Goal: Book appointment/travel/reservation

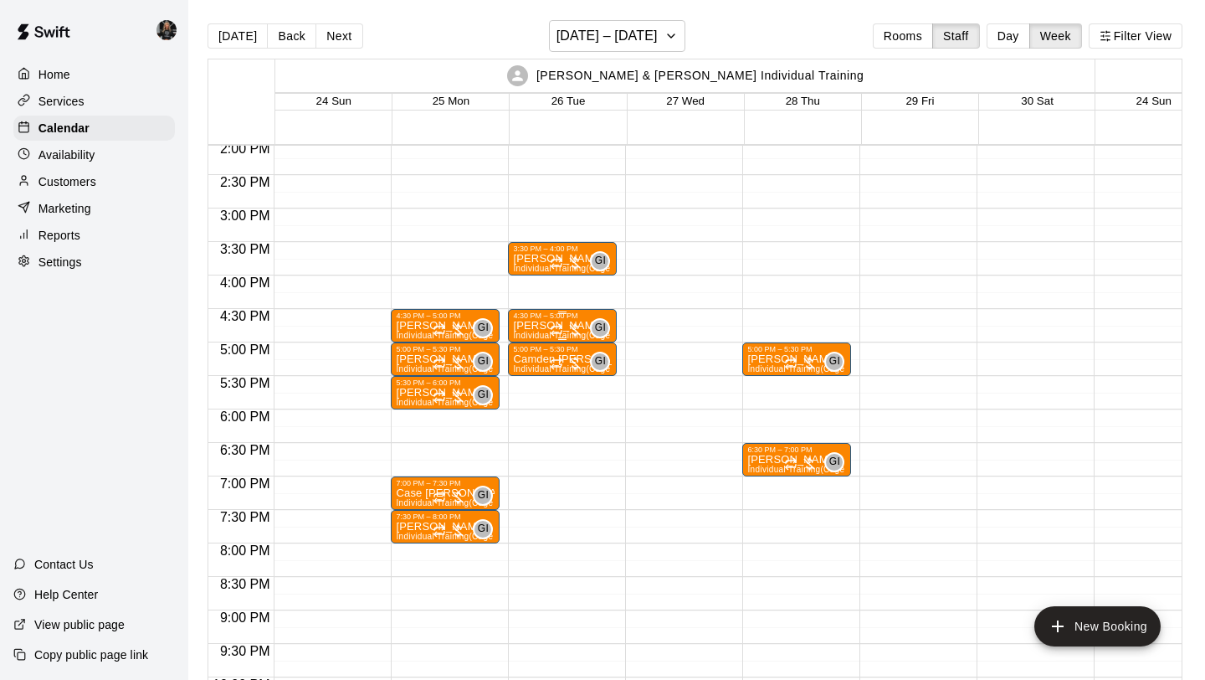
scroll to position [953, 0]
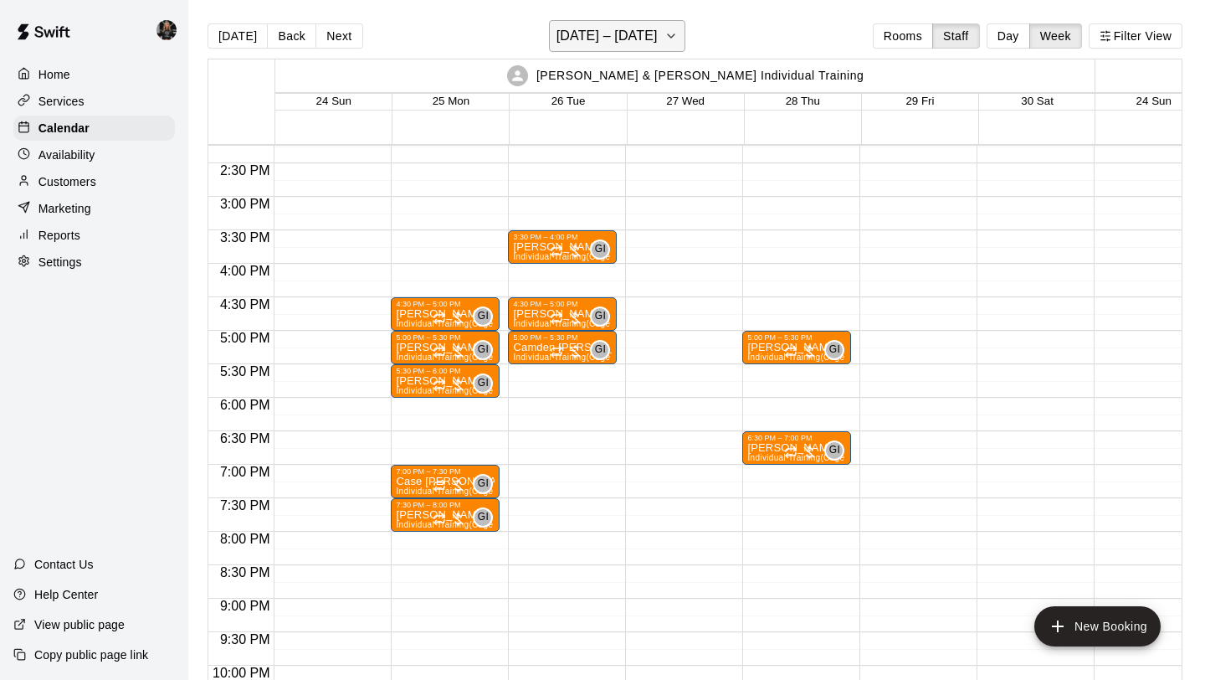
click at [637, 38] on h6 "[DATE] – [DATE]" at bounding box center [607, 35] width 101 height 23
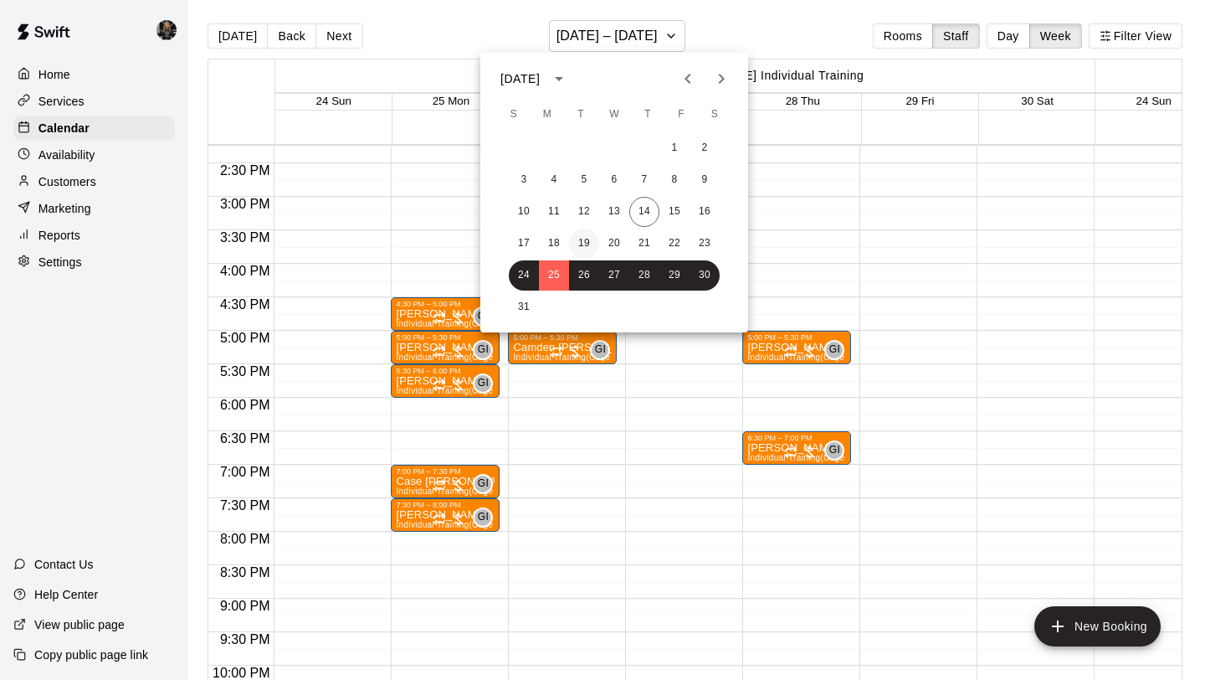
click at [590, 249] on button "19" at bounding box center [584, 243] width 30 height 30
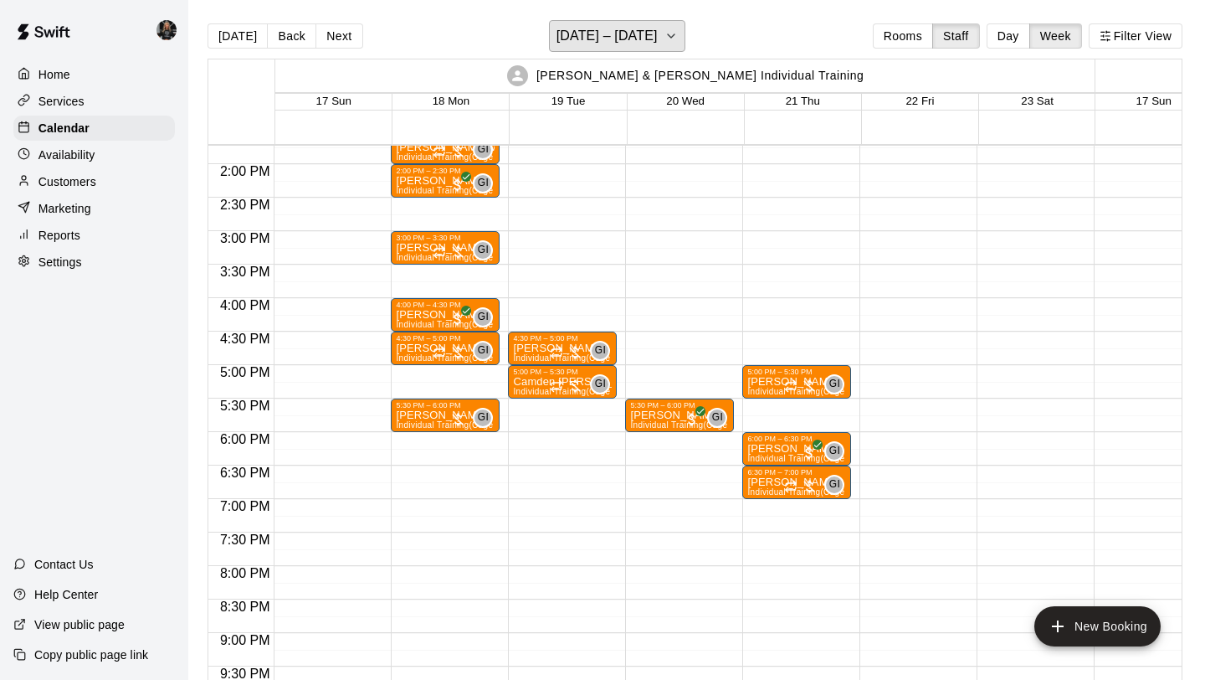
scroll to position [920, 0]
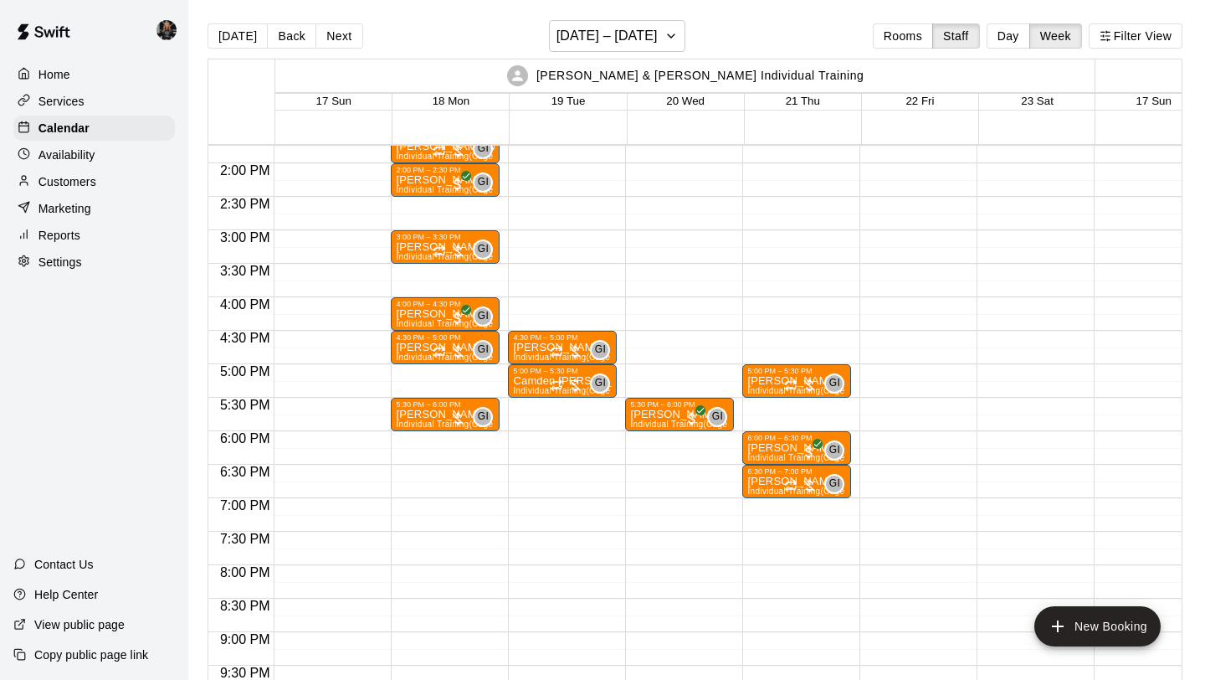
click at [560, 538] on div "4:30 PM – 5:00 PM [PERSON_NAME] Individual Training (Cage 1) GI 0 5:00 PM – 5:3…" at bounding box center [562, 29] width 109 height 1607
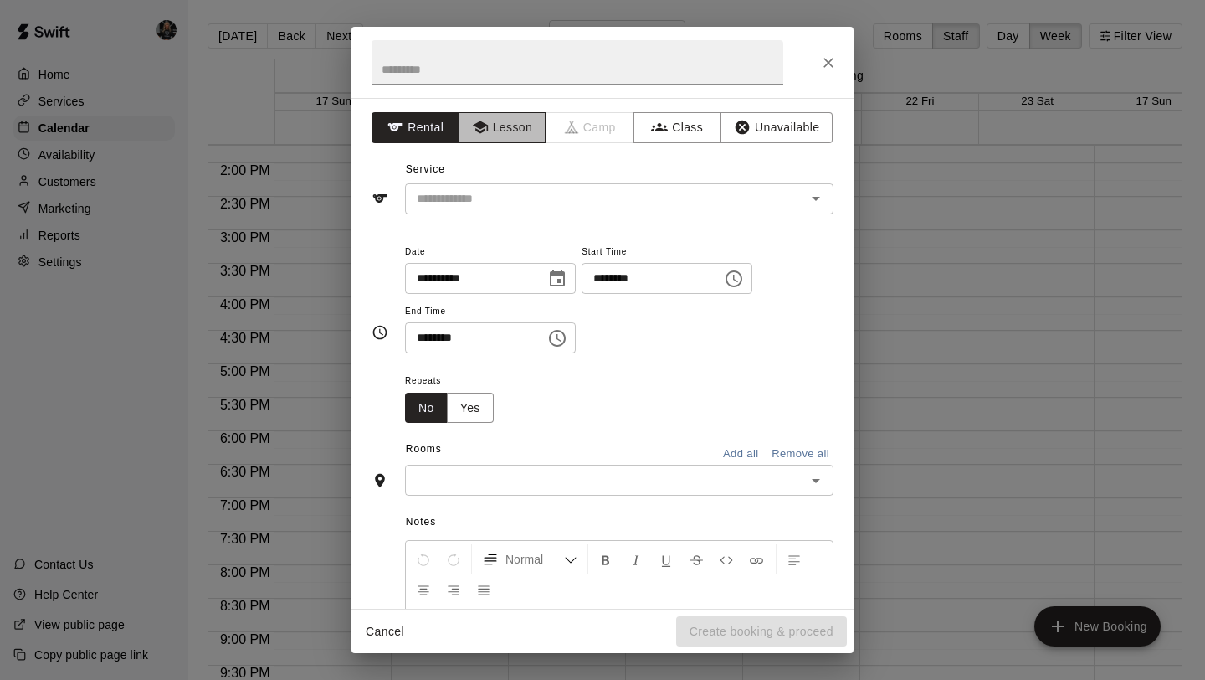
click at [482, 122] on icon "button" at bounding box center [479, 127] width 15 height 13
click at [497, 204] on input "text" at bounding box center [594, 198] width 369 height 21
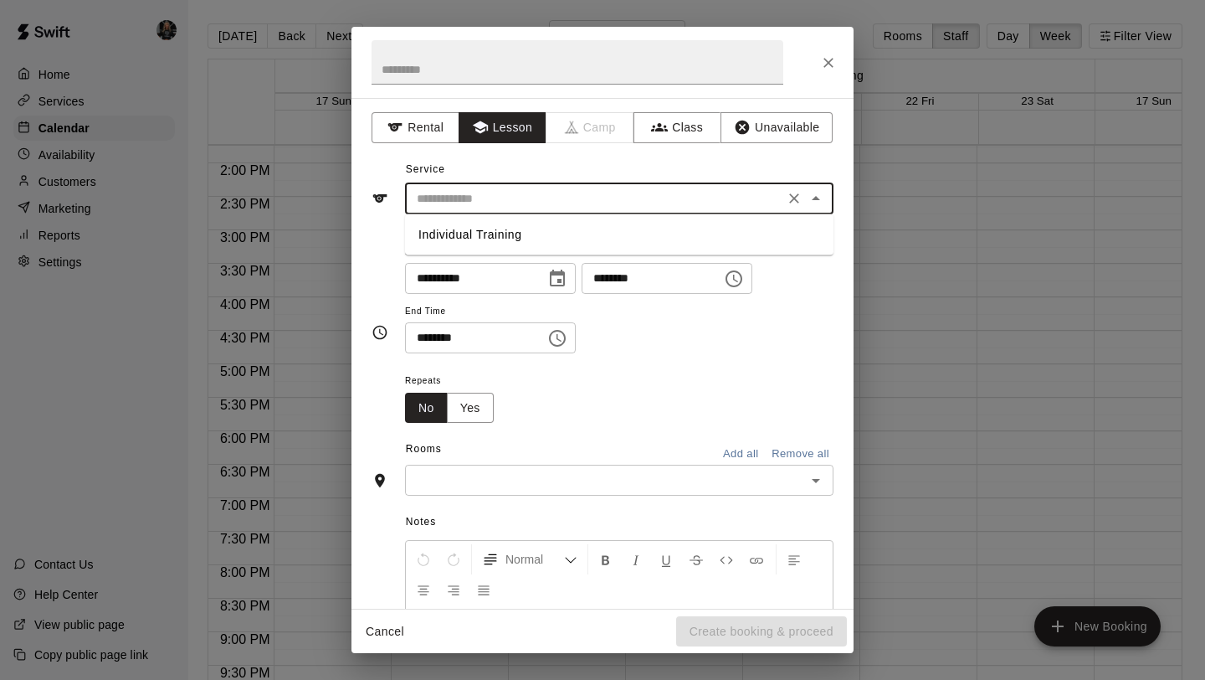
click at [497, 245] on li "Individual Training" at bounding box center [619, 235] width 429 height 28
type input "**********"
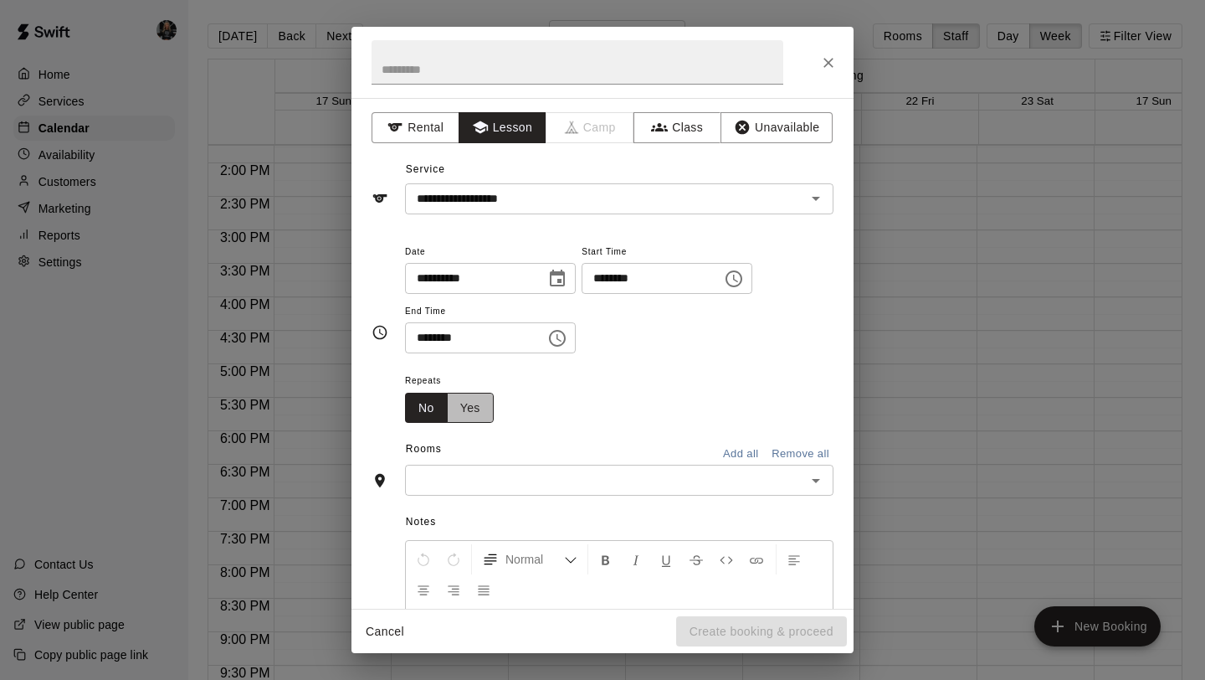
click at [476, 410] on button "Yes" at bounding box center [470, 408] width 47 height 31
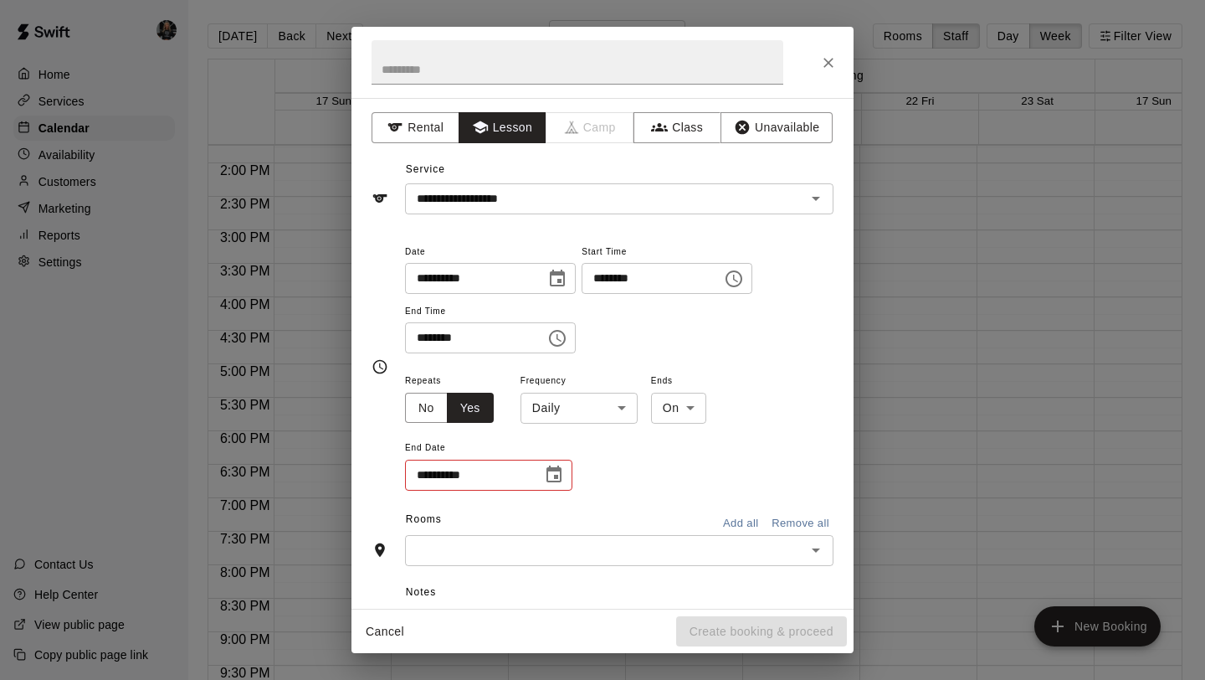
click at [597, 405] on body "Home Services Calendar Availability Customers Marketing Reports Settings Contac…" at bounding box center [602, 353] width 1205 height 706
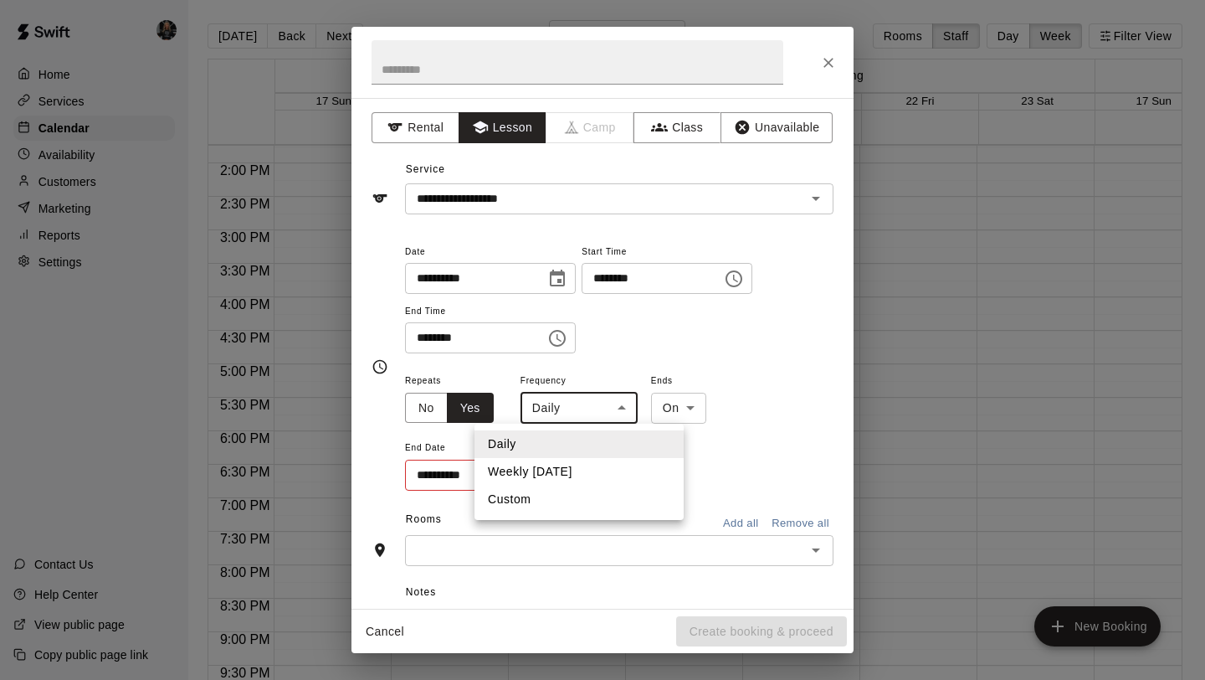
click at [588, 461] on li "Weekly [DATE]" at bounding box center [579, 472] width 209 height 28
type input "******"
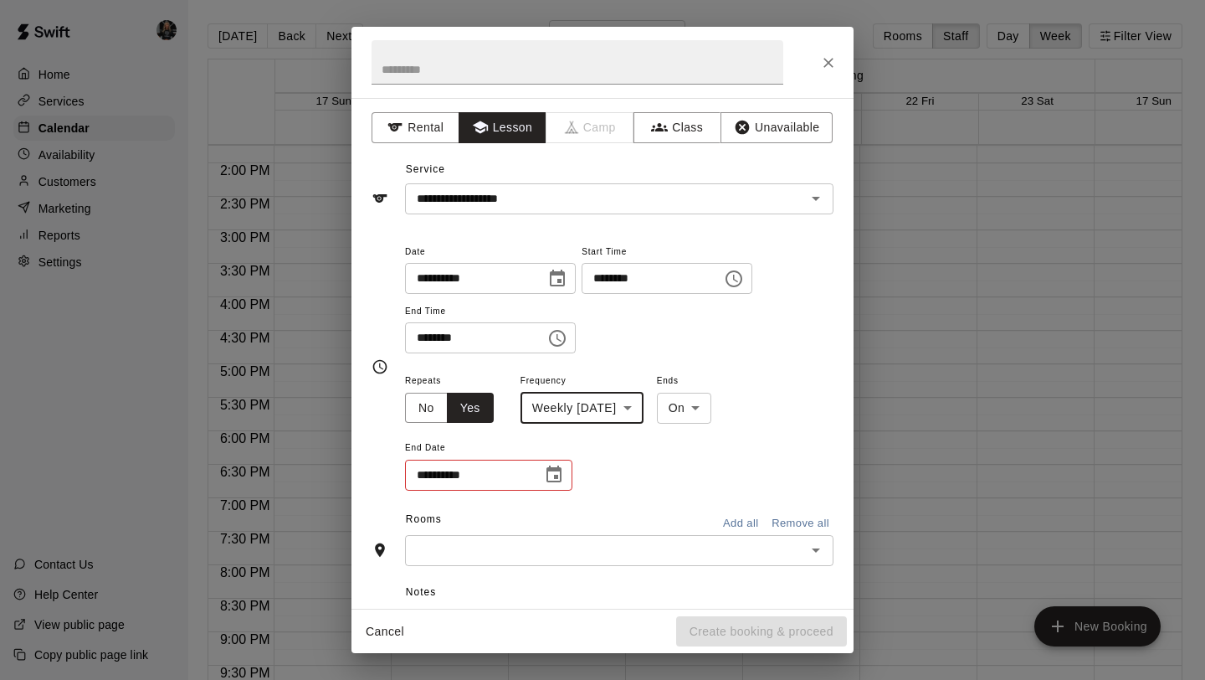
click at [564, 478] on button "Choose date" at bounding box center [553, 474] width 33 height 33
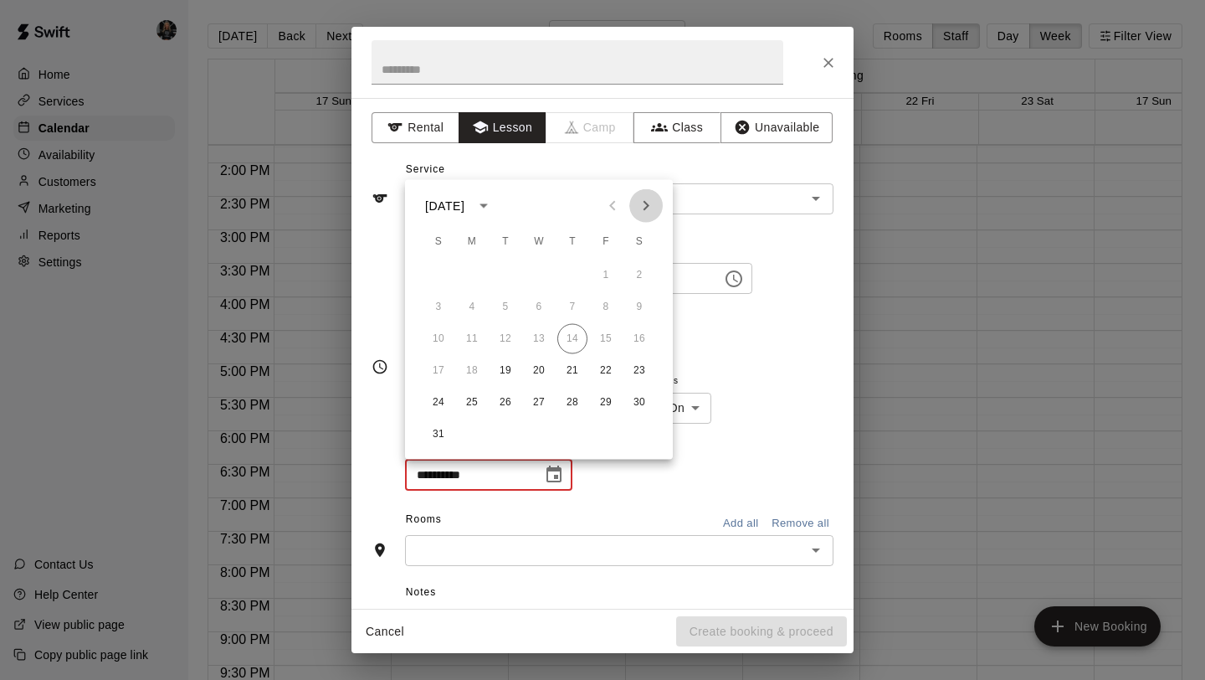
click at [647, 192] on button "Next month" at bounding box center [645, 205] width 33 height 33
click at [647, 193] on button "Next month" at bounding box center [645, 205] width 33 height 33
click at [509, 339] on button "16" at bounding box center [505, 339] width 30 height 30
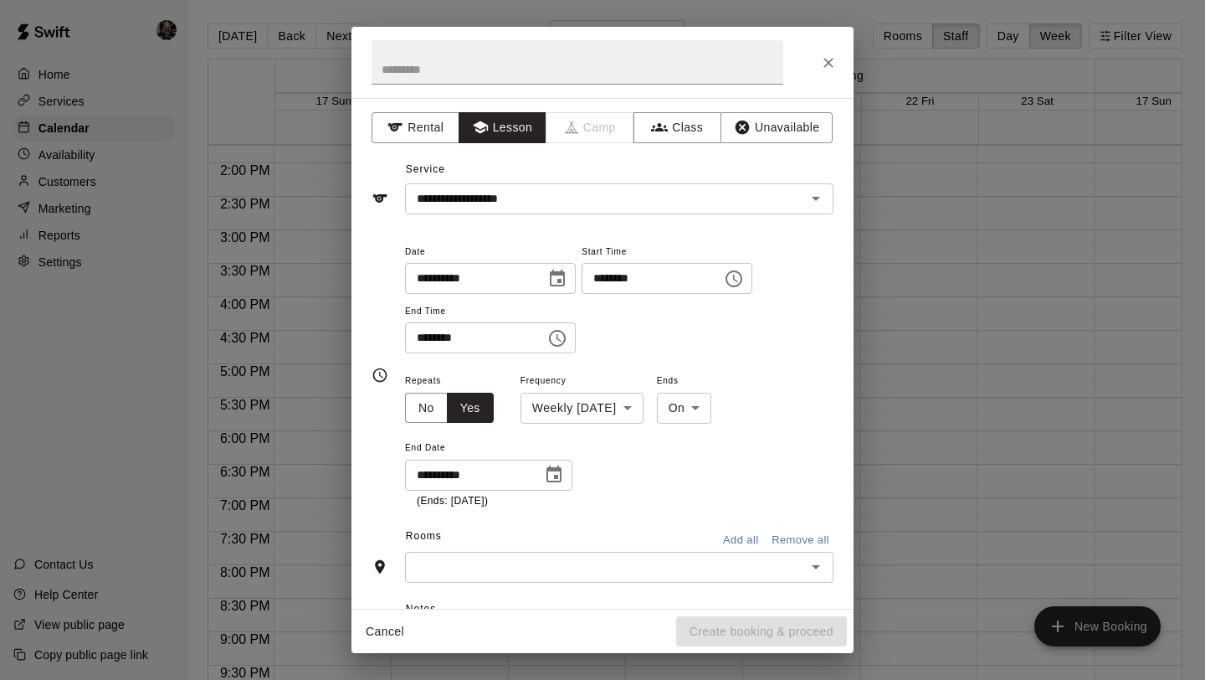
type input "**********"
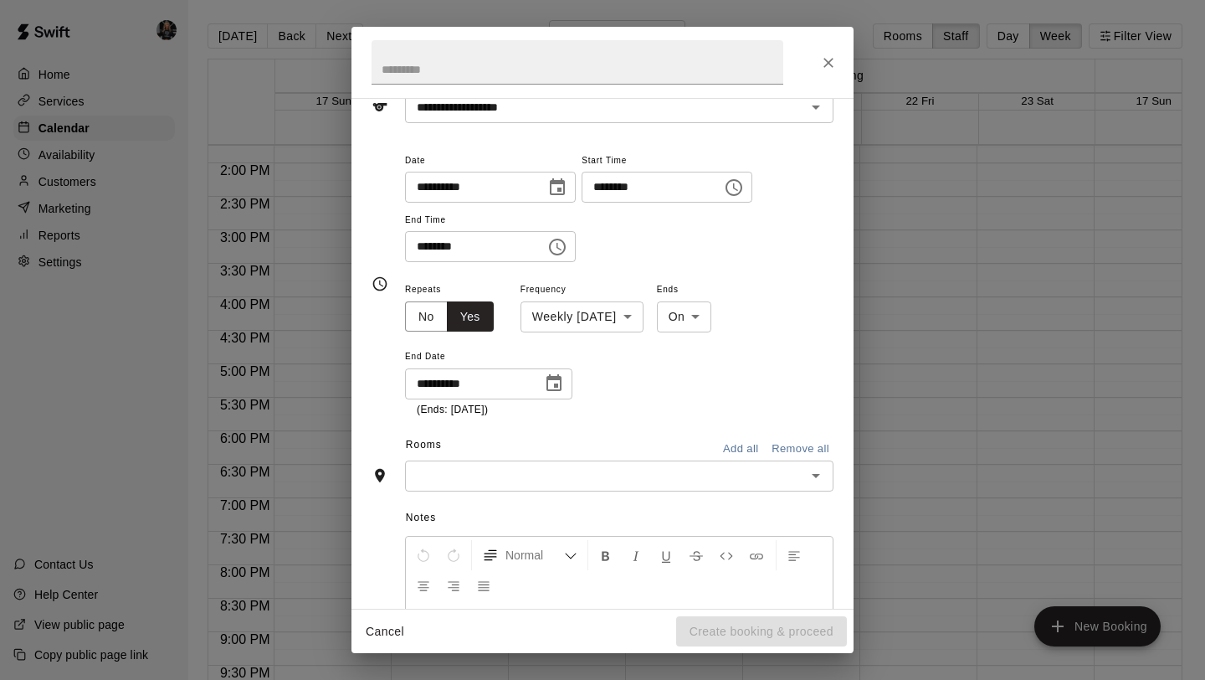
scroll to position [90, 0]
click at [636, 475] on input "text" at bounding box center [605, 476] width 391 height 21
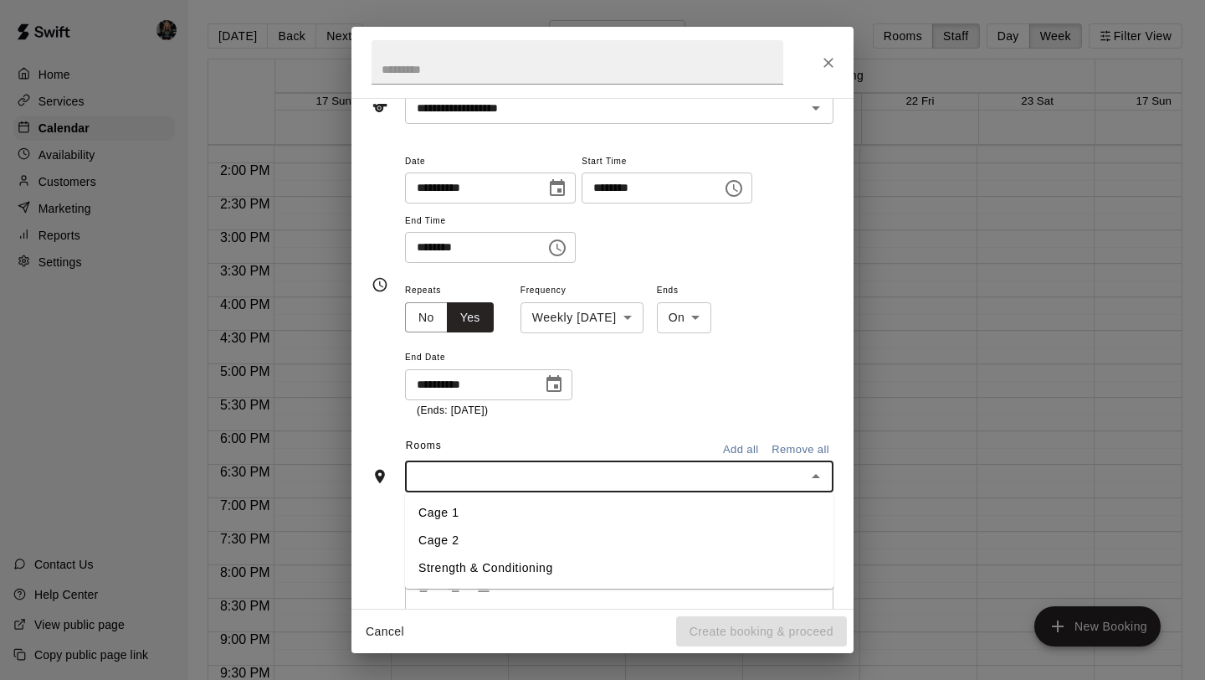
click at [598, 505] on li "Cage 1" at bounding box center [619, 513] width 429 height 28
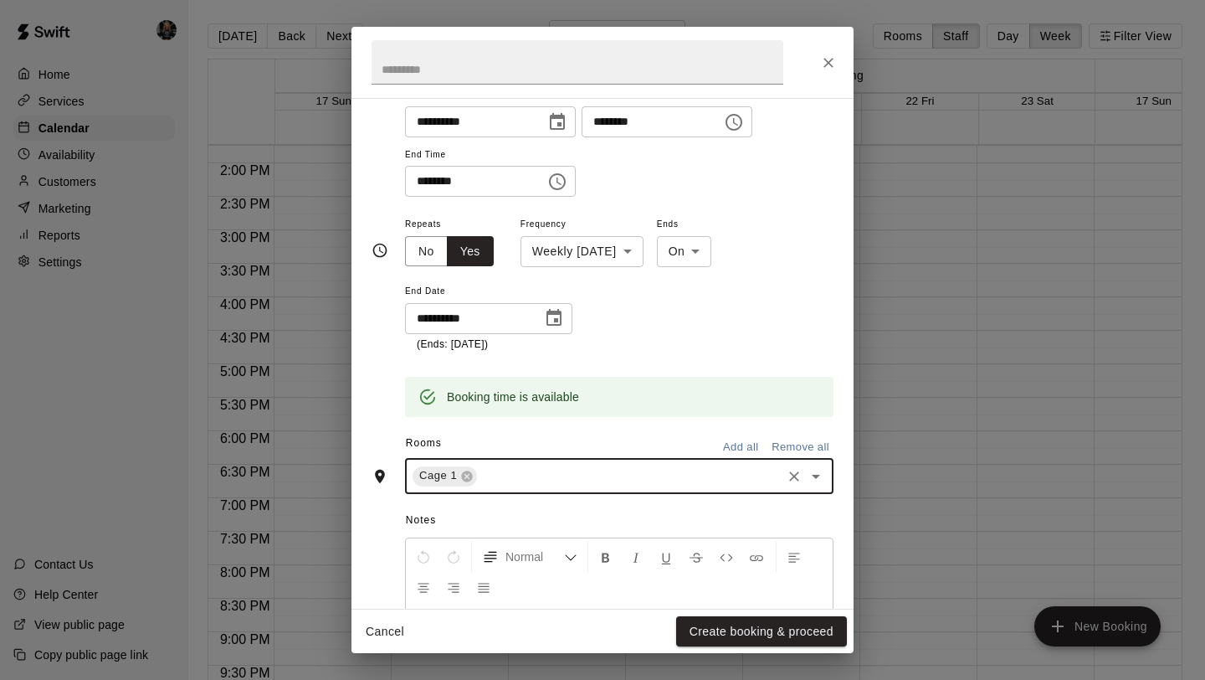
scroll to position [157, 0]
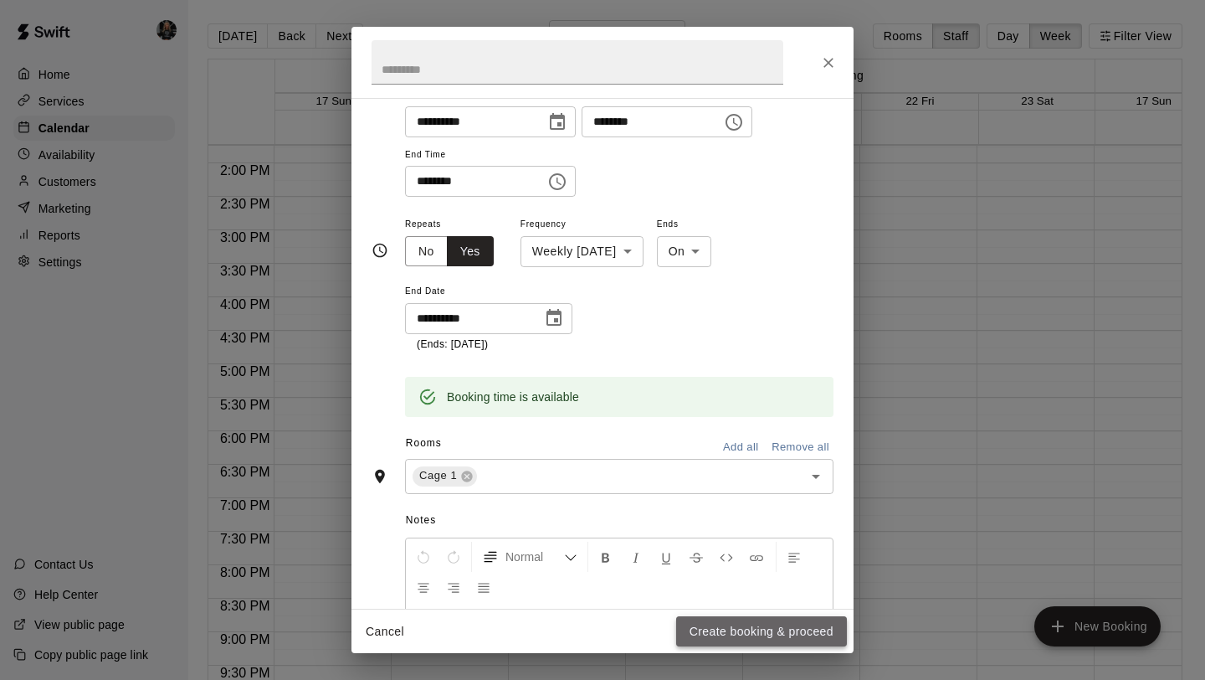
click at [733, 622] on button "Create booking & proceed" at bounding box center [761, 631] width 171 height 31
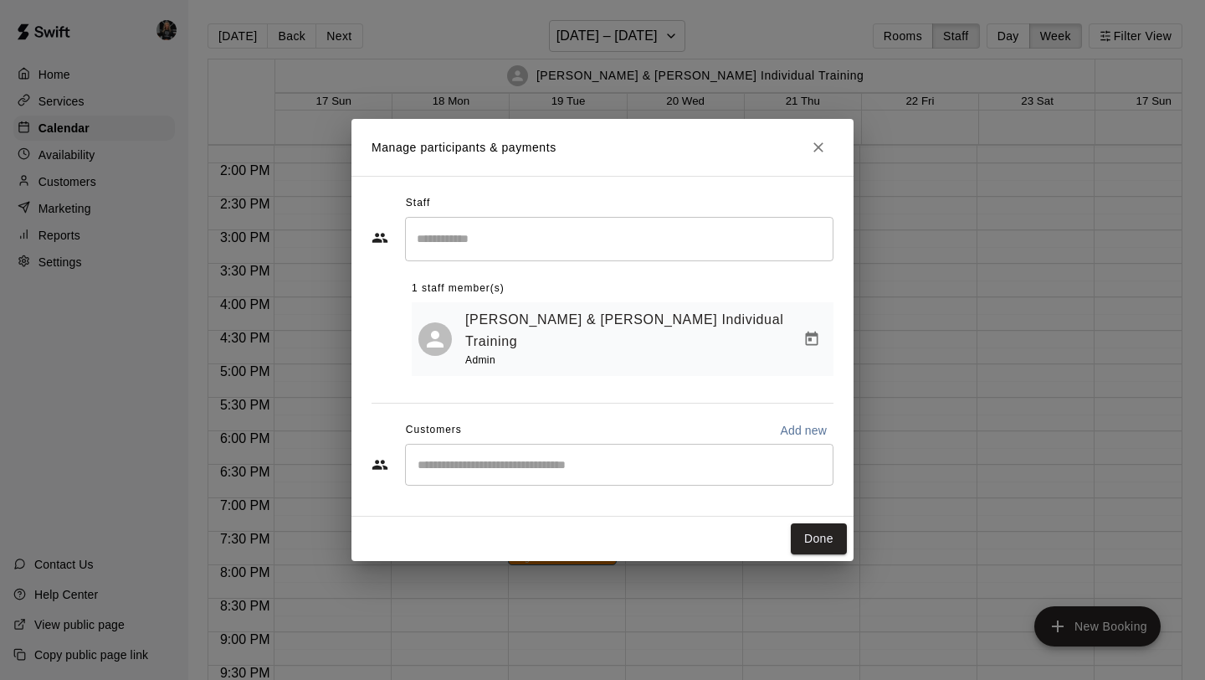
click at [603, 456] on input "Start typing to search customers..." at bounding box center [619, 464] width 413 height 17
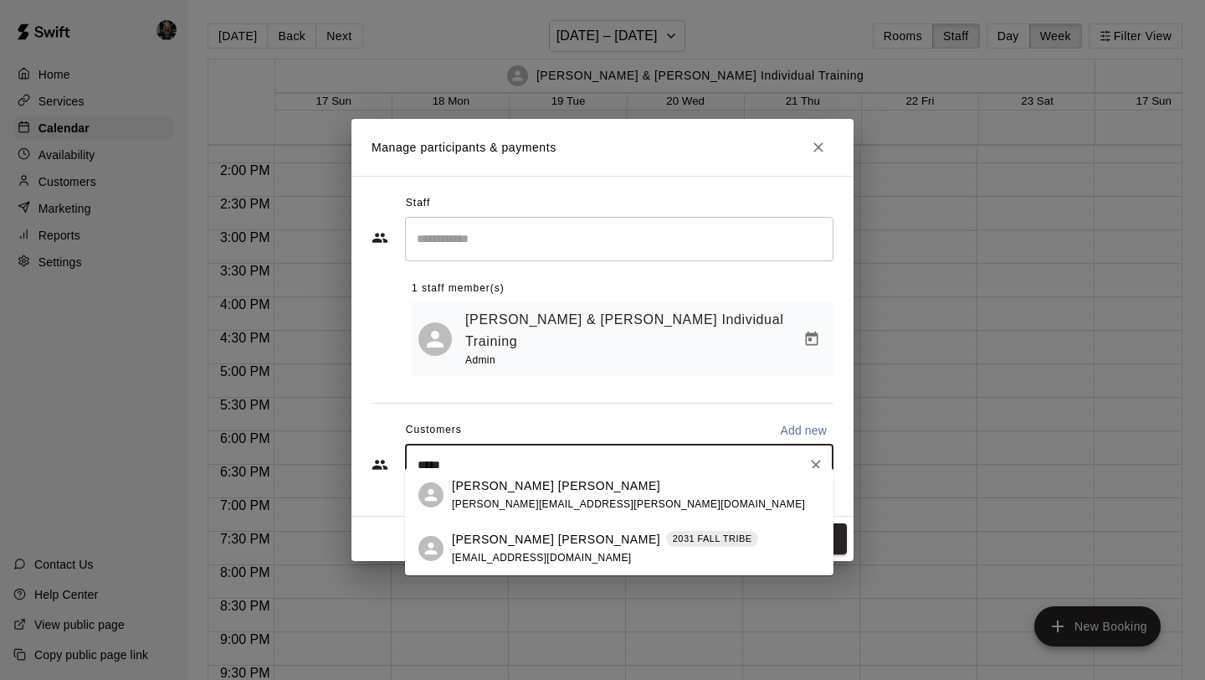
type input "******"
click at [565, 547] on div "[PERSON_NAME] [PERSON_NAME] 2031 FALL TRIBE [EMAIL_ADDRESS][DOMAIN_NAME]" at bounding box center [605, 549] width 306 height 36
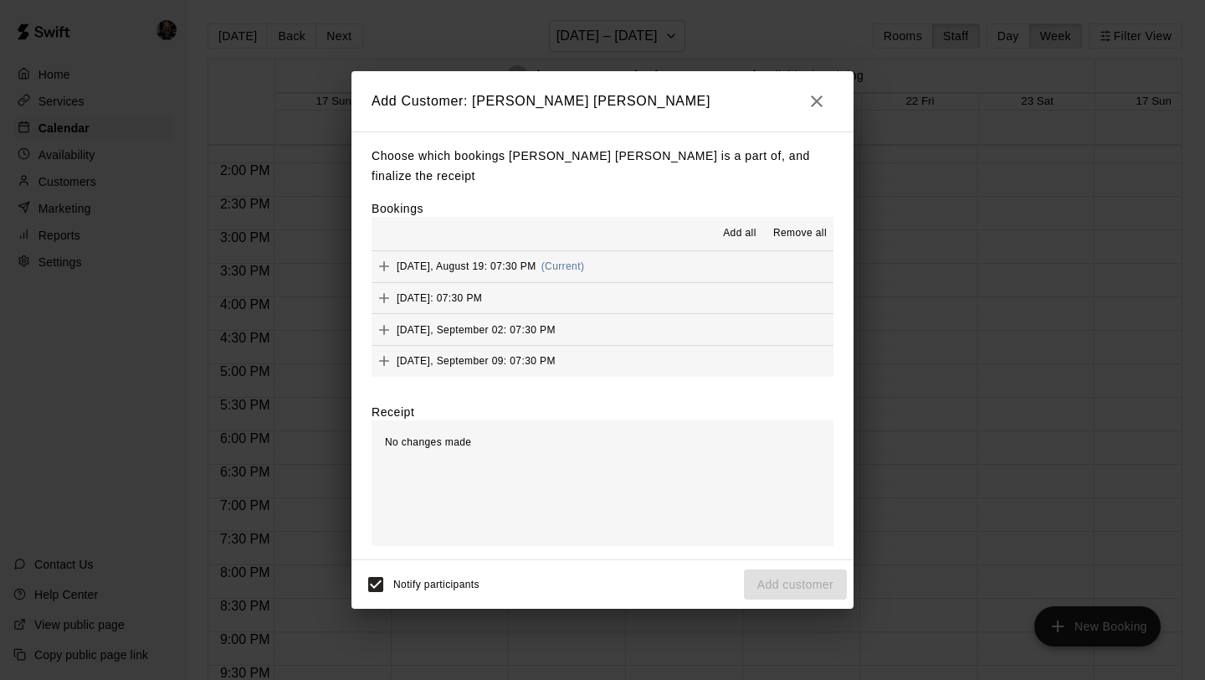
click at [737, 225] on span "Add all" at bounding box center [739, 233] width 33 height 17
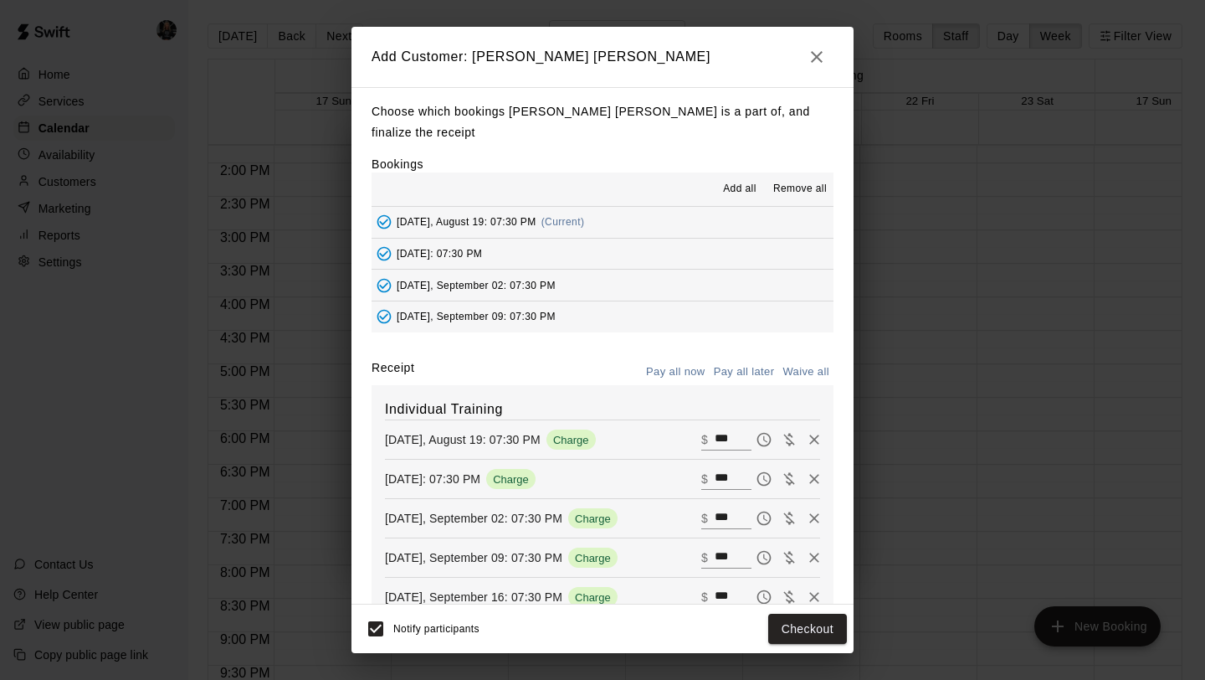
click at [752, 359] on button "Pay all later" at bounding box center [744, 372] width 69 height 26
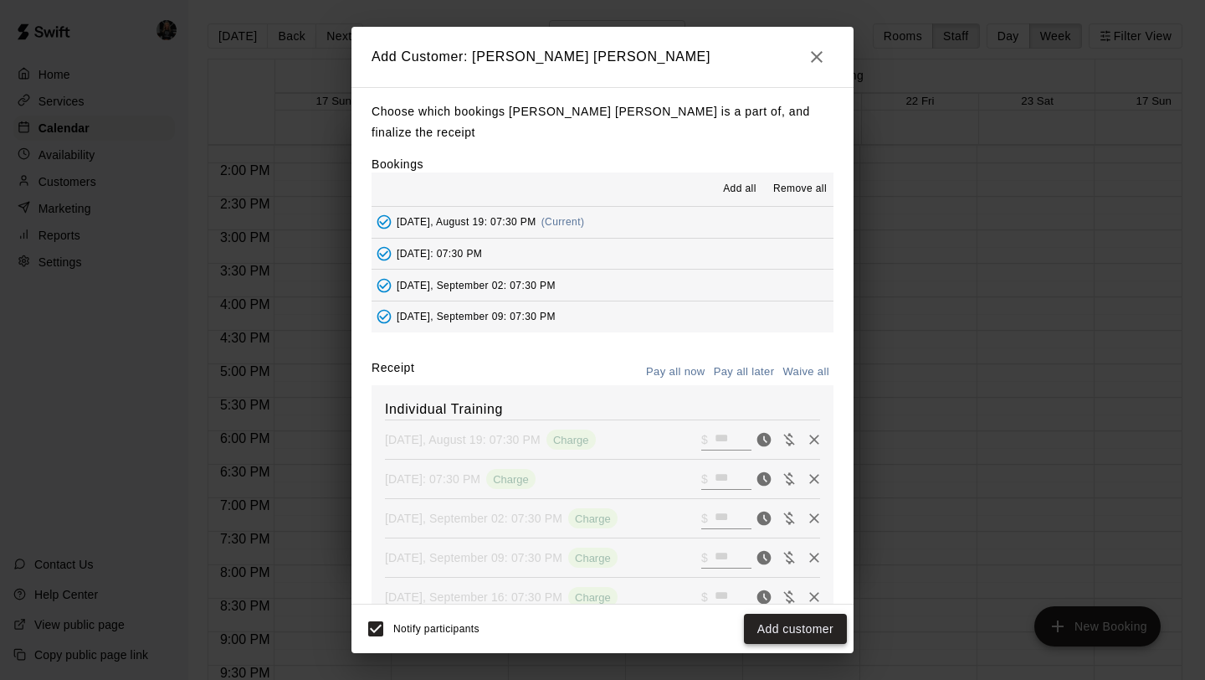
click at [786, 634] on button "Add customer" at bounding box center [795, 628] width 103 height 31
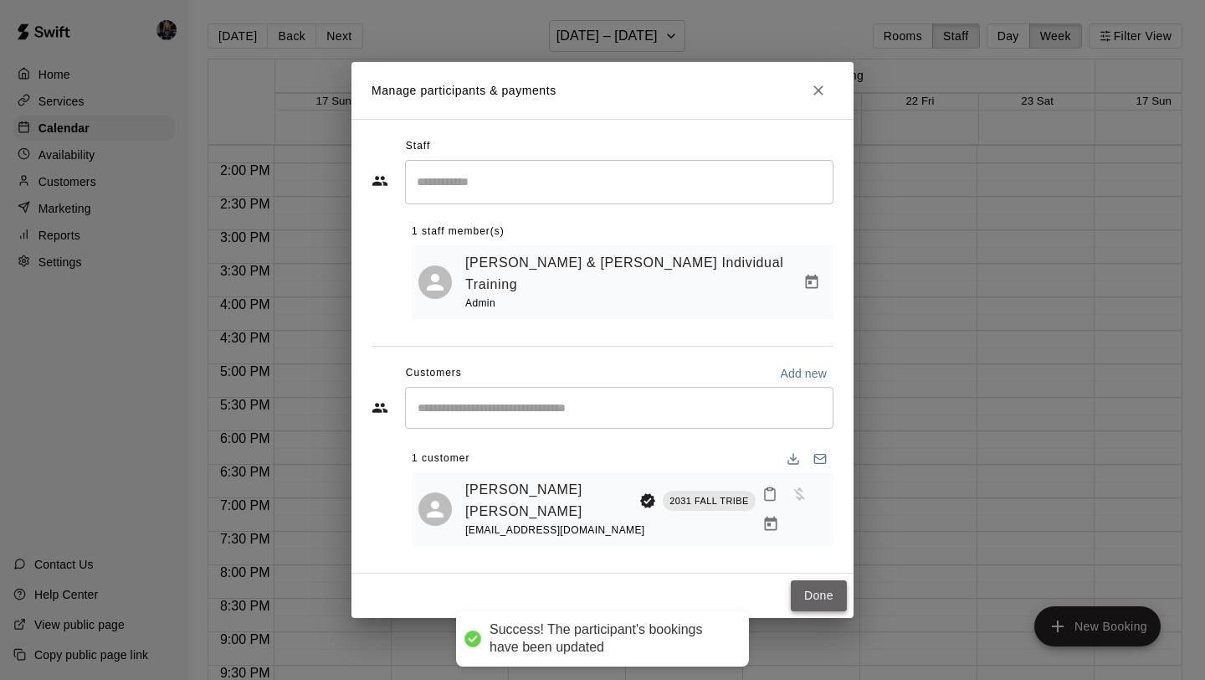
click at [811, 580] on button "Done" at bounding box center [819, 595] width 56 height 31
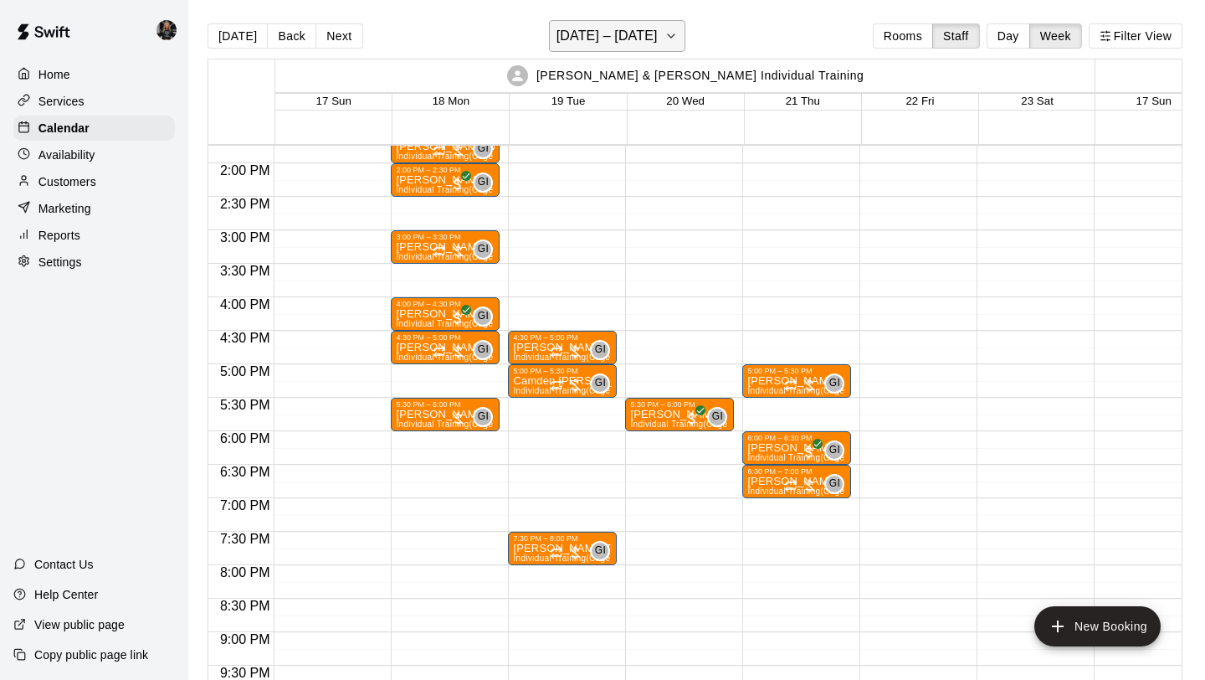
click at [609, 40] on h6 "[DATE] – [DATE]" at bounding box center [607, 35] width 101 height 23
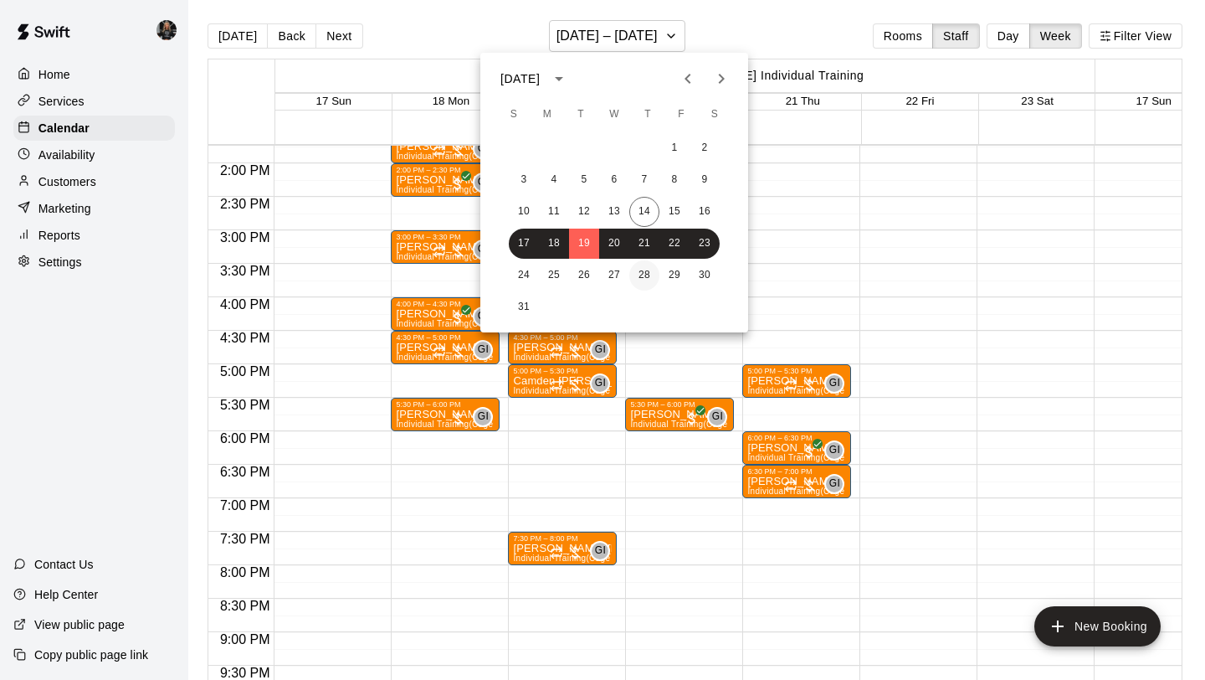
click at [648, 278] on button "28" at bounding box center [644, 275] width 30 height 30
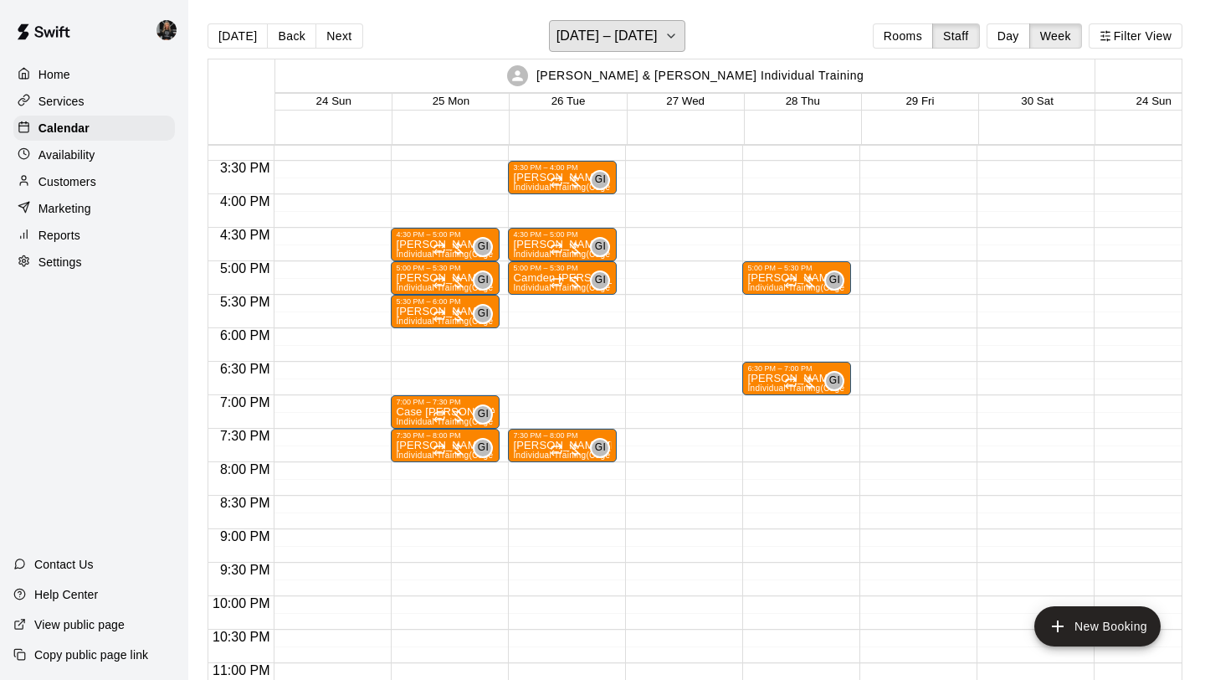
scroll to position [1024, 0]
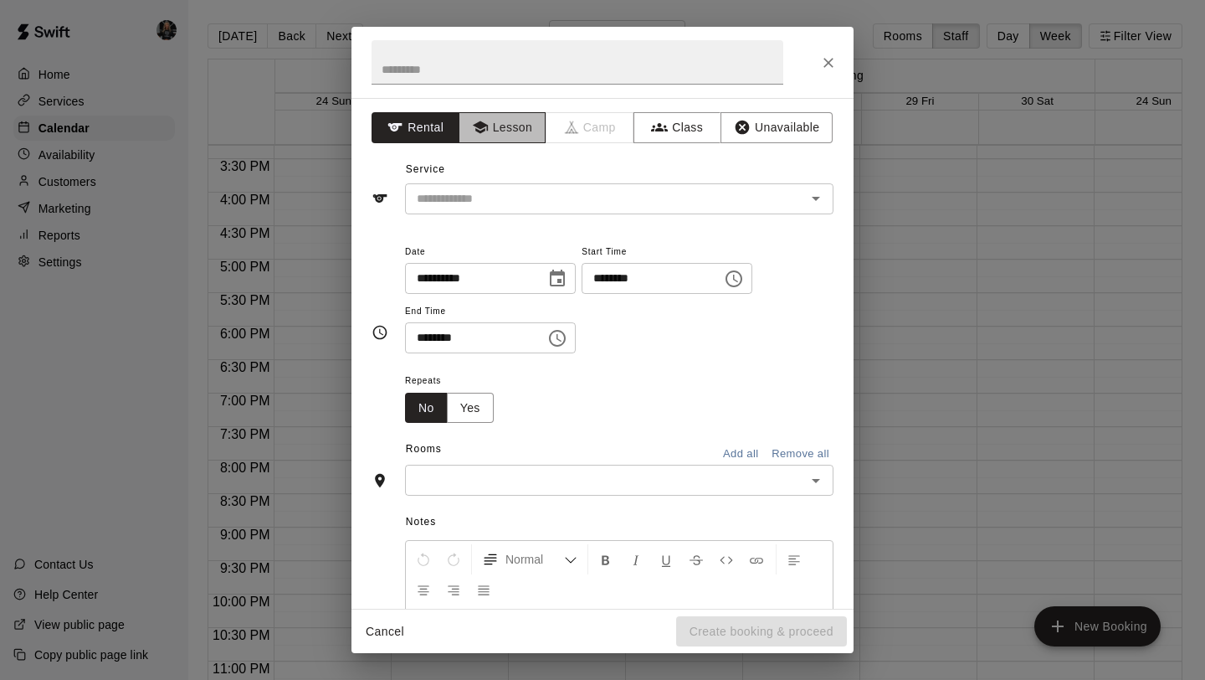
click at [497, 131] on button "Lesson" at bounding box center [503, 127] width 88 height 31
click at [526, 198] on input "text" at bounding box center [594, 198] width 369 height 21
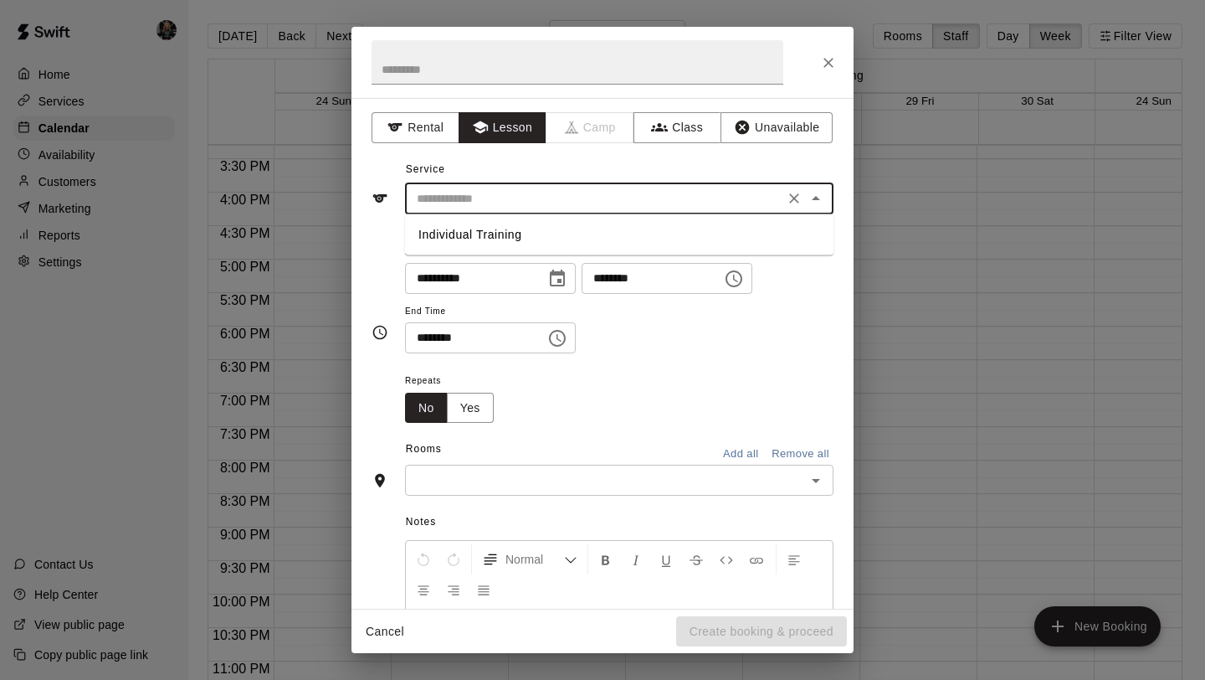
click at [521, 244] on li "Individual Training" at bounding box center [619, 235] width 429 height 28
type input "**********"
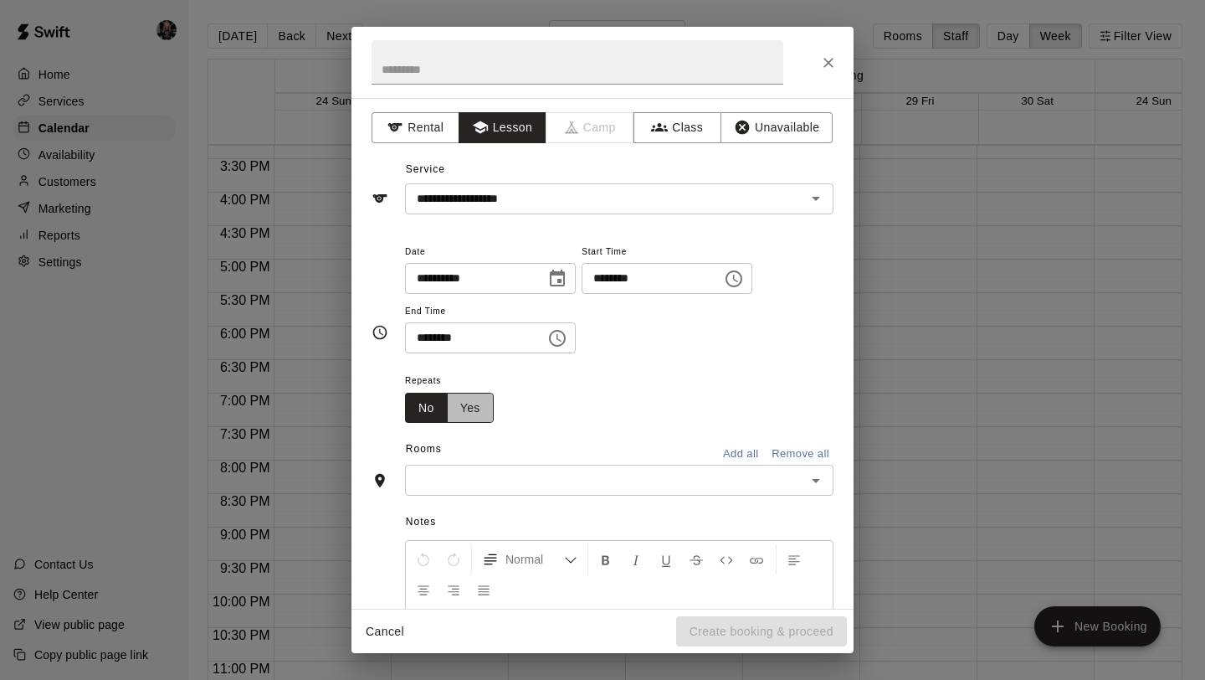
click at [475, 399] on button "Yes" at bounding box center [470, 408] width 47 height 31
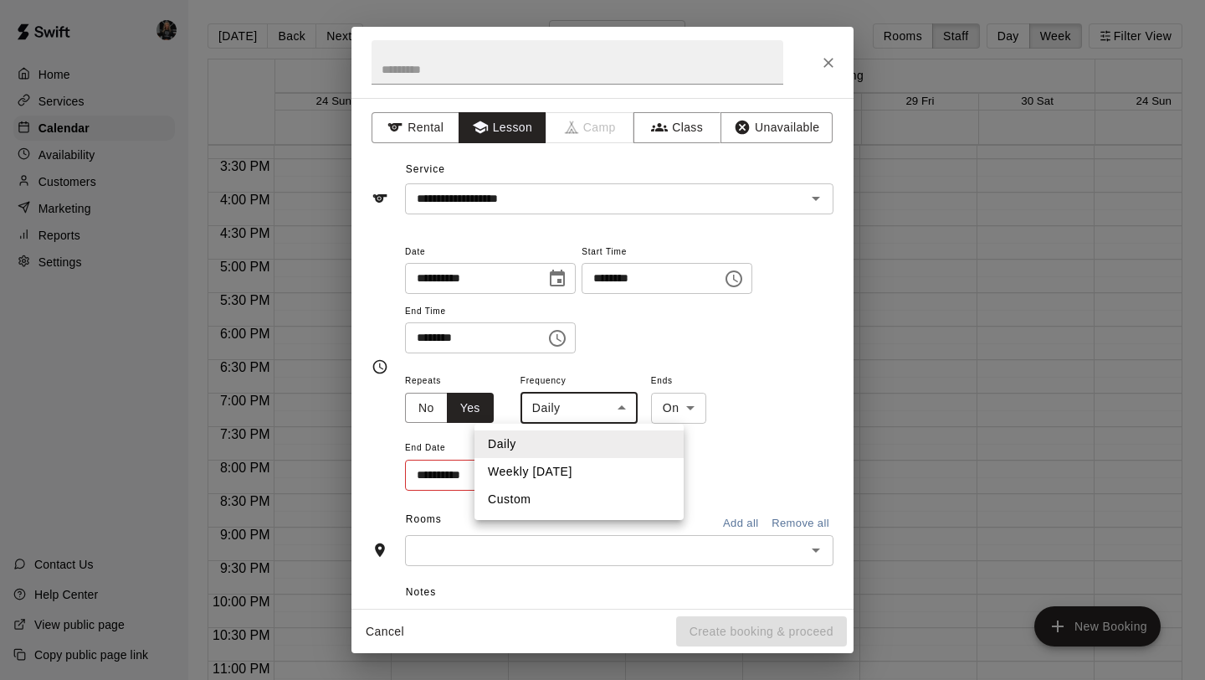
click at [612, 408] on body "Home Services Calendar Availability Customers Marketing Reports Settings Contac…" at bounding box center [602, 353] width 1205 height 706
click at [584, 498] on li "Custom" at bounding box center [579, 499] width 209 height 28
type input "******"
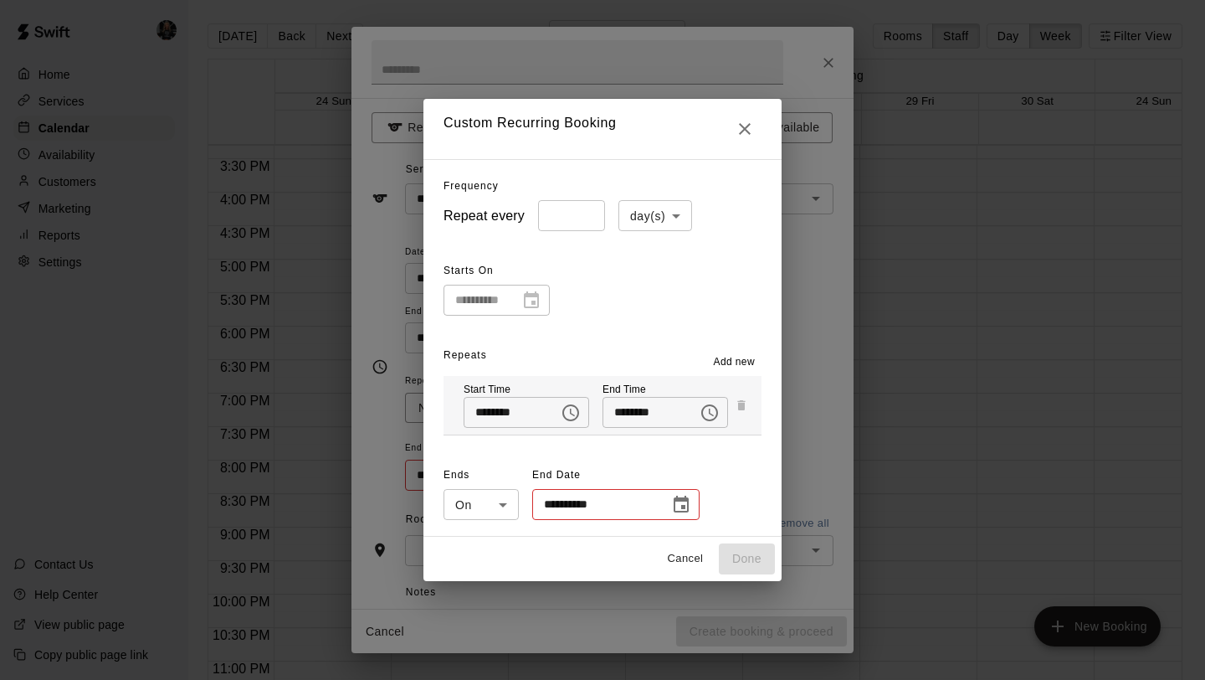
type input "*"
click at [587, 213] on input "*" at bounding box center [571, 215] width 67 height 31
click at [665, 215] on body "Home Services Calendar Availability Customers Marketing Reports Settings Contac…" at bounding box center [602, 353] width 1205 height 706
click at [660, 281] on li "week(s)" at bounding box center [655, 279] width 74 height 28
type input "******"
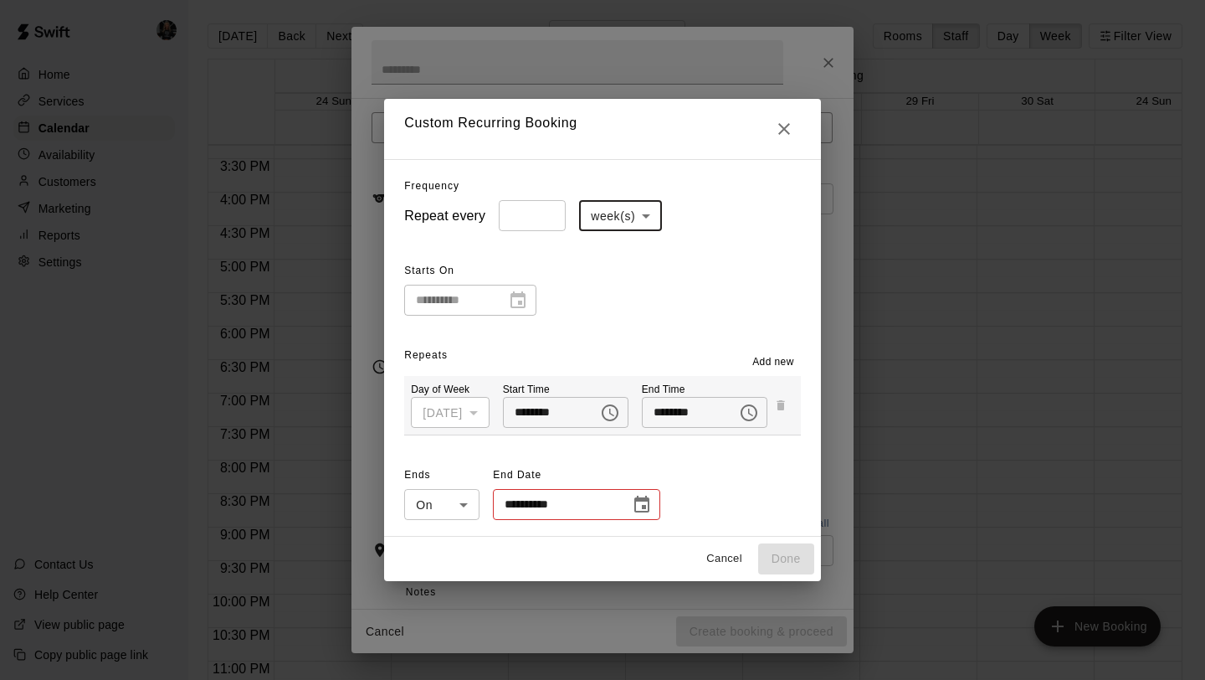
click at [633, 506] on icon "Choose date" at bounding box center [642, 505] width 20 height 20
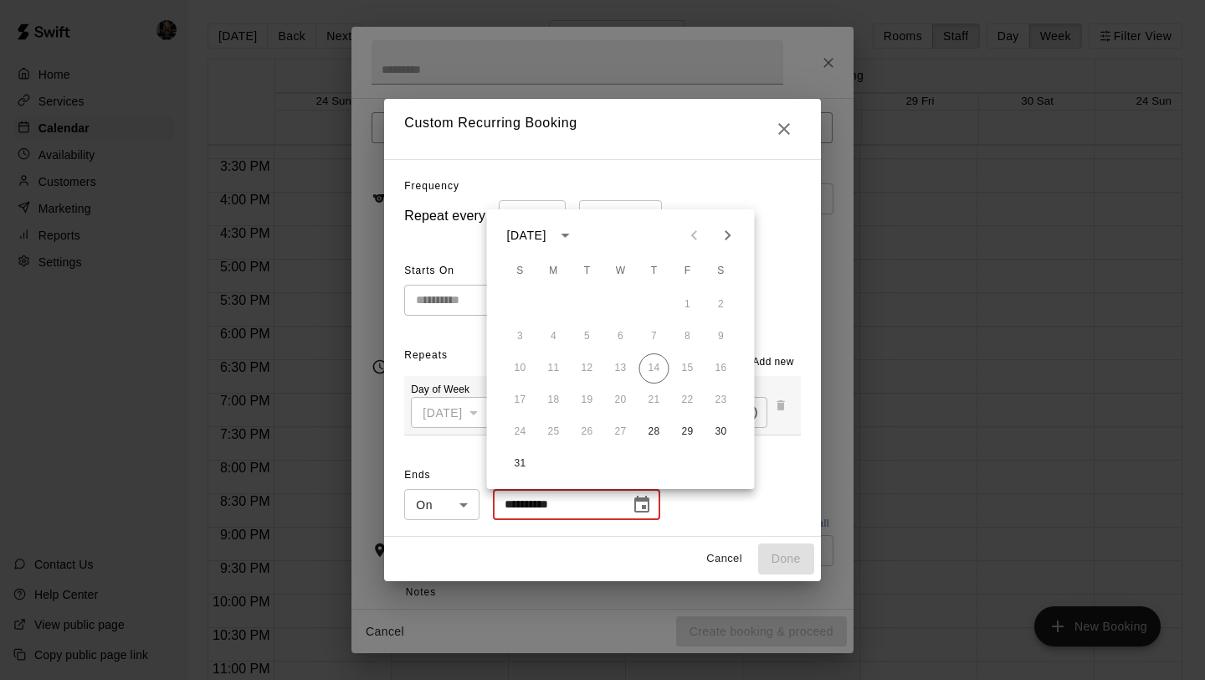
click at [743, 224] on div at bounding box center [711, 234] width 67 height 33
click at [731, 230] on icon "Next month" at bounding box center [728, 235] width 20 height 20
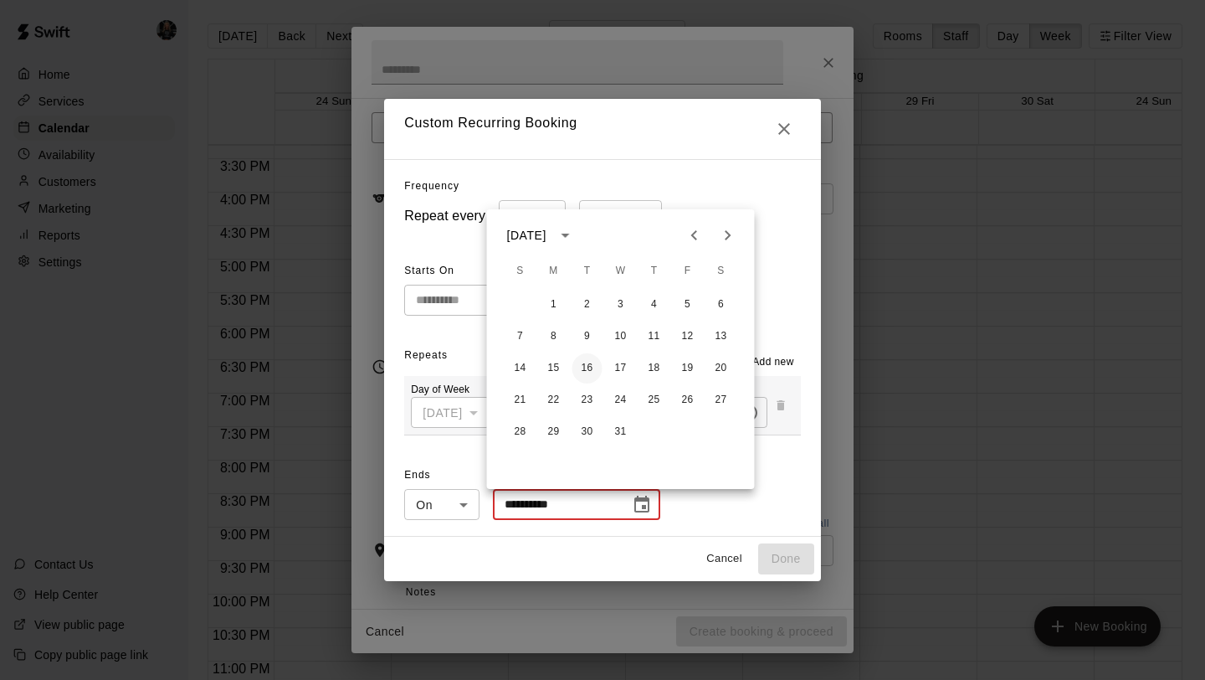
click at [582, 369] on button "16" at bounding box center [587, 368] width 30 height 30
type input "**********"
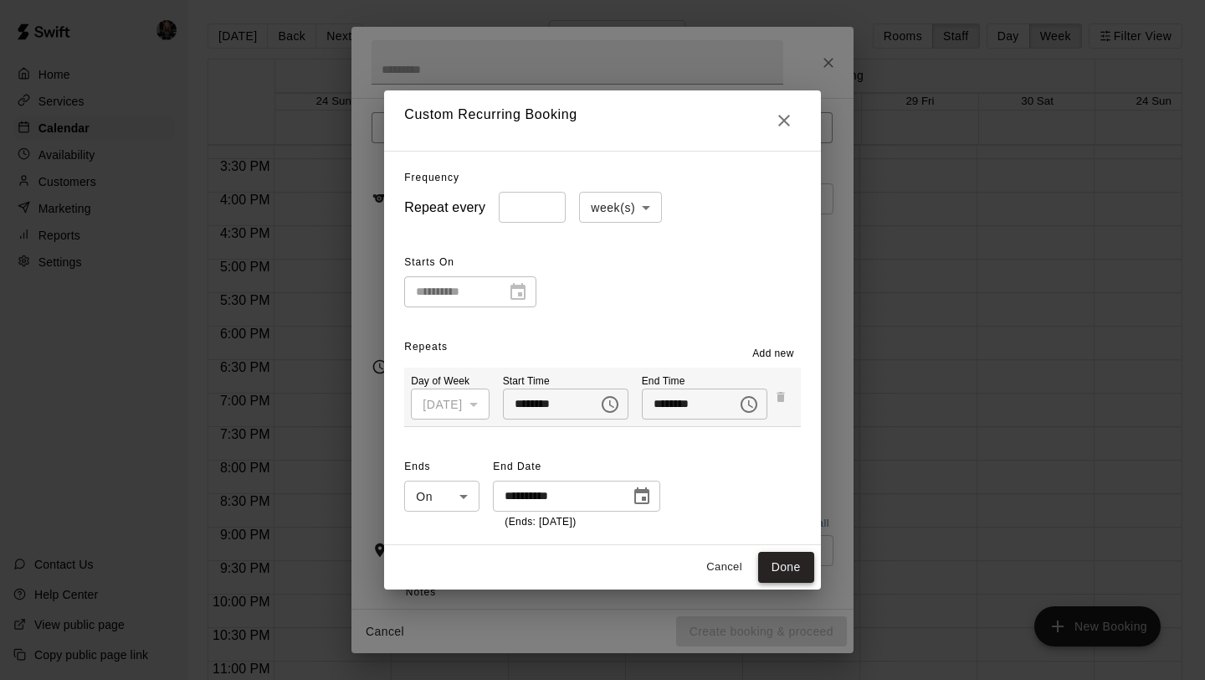
click at [795, 569] on button "Done" at bounding box center [786, 567] width 56 height 31
type input "**********"
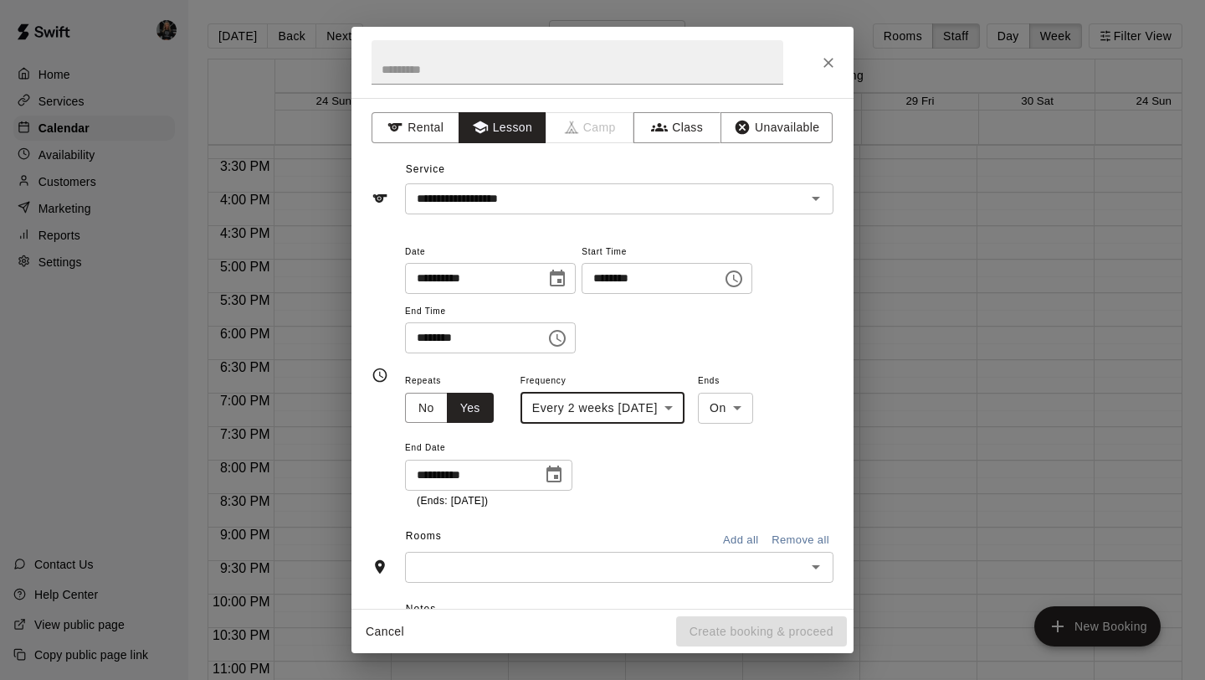
click at [670, 577] on input "text" at bounding box center [605, 567] width 391 height 21
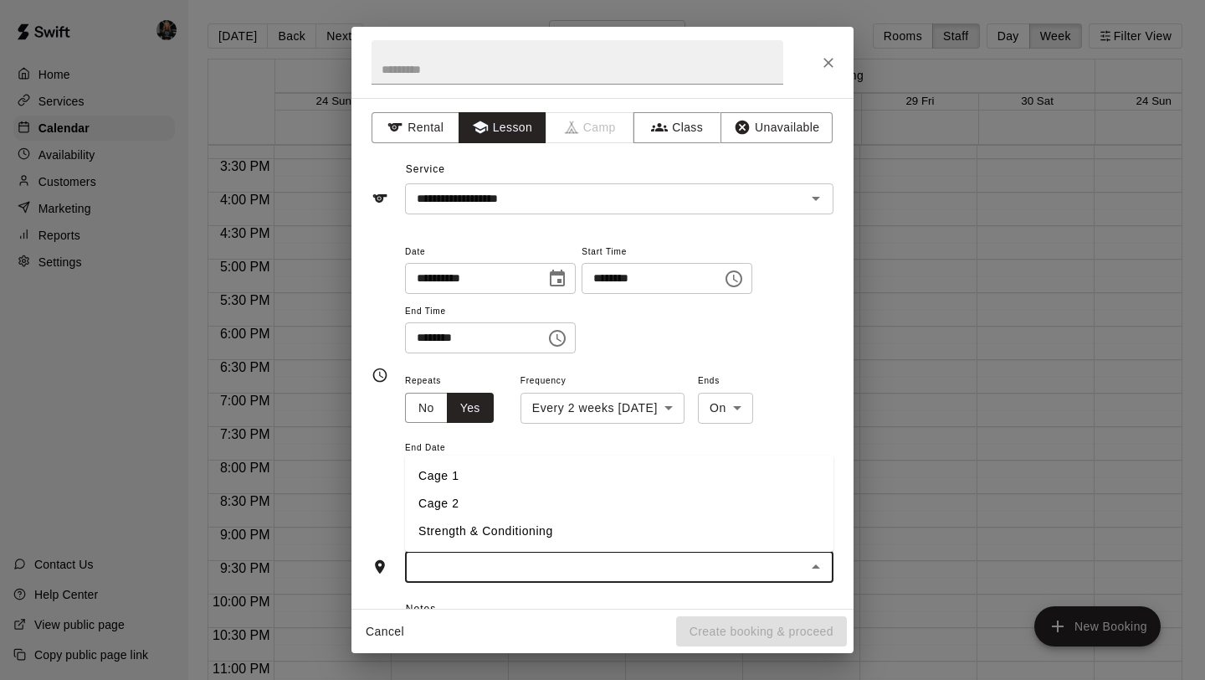
click at [580, 482] on li "Cage 1" at bounding box center [619, 476] width 429 height 28
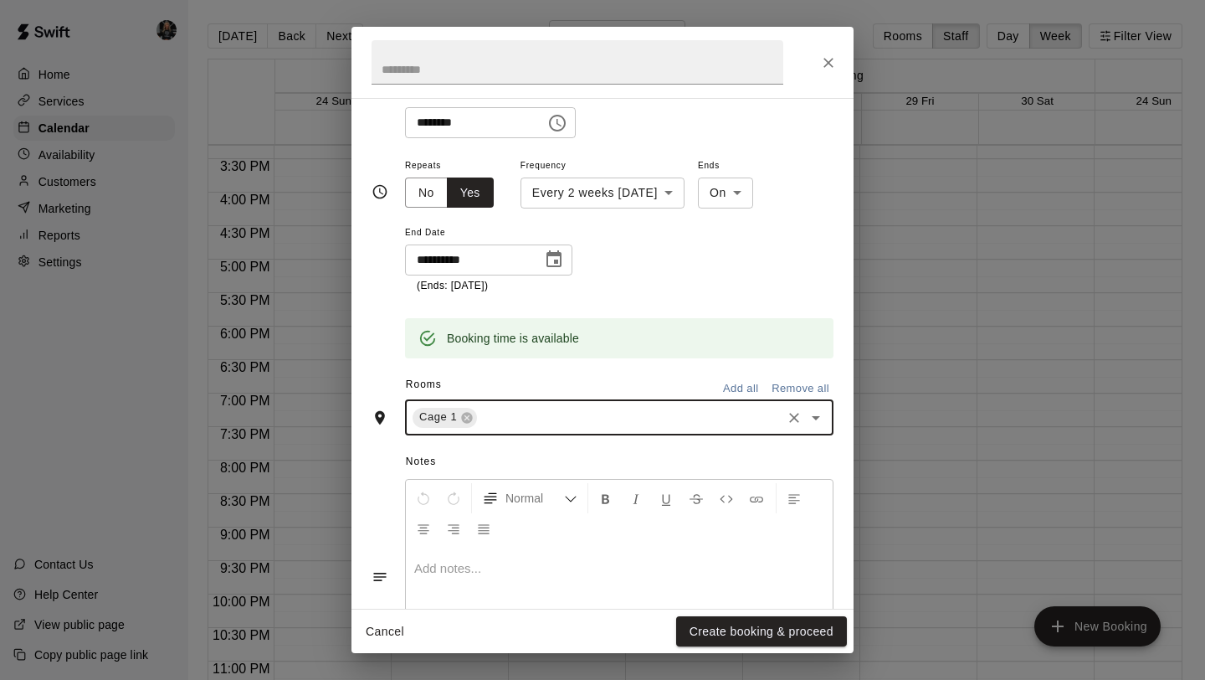
scroll to position [312, 0]
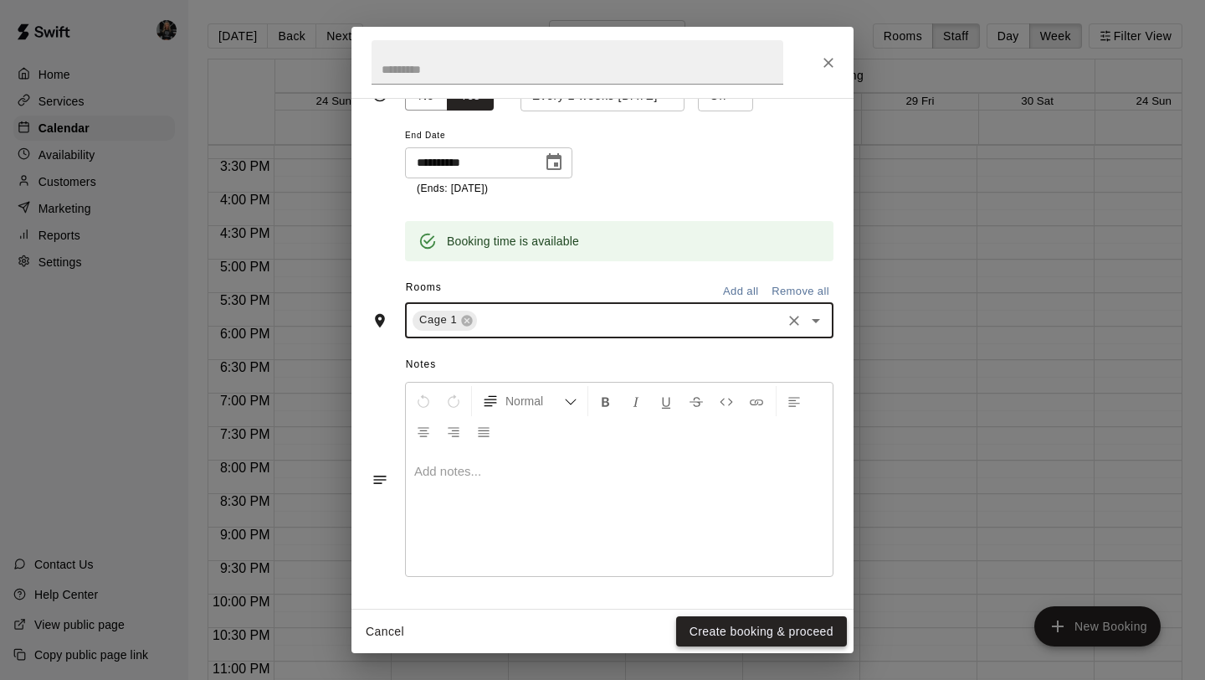
click at [736, 643] on button "Create booking & proceed" at bounding box center [761, 631] width 171 height 31
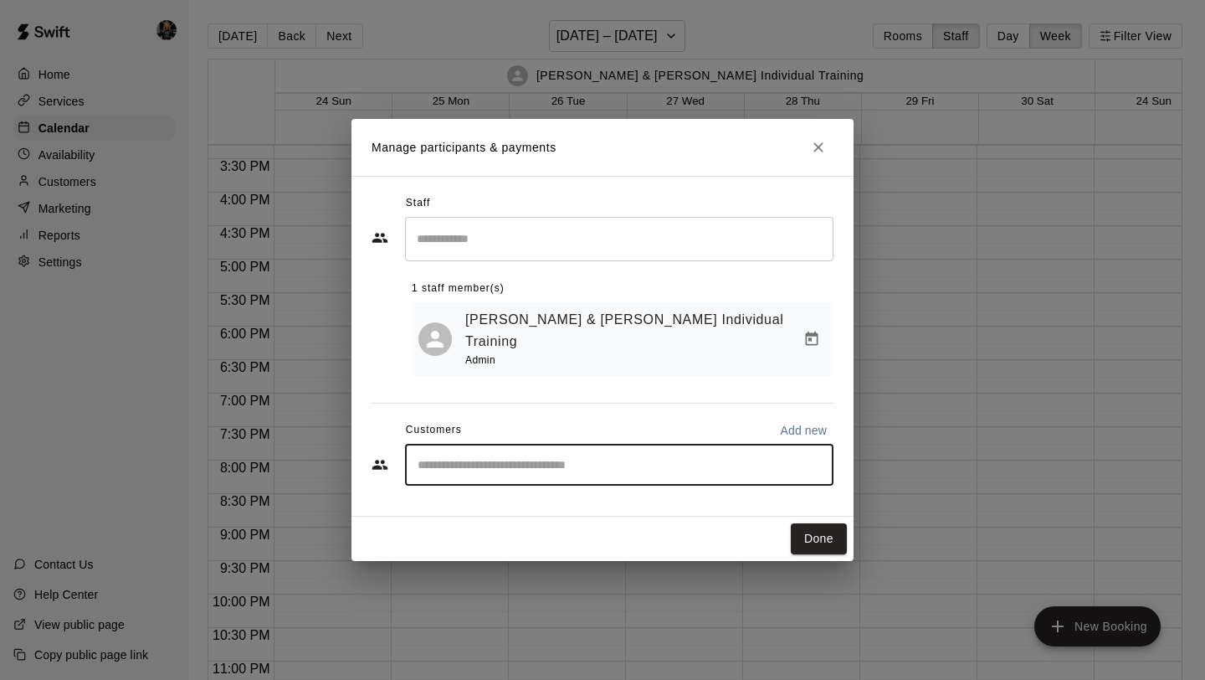
click at [594, 456] on input "Start typing to search customers..." at bounding box center [619, 464] width 413 height 17
type input "******"
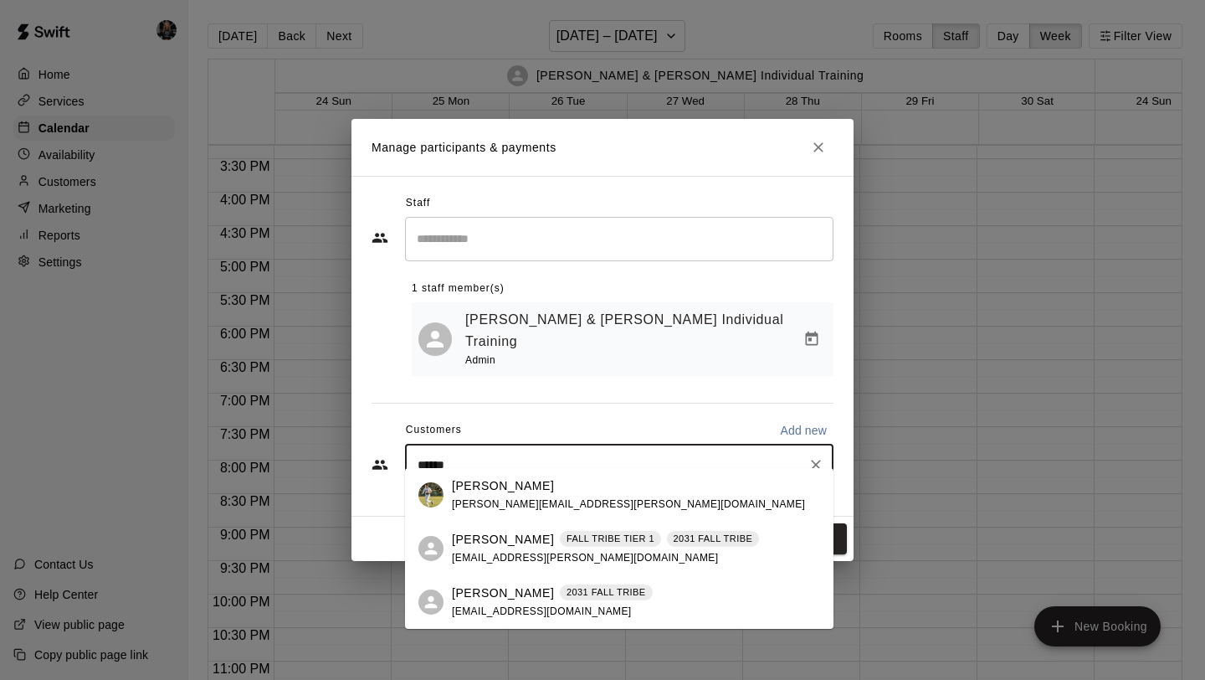
click at [591, 587] on p "2031 FALL TRIBE" at bounding box center [607, 592] width 80 height 14
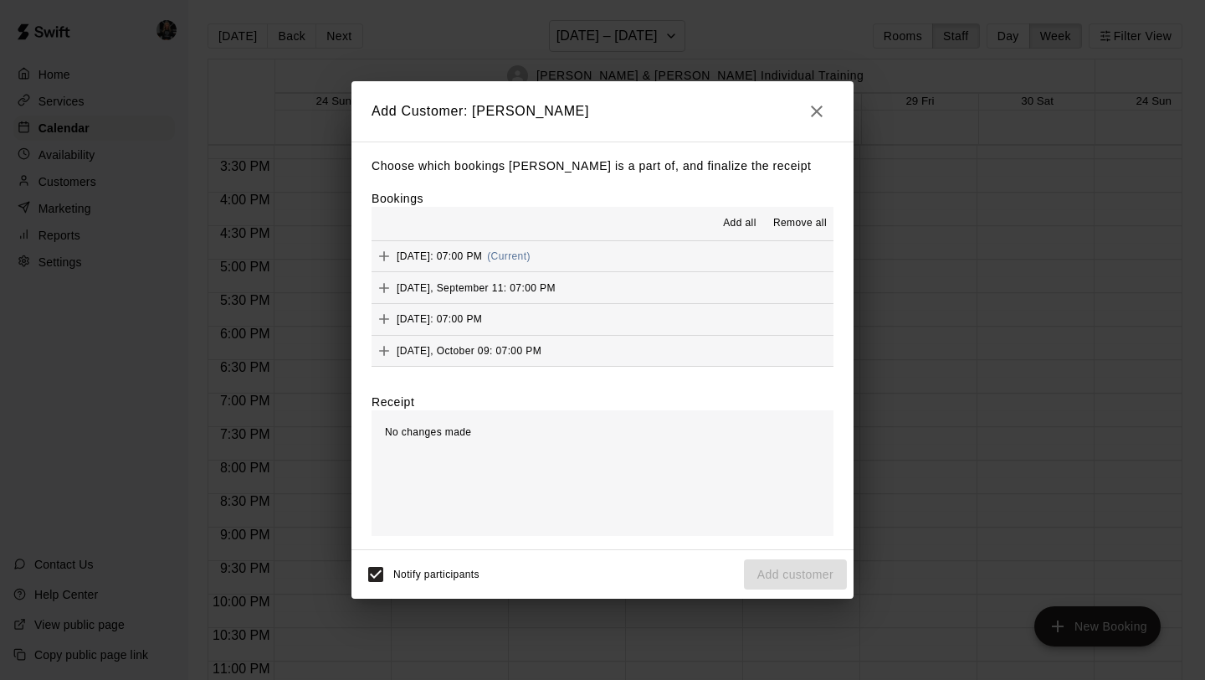
click at [736, 223] on span "Add all" at bounding box center [739, 223] width 33 height 17
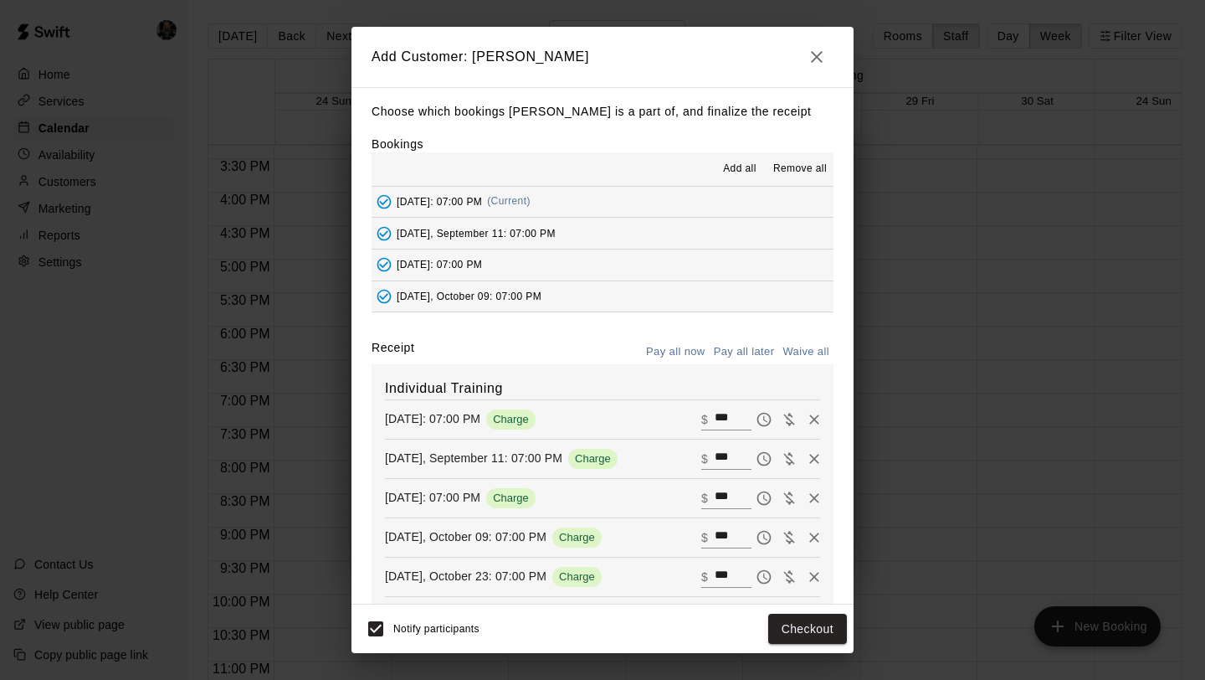
click at [742, 340] on button "Pay all later" at bounding box center [744, 352] width 69 height 26
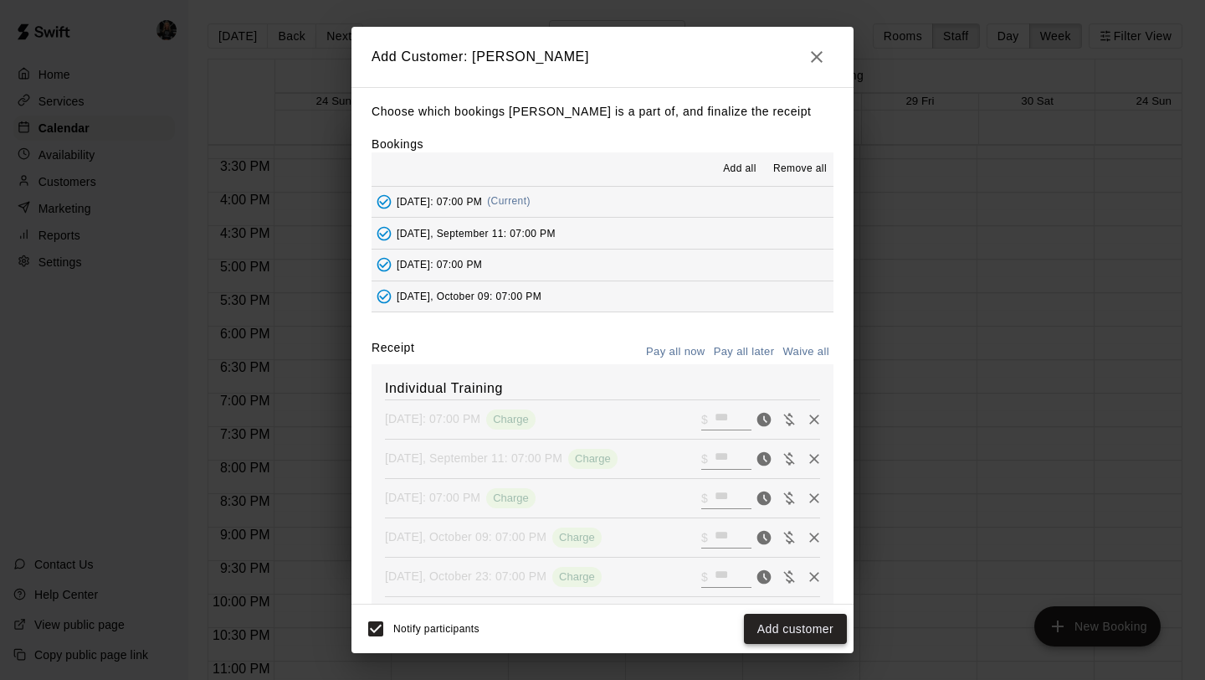
click at [767, 627] on button "Add customer" at bounding box center [795, 628] width 103 height 31
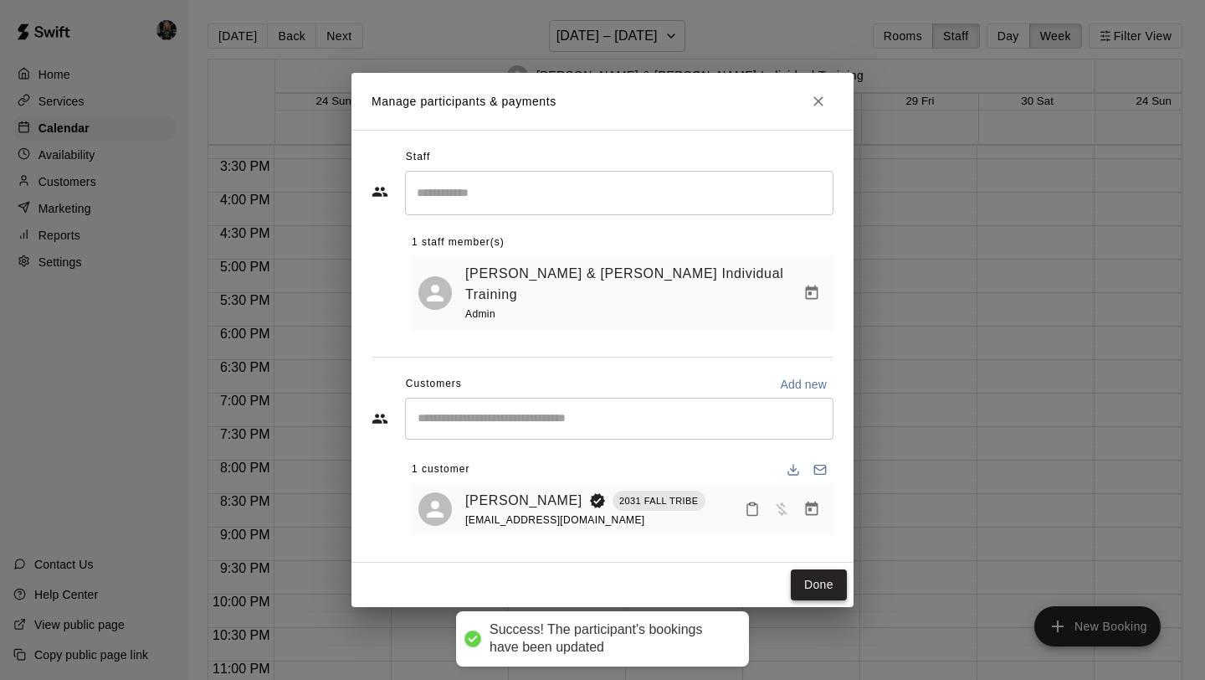
click at [827, 572] on button "Done" at bounding box center [819, 584] width 56 height 31
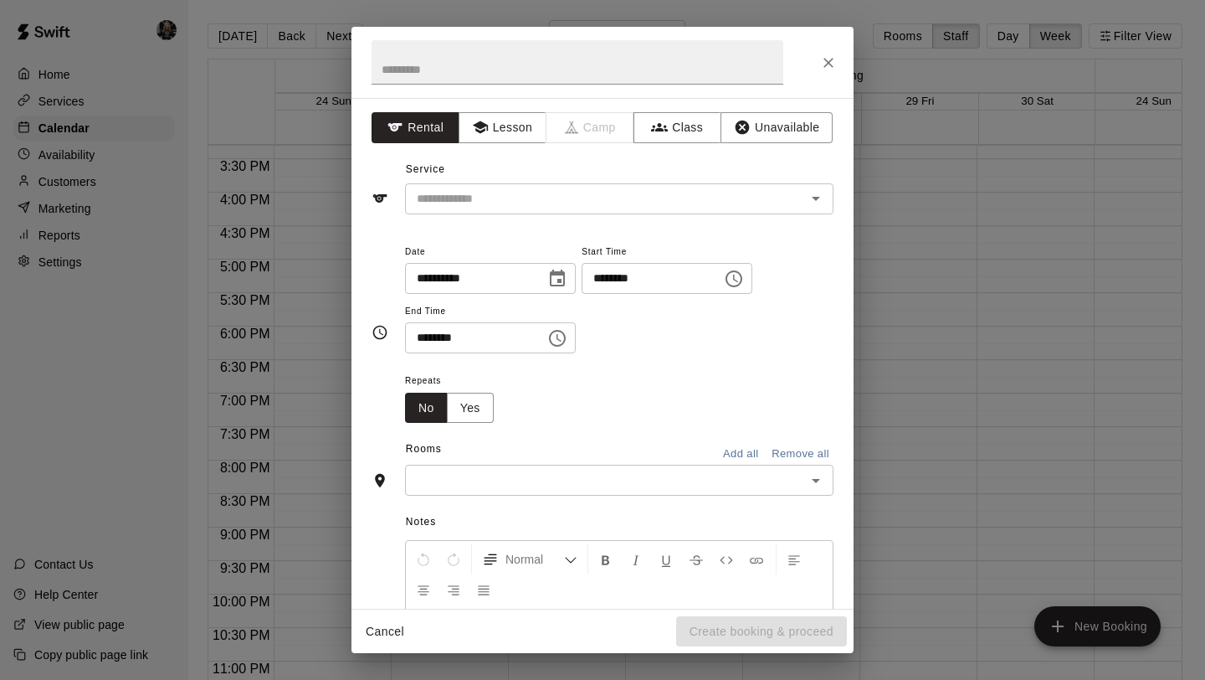
click at [508, 145] on div "**********" at bounding box center [603, 353] width 502 height 511
click at [508, 135] on button "Lesson" at bounding box center [503, 127] width 88 height 31
click at [513, 195] on input "text" at bounding box center [594, 198] width 369 height 21
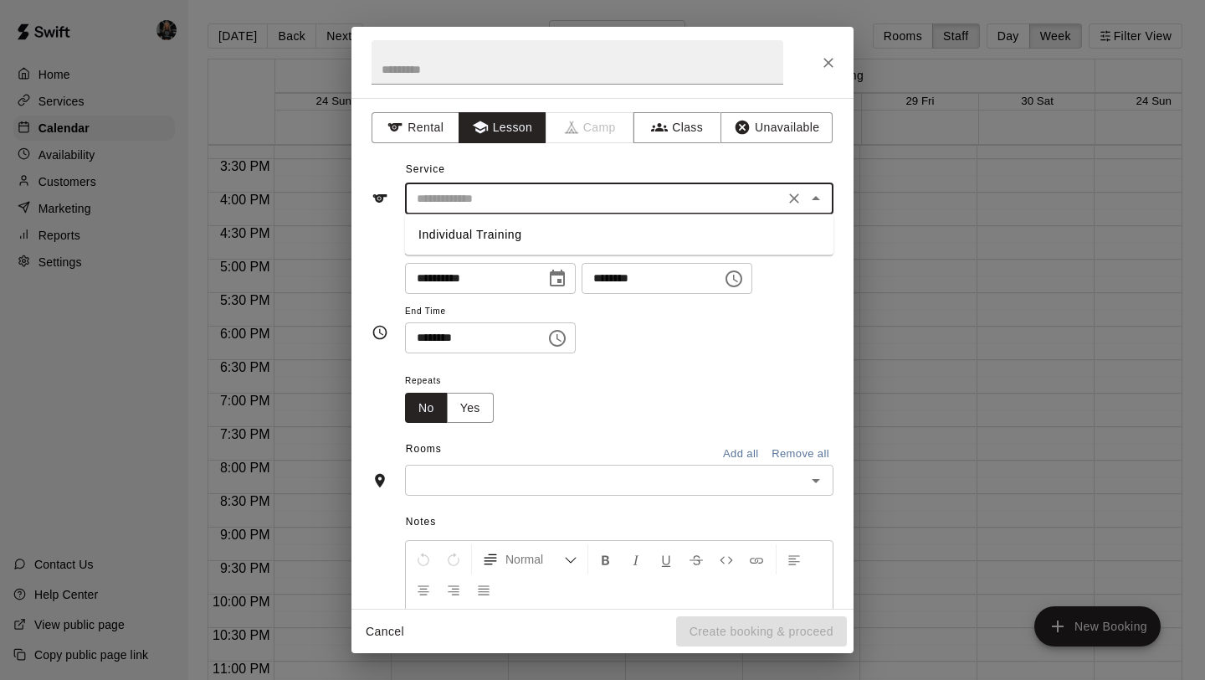
click at [516, 232] on li "Individual Training" at bounding box center [619, 235] width 429 height 28
type input "**********"
click at [469, 403] on button "Yes" at bounding box center [470, 408] width 47 height 31
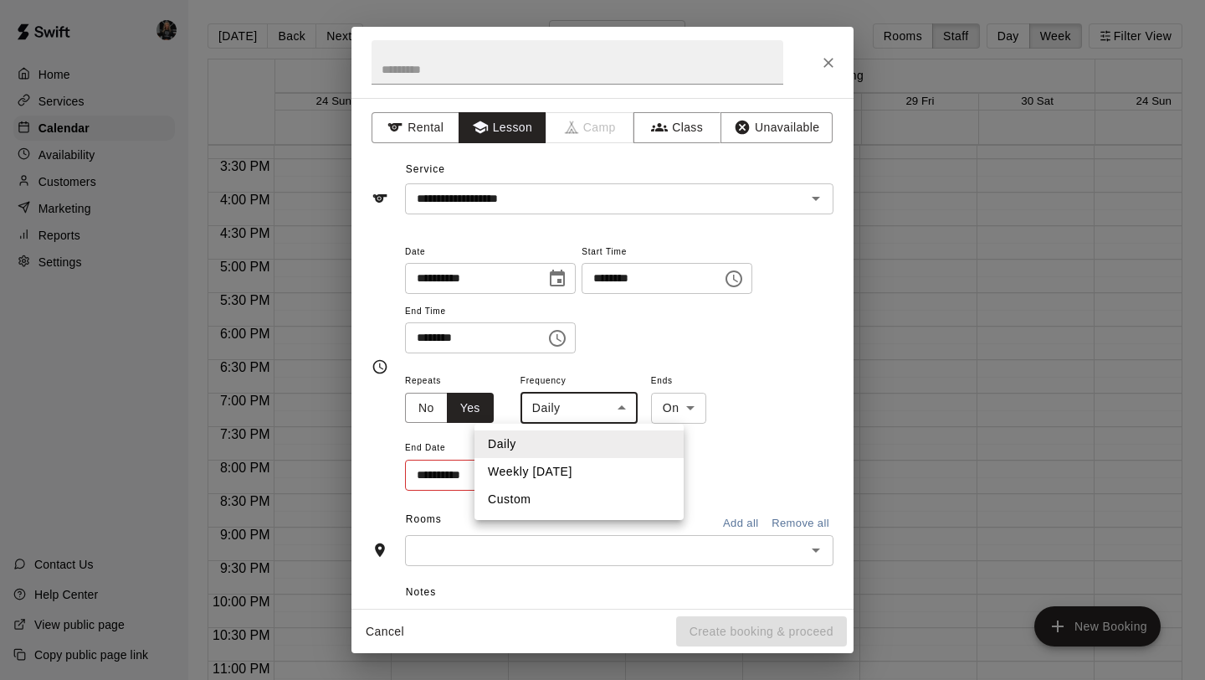
click at [568, 403] on body "Home Services Calendar Availability Customers Marketing Reports Settings Contac…" at bounding box center [602, 353] width 1205 height 706
click at [541, 504] on li "Custom" at bounding box center [579, 499] width 209 height 28
type input "******"
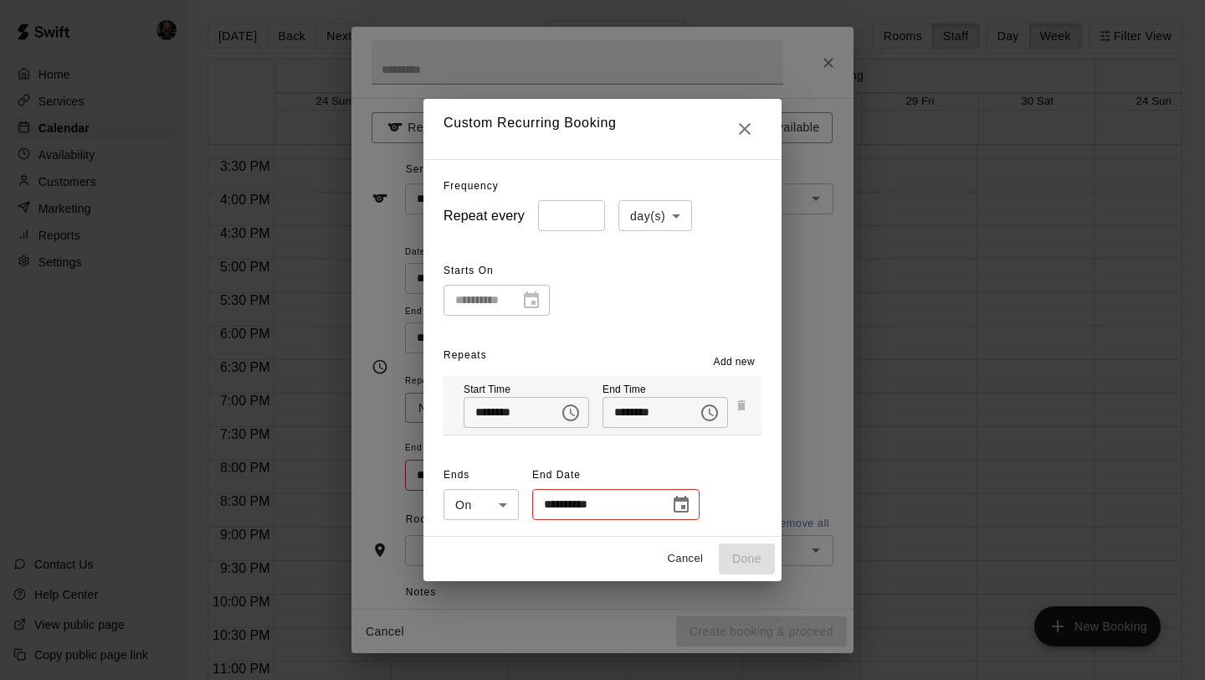
type input "*"
click at [591, 212] on input "*" at bounding box center [571, 215] width 67 height 31
click at [671, 216] on body "Home Services Calendar Availability Customers Marketing Reports Settings Contac…" at bounding box center [602, 353] width 1205 height 706
click at [653, 288] on li "week(s)" at bounding box center [655, 279] width 74 height 28
type input "******"
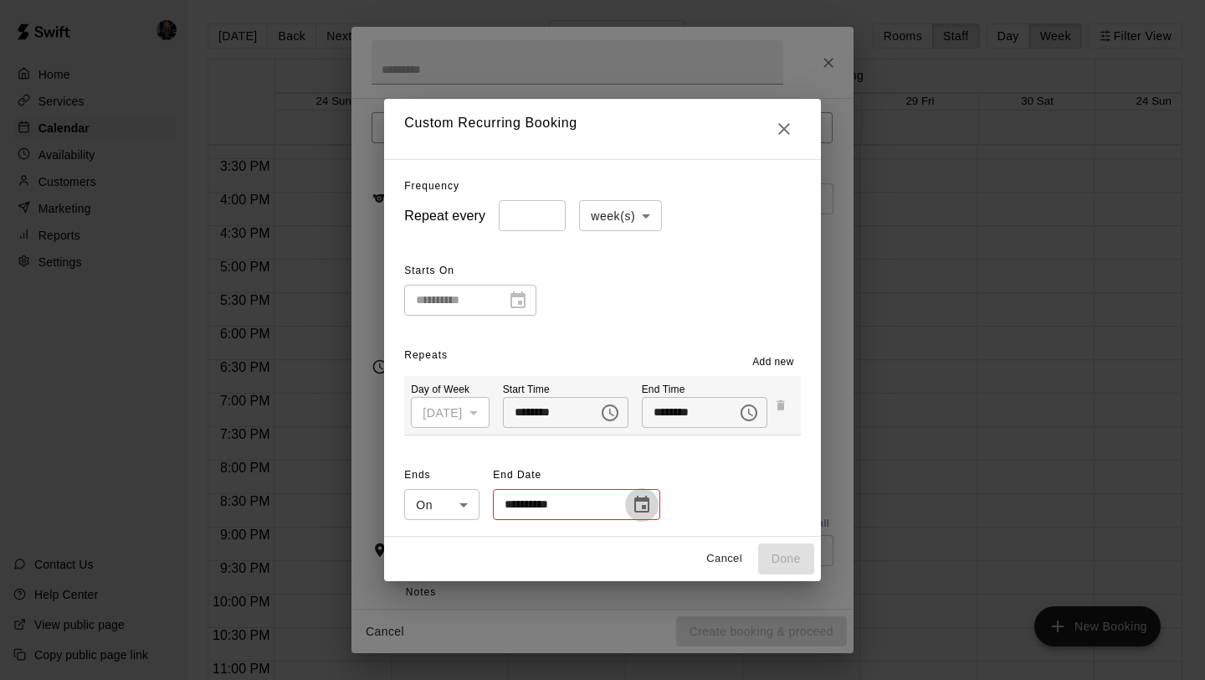
click at [635, 505] on icon "Choose date" at bounding box center [642, 505] width 20 height 20
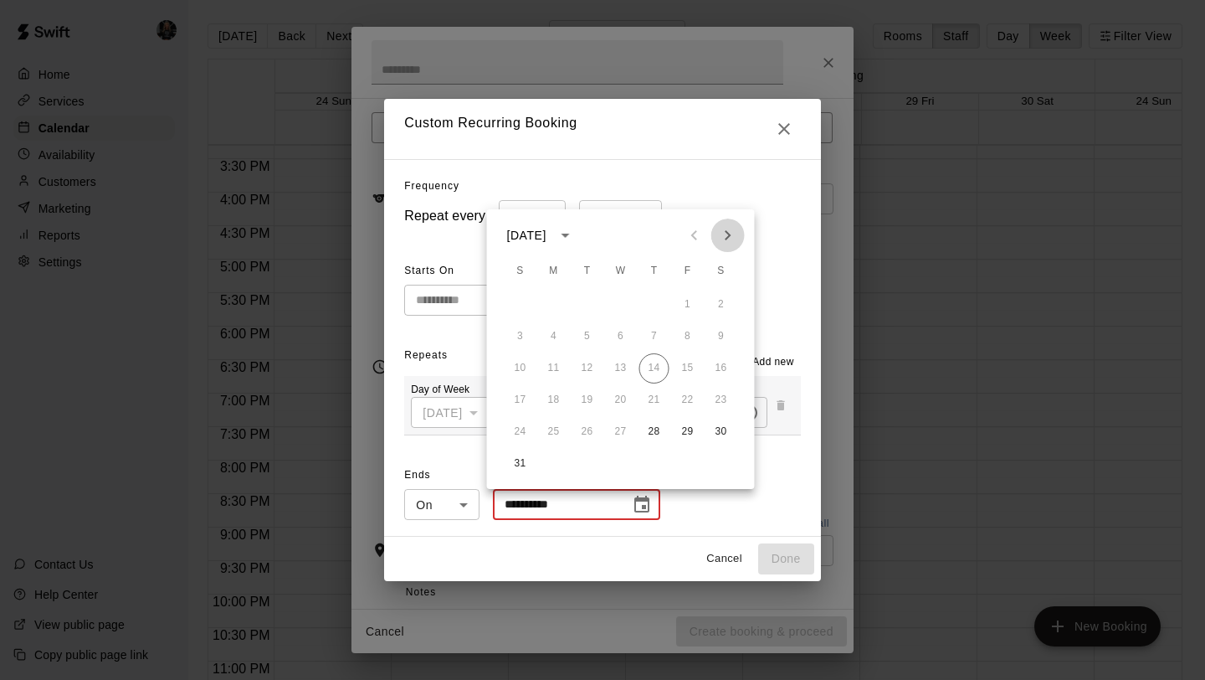
click at [731, 239] on icon "Next month" at bounding box center [728, 235] width 20 height 20
click at [591, 368] on button "16" at bounding box center [587, 368] width 30 height 30
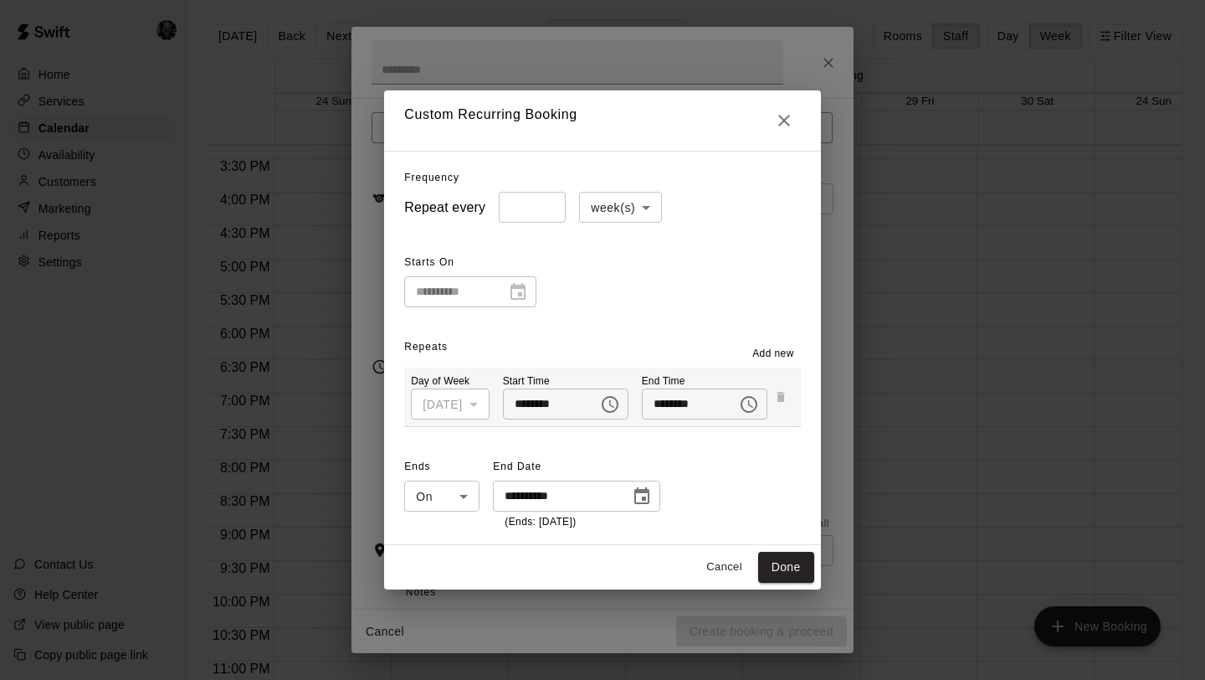
type input "**********"
click at [791, 569] on button "Done" at bounding box center [786, 567] width 56 height 31
type input "**********"
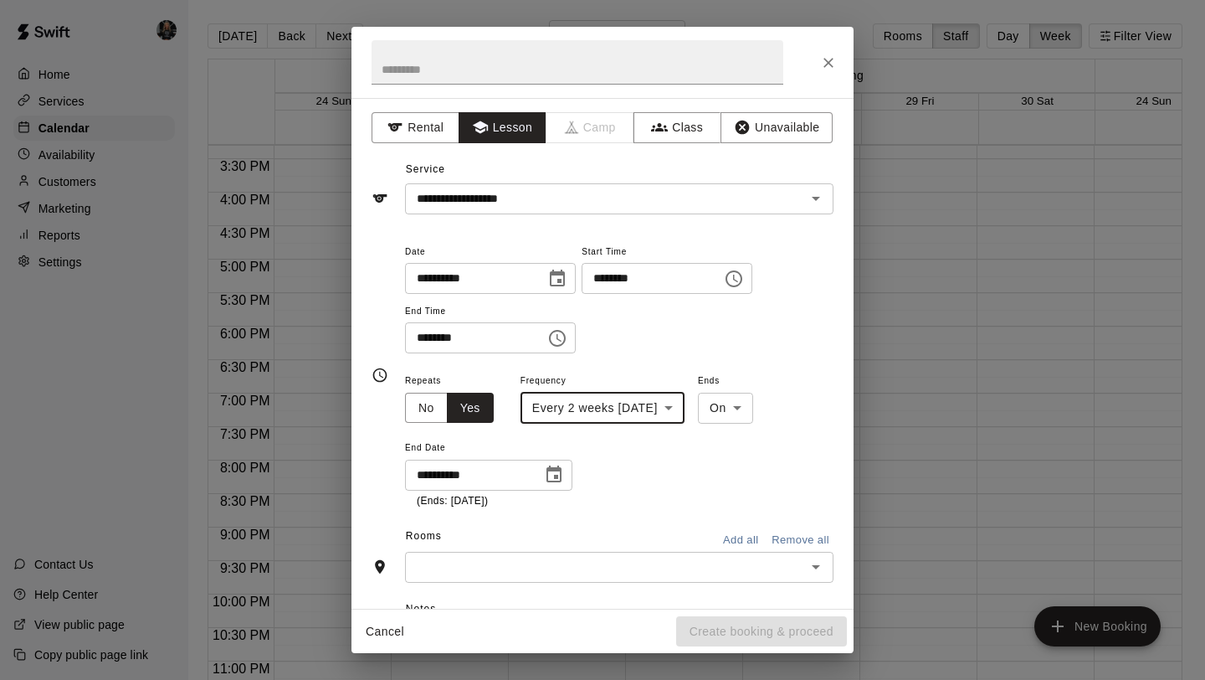
click at [779, 561] on input "text" at bounding box center [605, 567] width 391 height 21
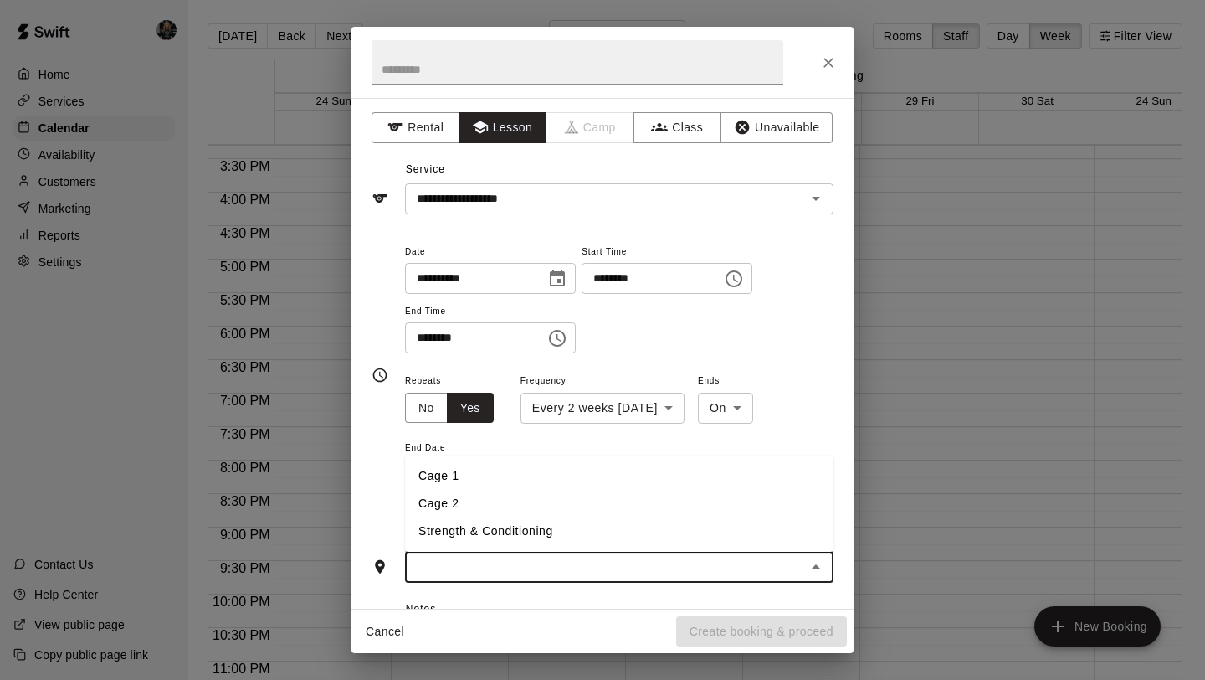
click at [549, 471] on li "Cage 1" at bounding box center [619, 476] width 429 height 28
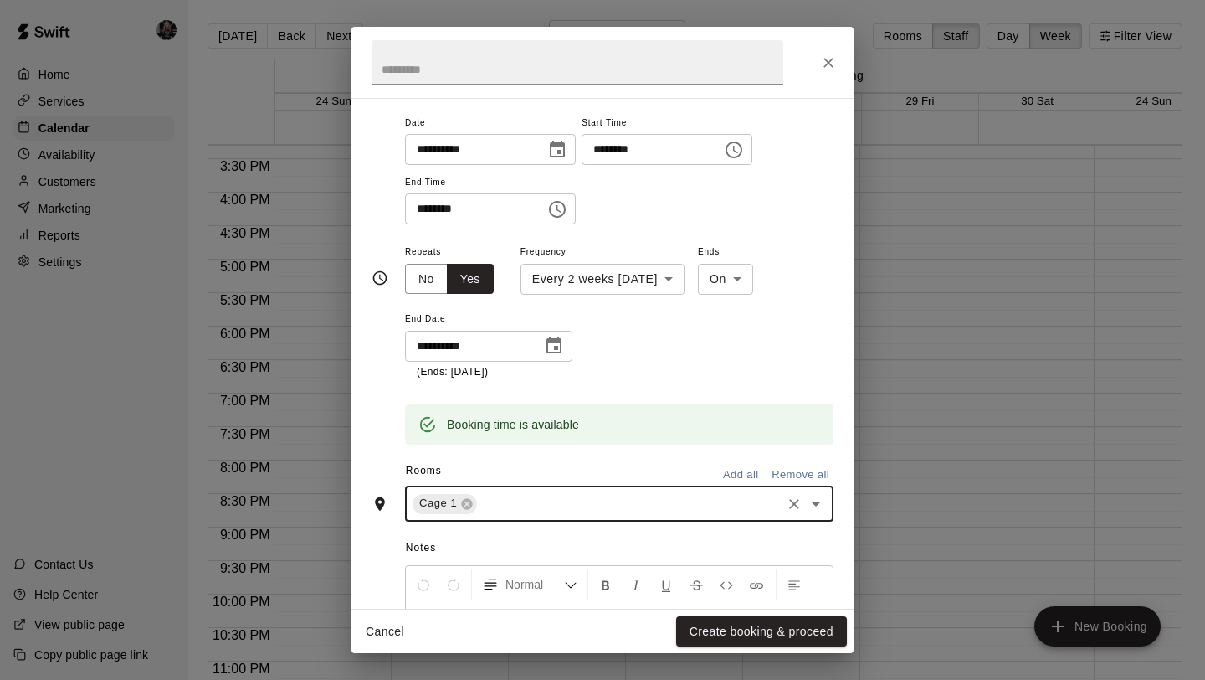
scroll to position [177, 0]
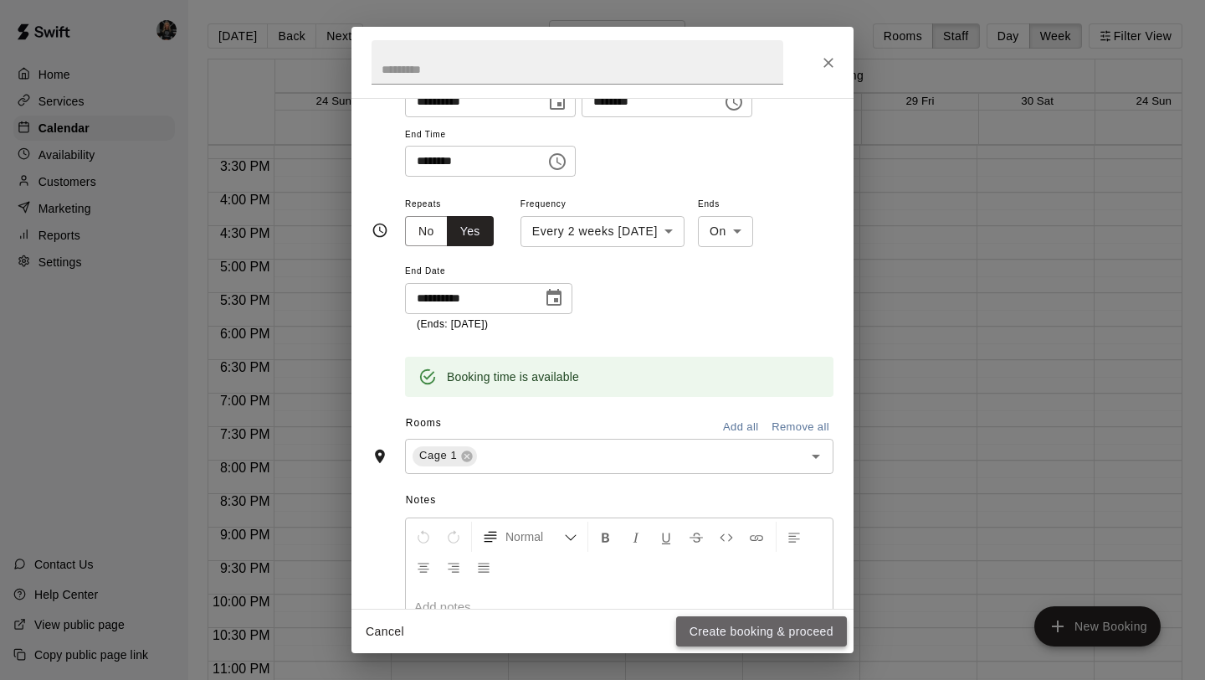
click at [731, 642] on button "Create booking & proceed" at bounding box center [761, 631] width 171 height 31
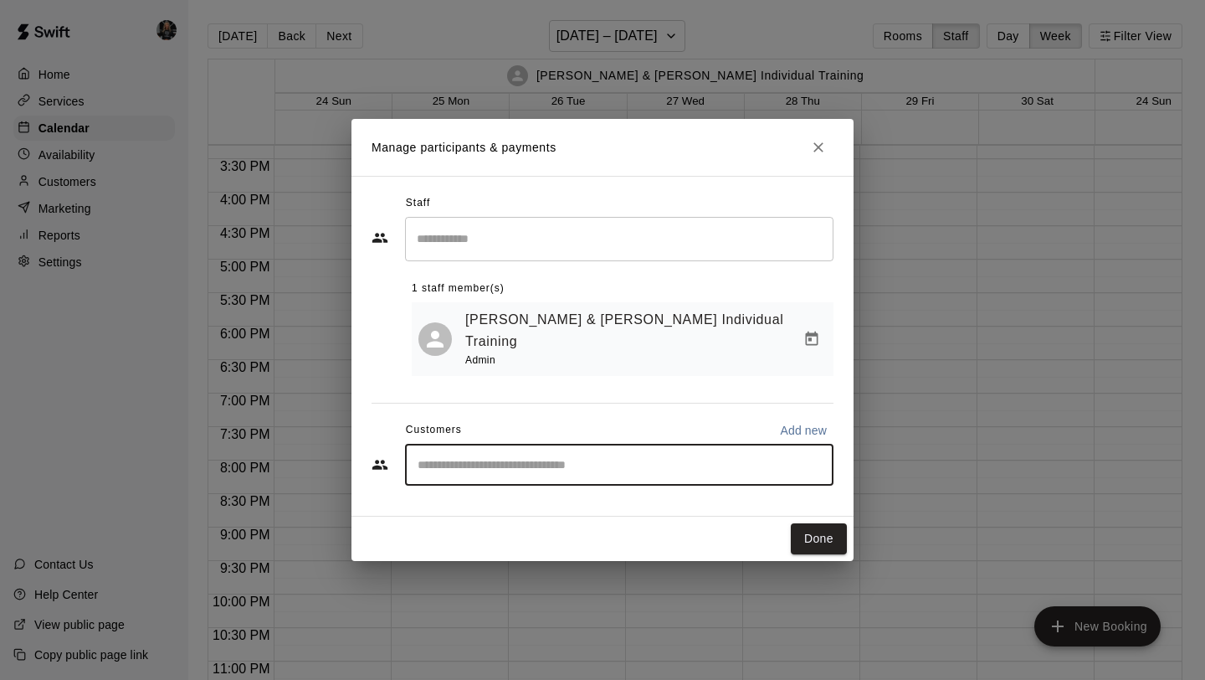
click at [541, 456] on input "Start typing to search customers..." at bounding box center [619, 464] width 413 height 17
type input "******"
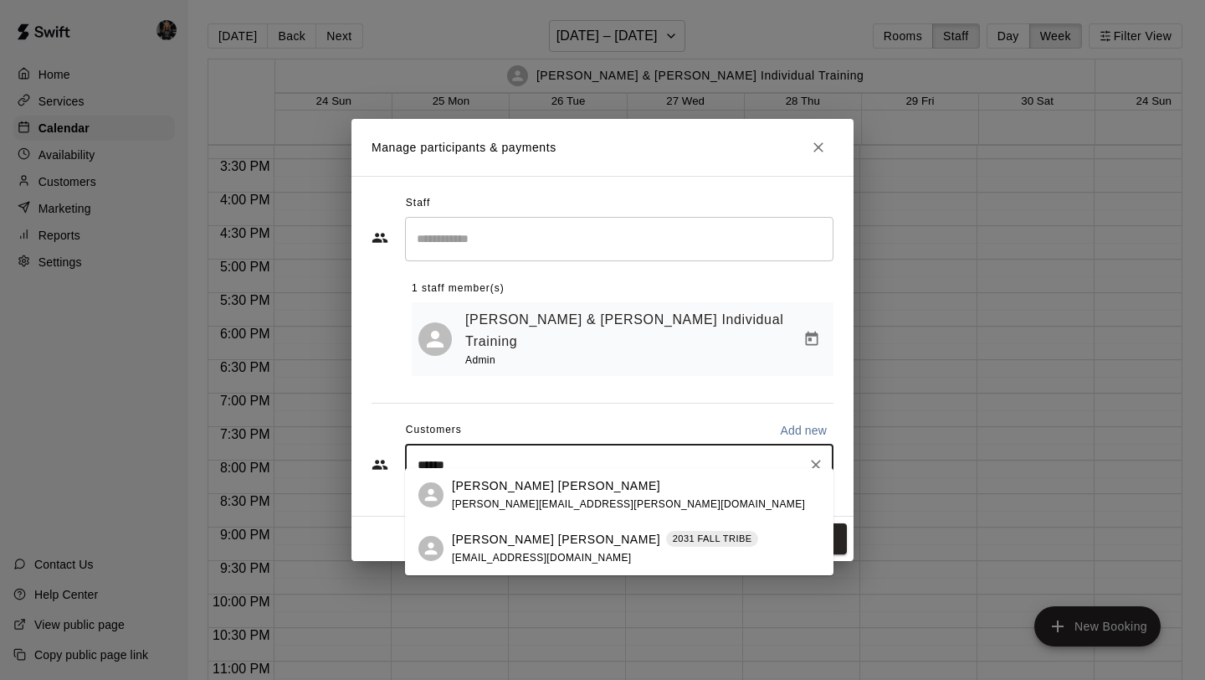
click at [502, 555] on span "[EMAIL_ADDRESS][DOMAIN_NAME]" at bounding box center [542, 558] width 180 height 12
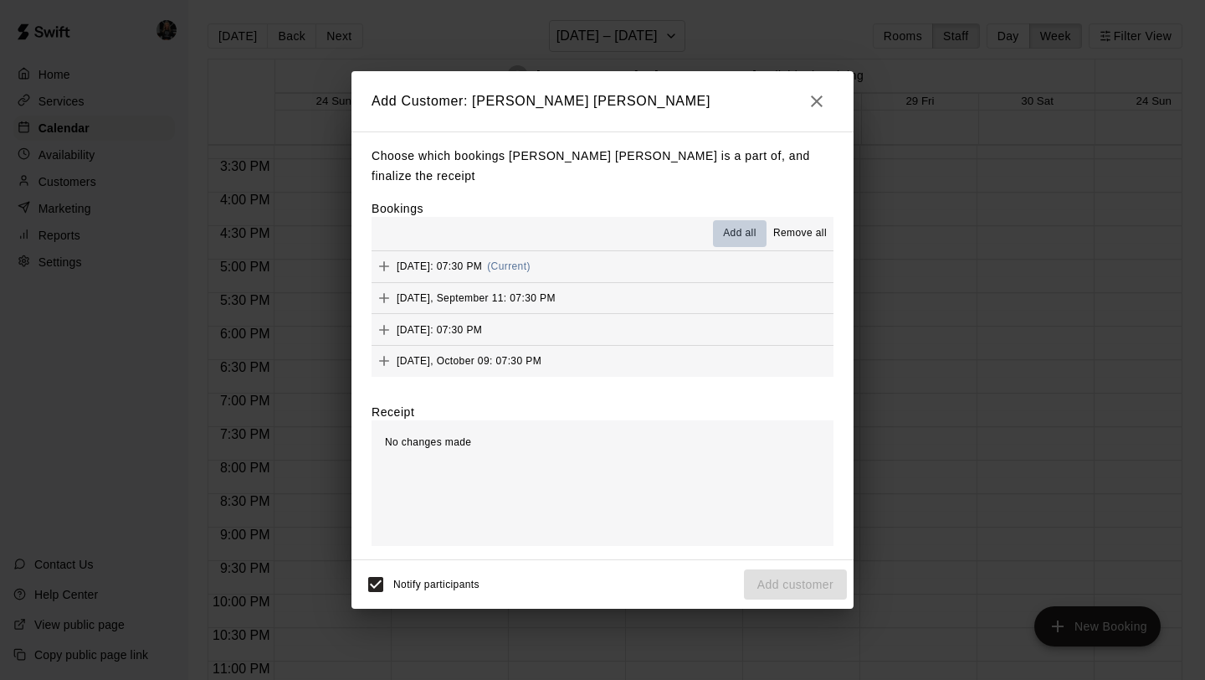
click at [741, 225] on span "Add all" at bounding box center [739, 233] width 33 height 17
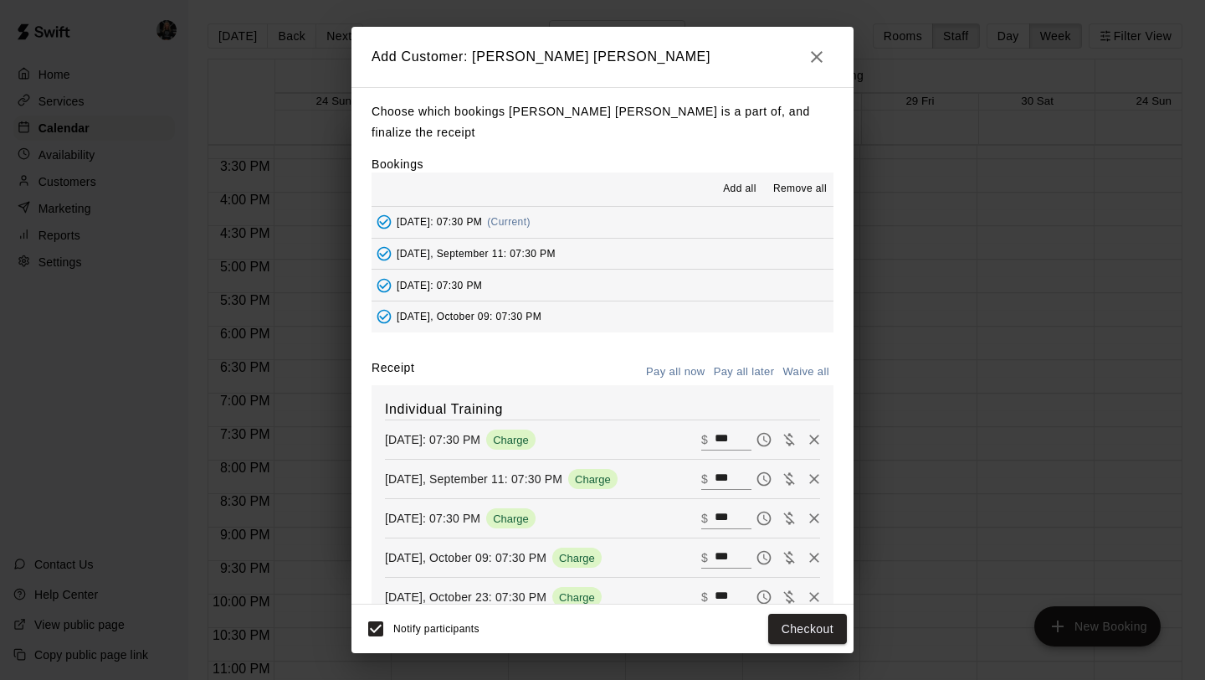
click at [733, 359] on button "Pay all later" at bounding box center [744, 372] width 69 height 26
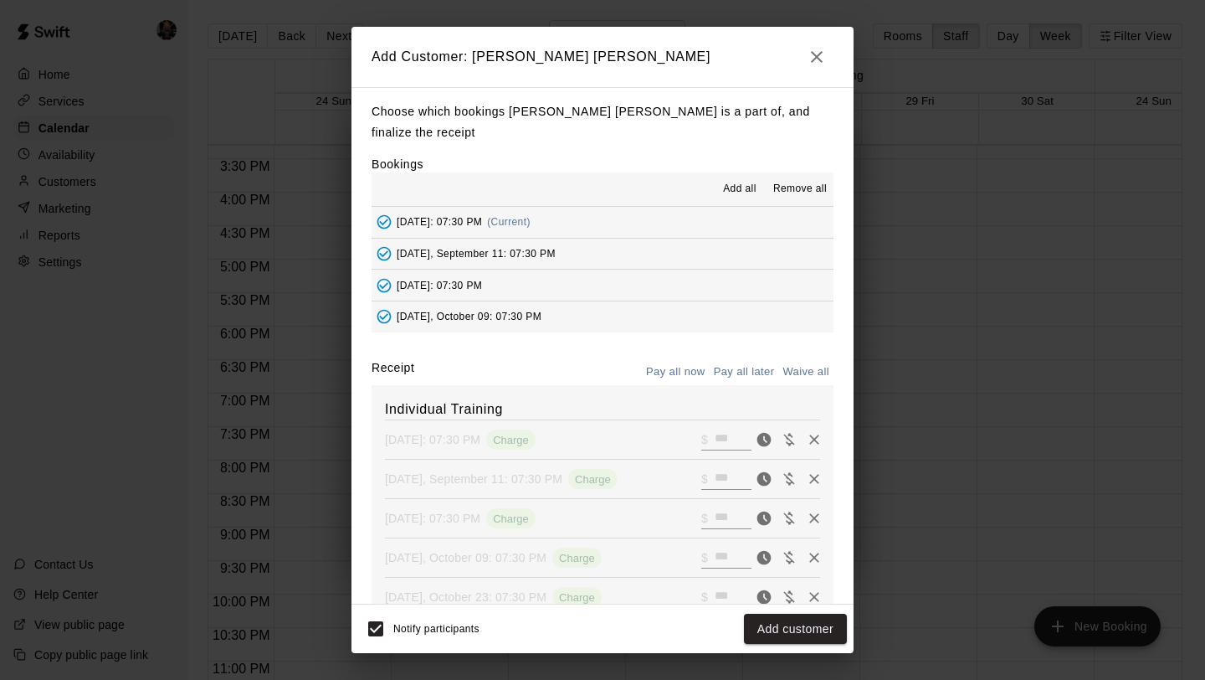
click at [788, 643] on button "Add customer" at bounding box center [795, 628] width 103 height 31
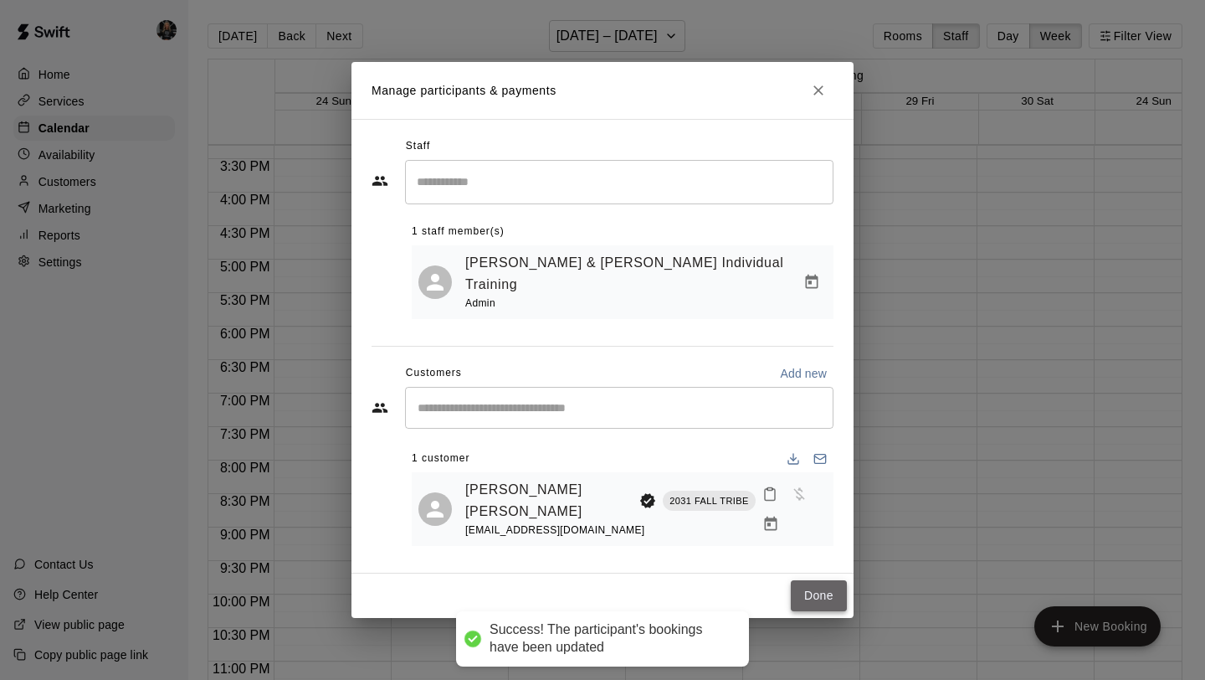
click at [820, 580] on button "Done" at bounding box center [819, 595] width 56 height 31
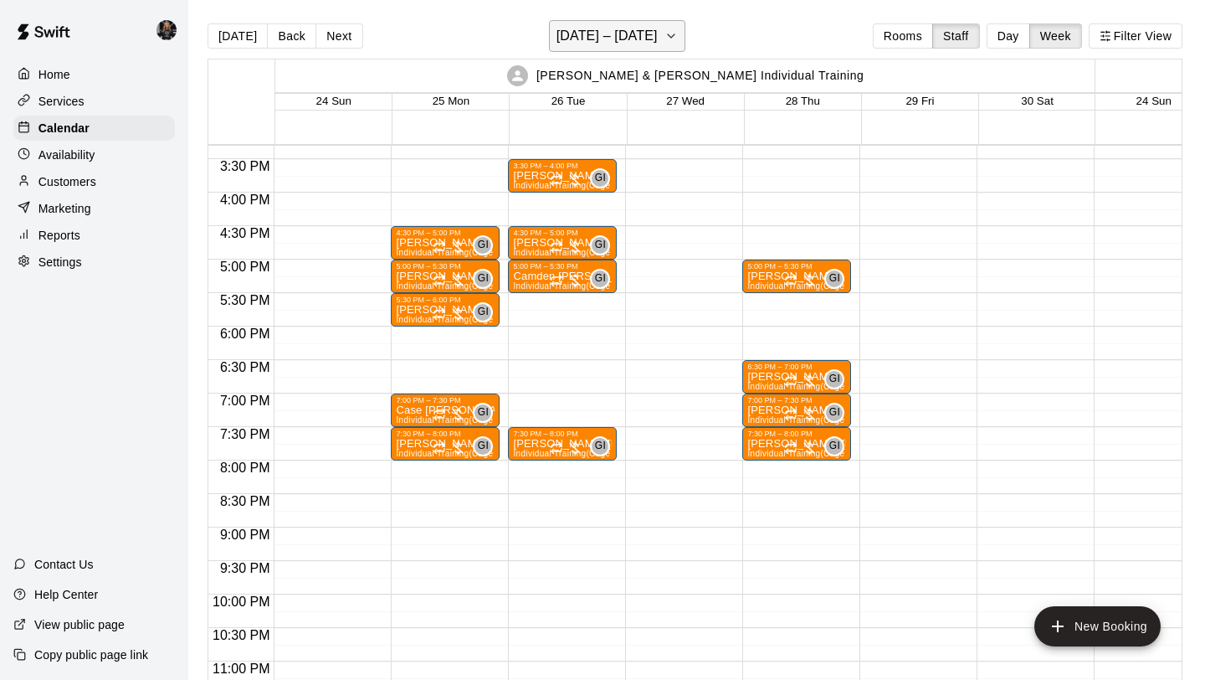
click at [629, 43] on h6 "[DATE] – [DATE]" at bounding box center [607, 35] width 101 height 23
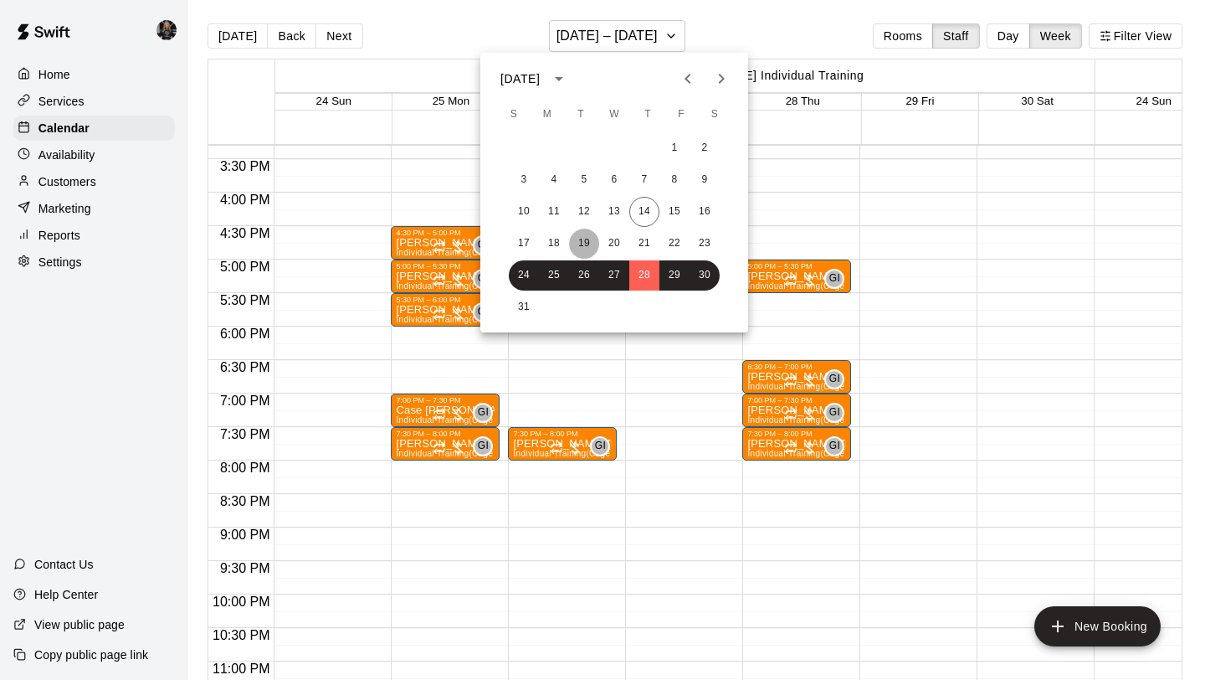
click at [589, 239] on button "19" at bounding box center [584, 243] width 30 height 30
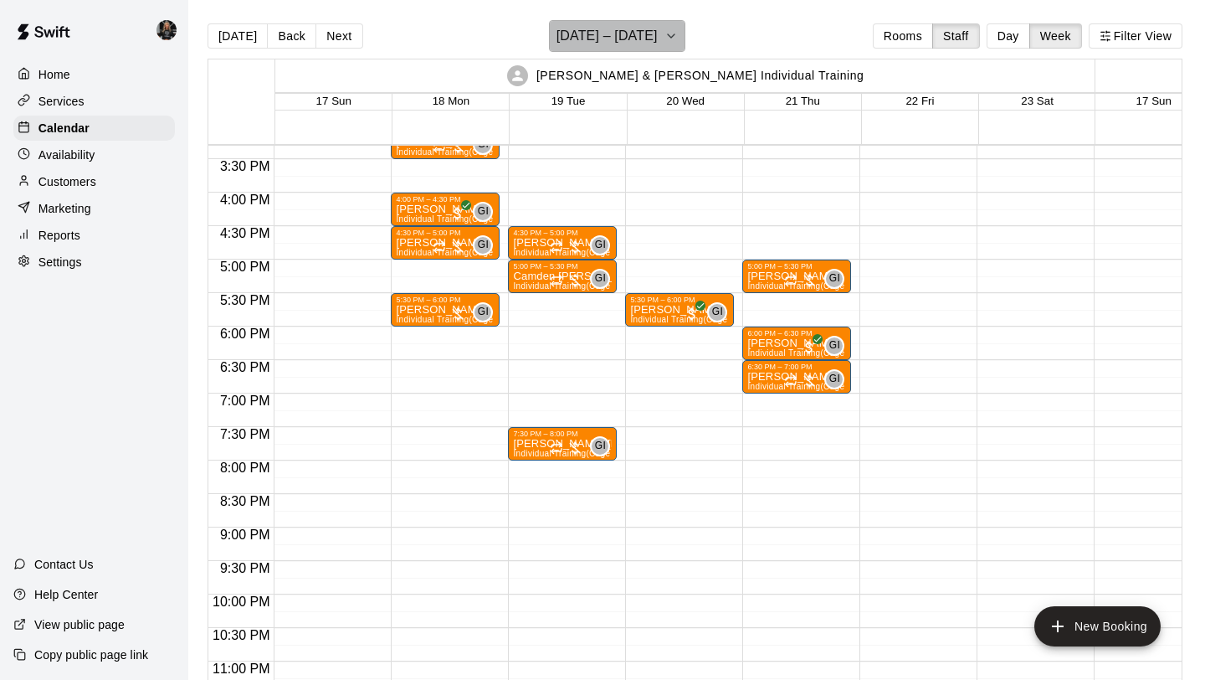
click at [625, 42] on h6 "[DATE] – [DATE]" at bounding box center [607, 35] width 101 height 23
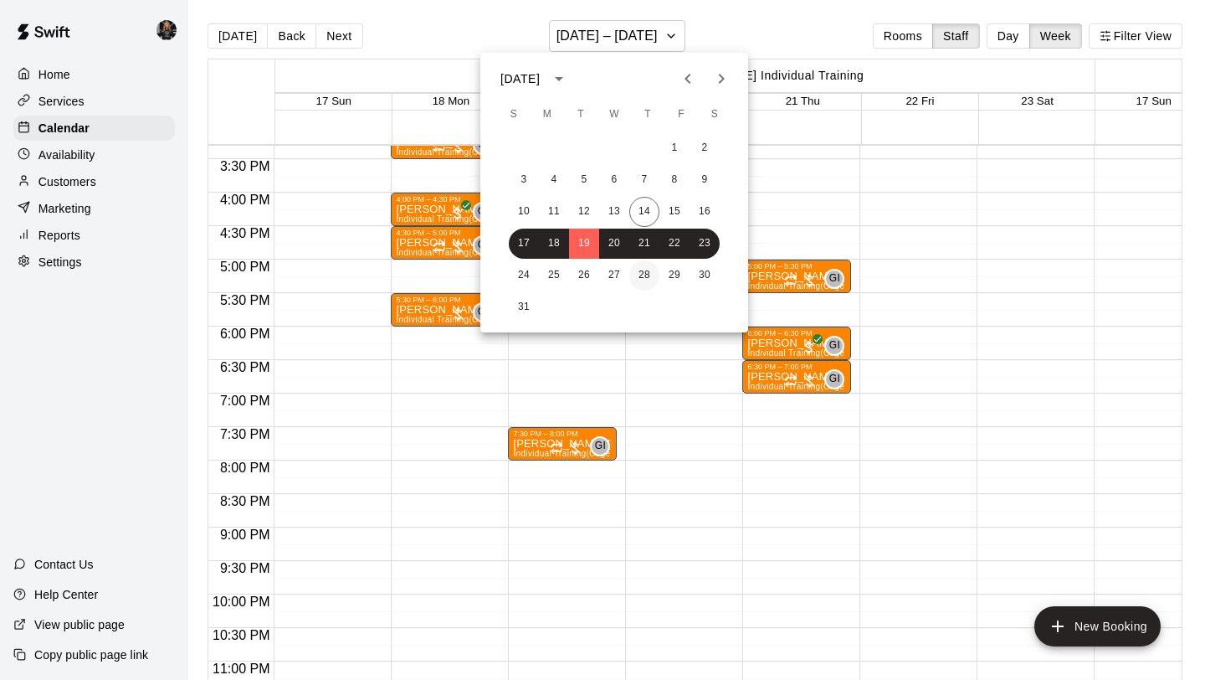
click at [637, 273] on button "28" at bounding box center [644, 275] width 30 height 30
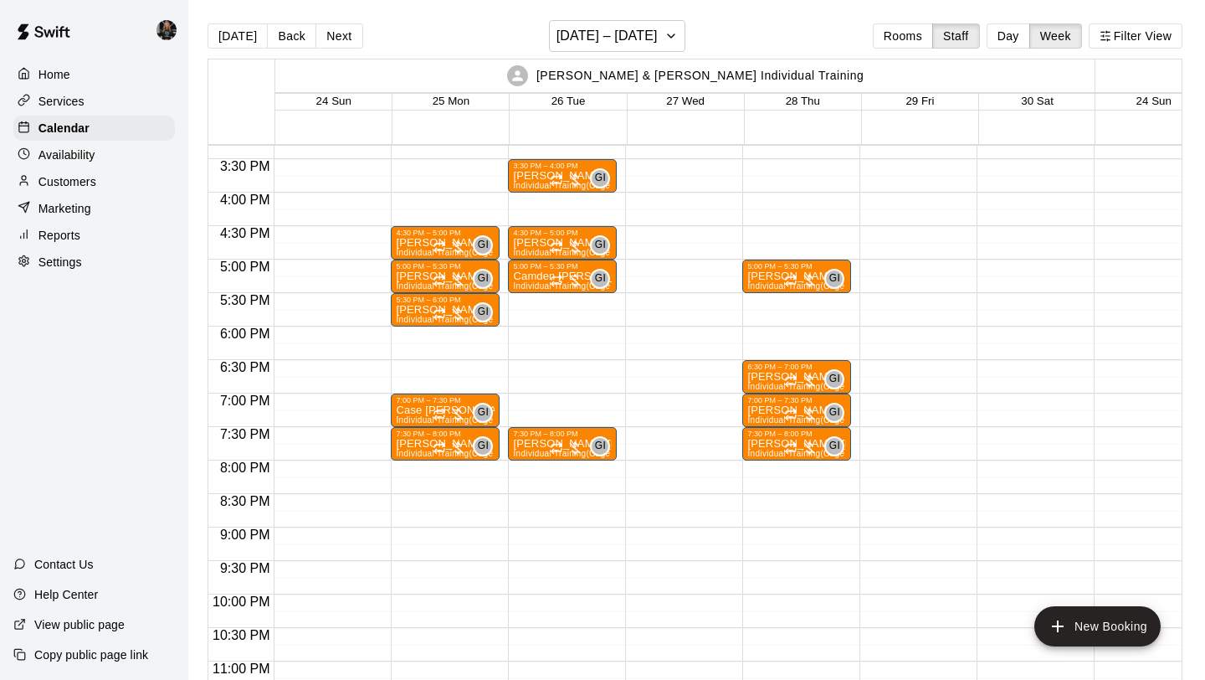
click at [80, 178] on p "Customers" at bounding box center [67, 181] width 58 height 17
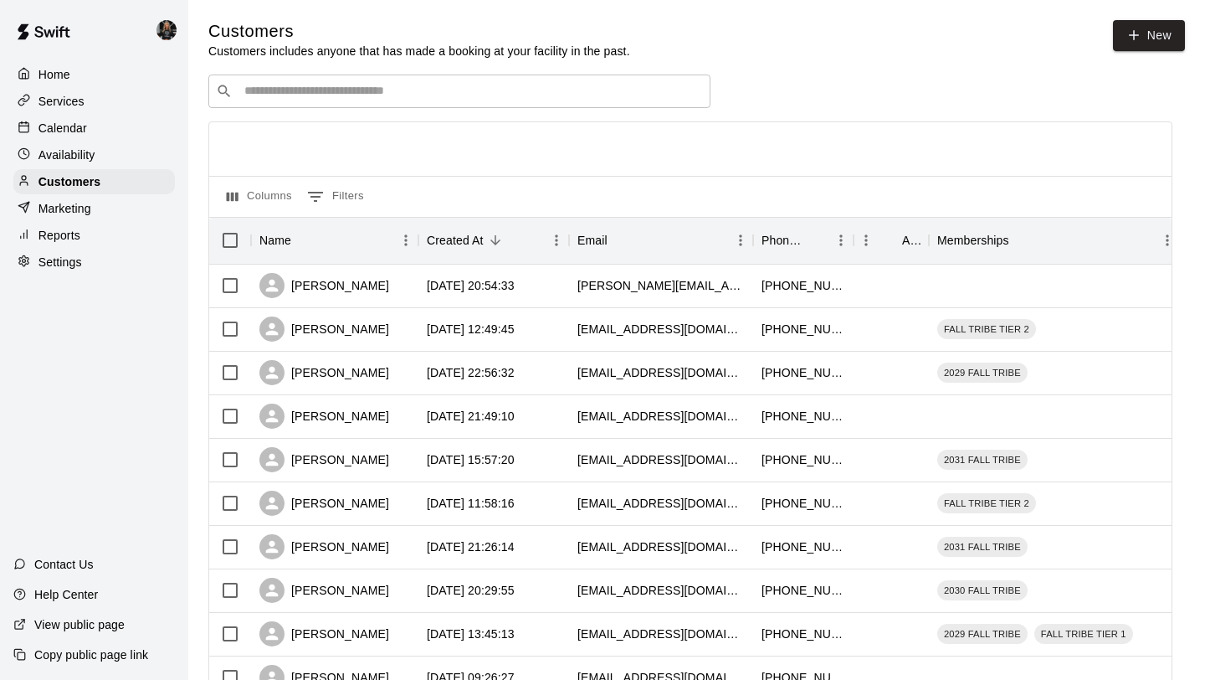
click at [83, 135] on p "Calendar" at bounding box center [62, 128] width 49 height 17
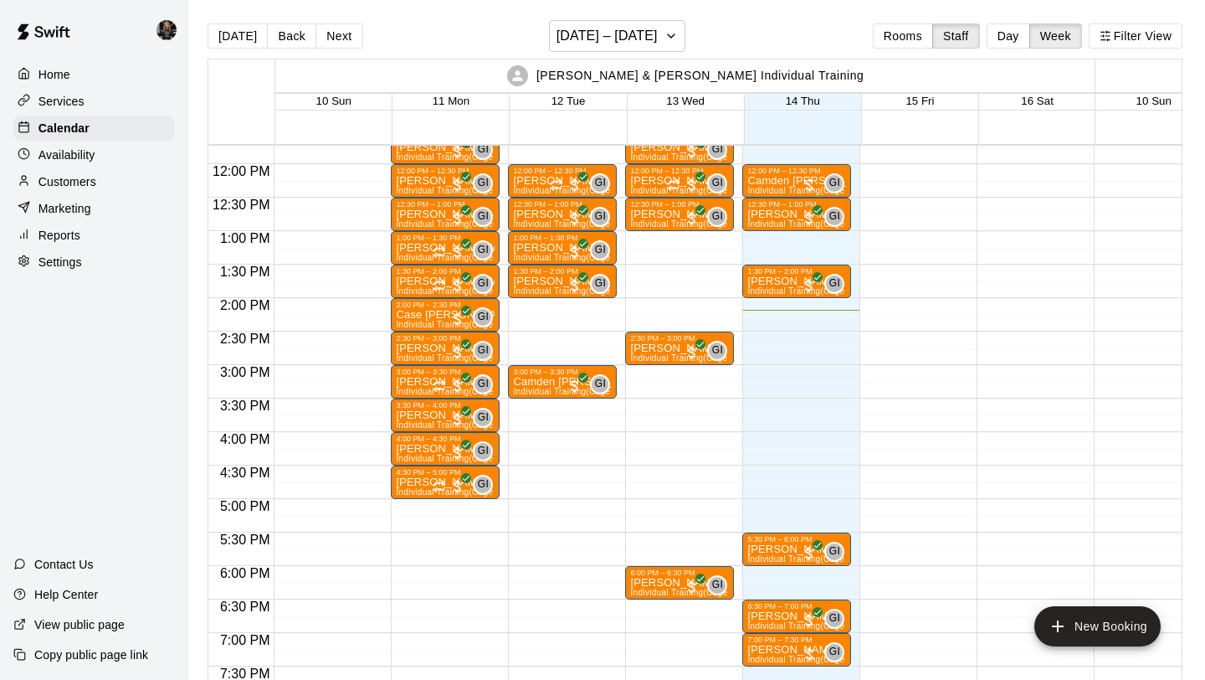
scroll to position [773, 0]
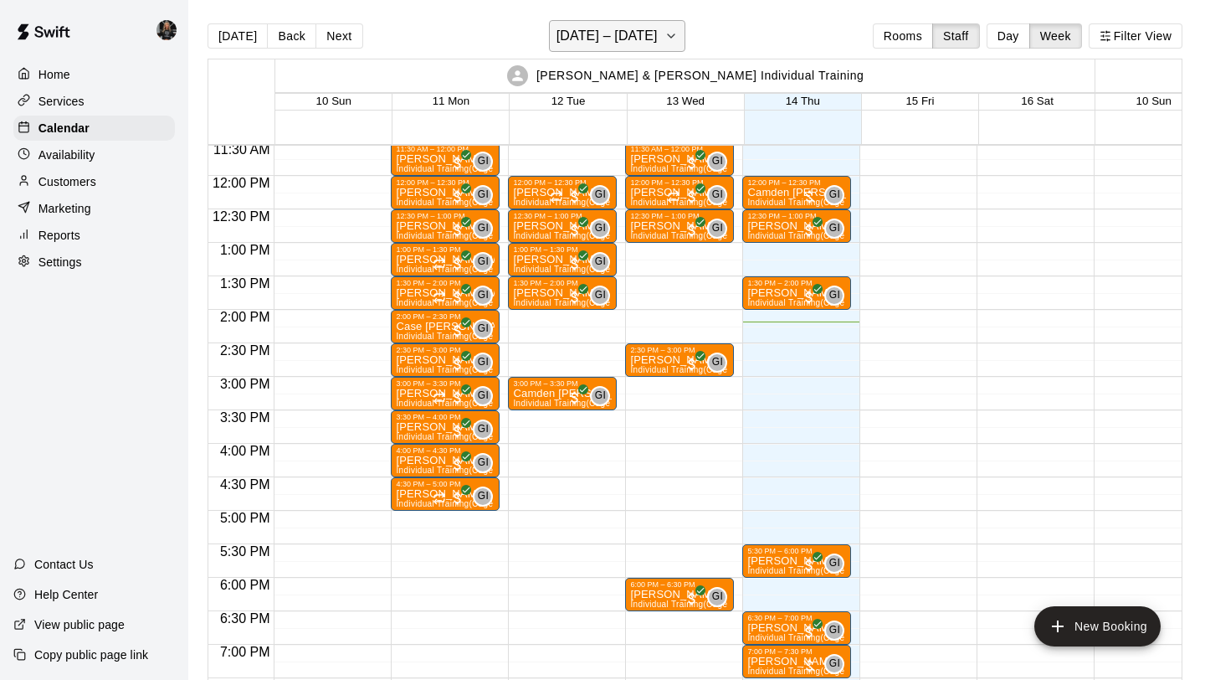
click at [654, 36] on button "[DATE] – [DATE]" at bounding box center [617, 36] width 136 height 32
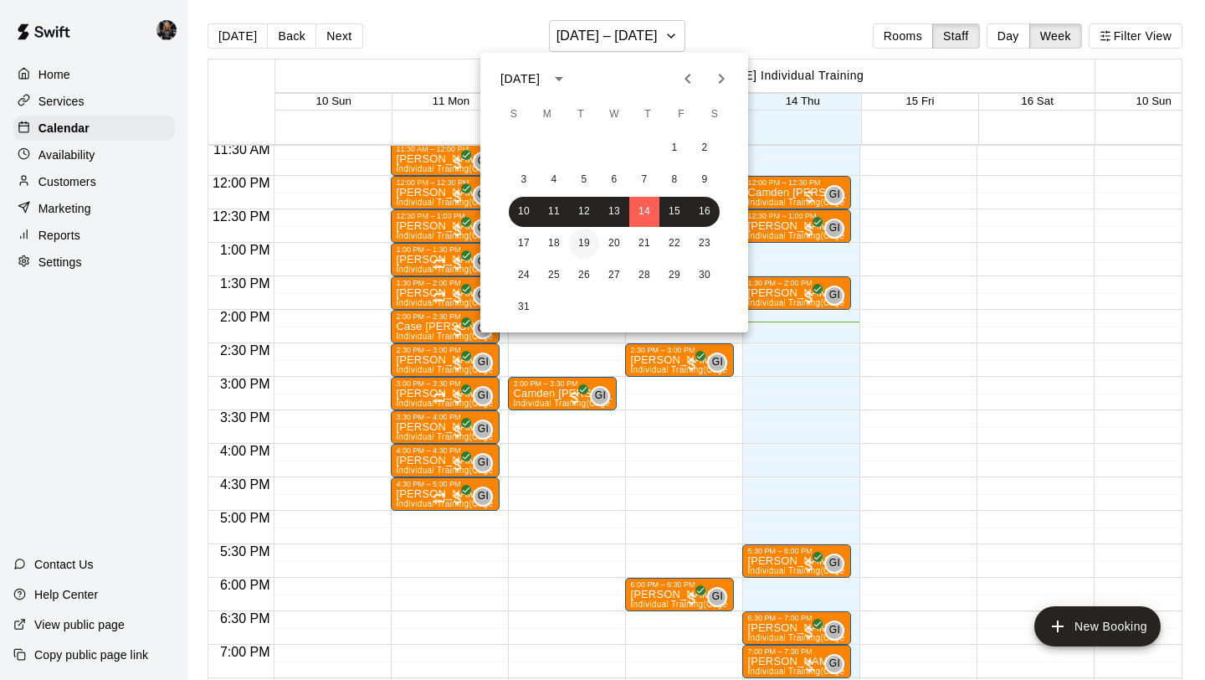
click at [593, 246] on button "19" at bounding box center [584, 243] width 30 height 30
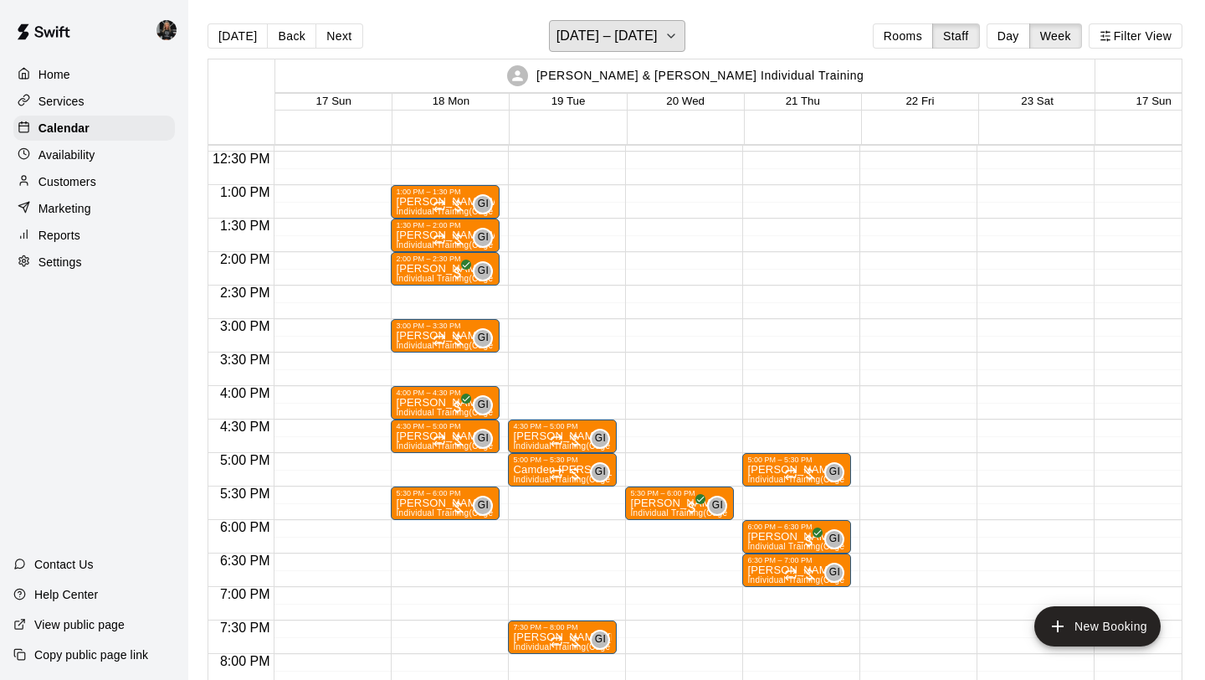
scroll to position [831, 0]
click at [630, 46] on h6 "[DATE] – [DATE]" at bounding box center [607, 35] width 101 height 23
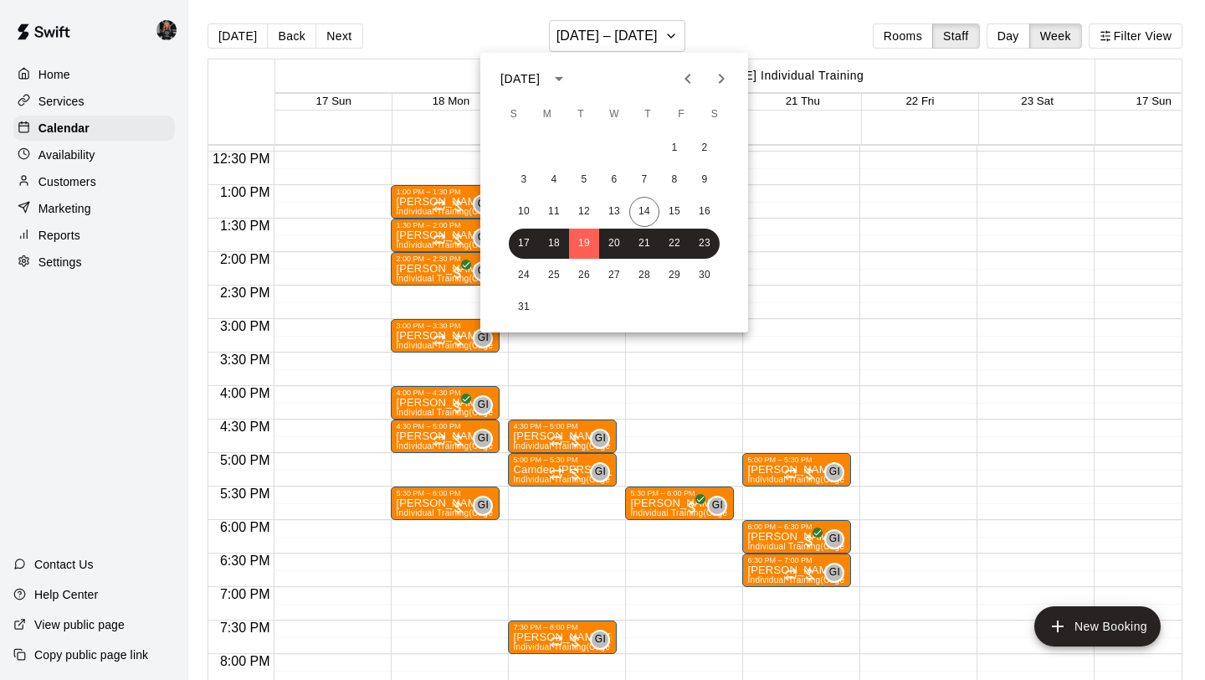
click at [714, 32] on div at bounding box center [602, 340] width 1205 height 680
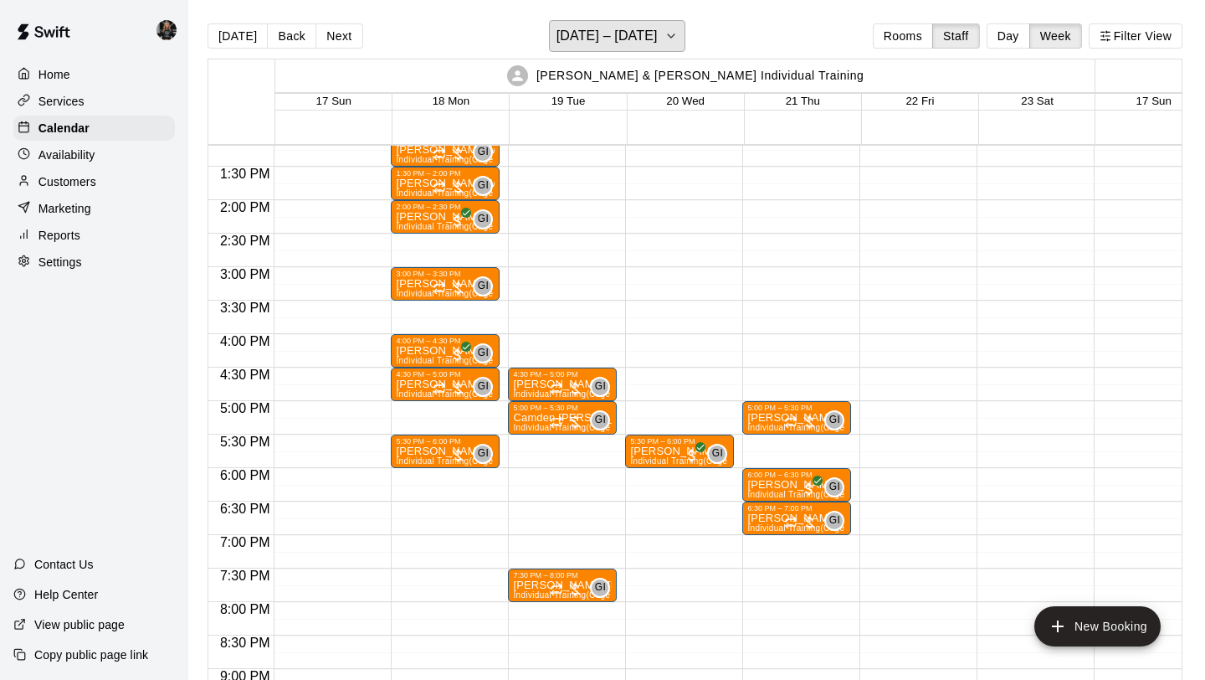
scroll to position [896, 0]
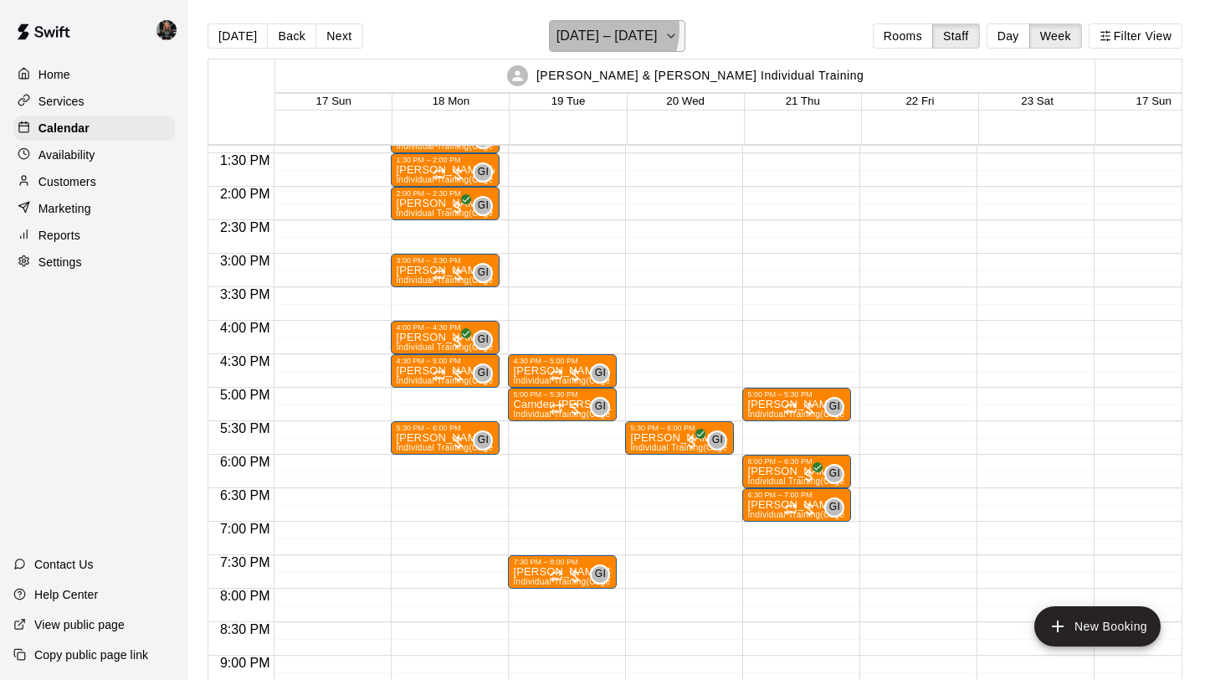
click at [602, 29] on h6 "[DATE] – [DATE]" at bounding box center [607, 35] width 101 height 23
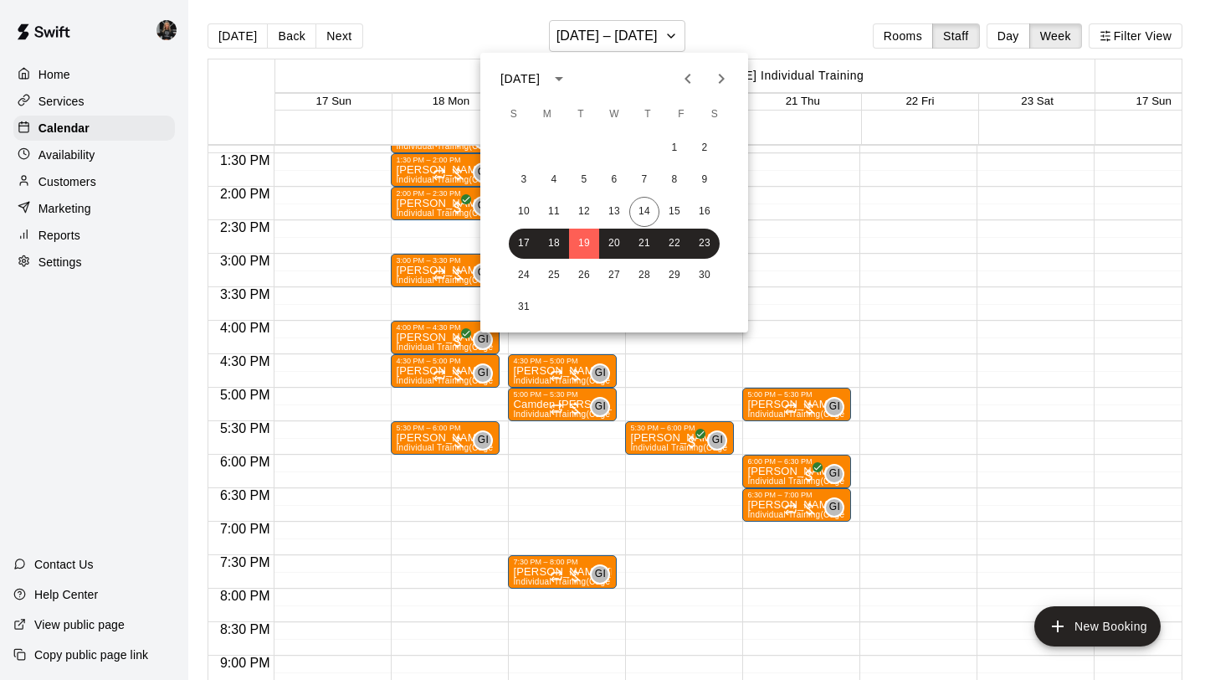
click at [41, 178] on div at bounding box center [602, 340] width 1205 height 680
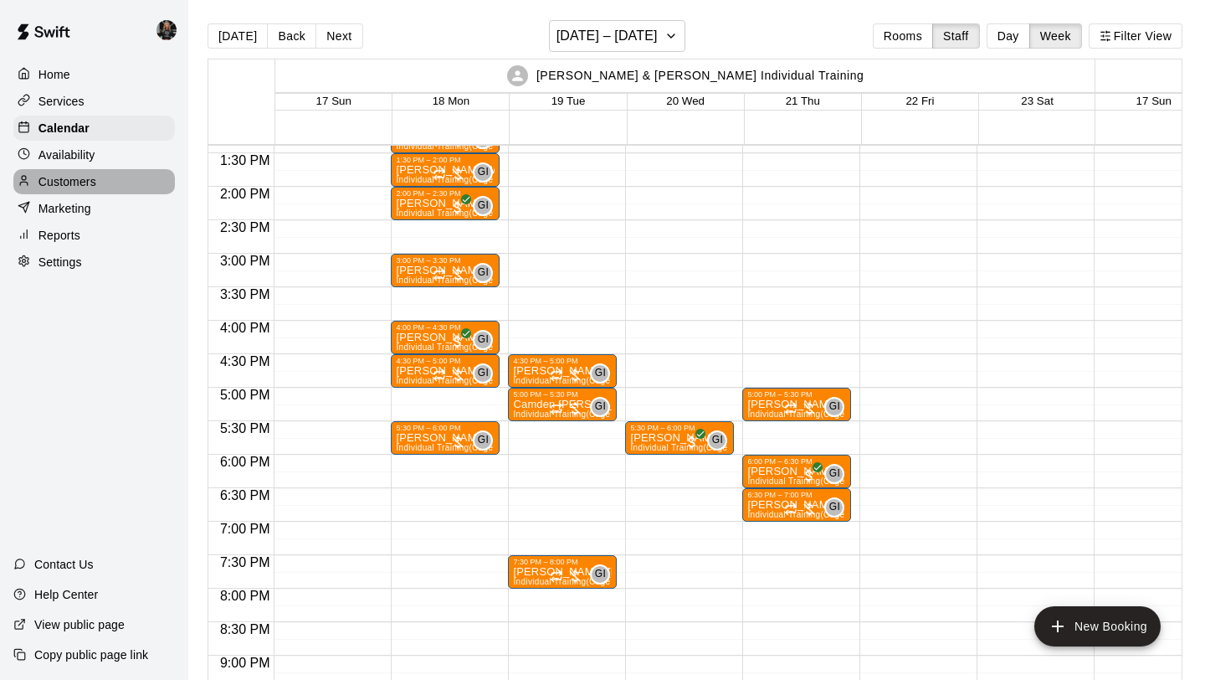
click at [44, 177] on p "Customers" at bounding box center [67, 181] width 58 height 17
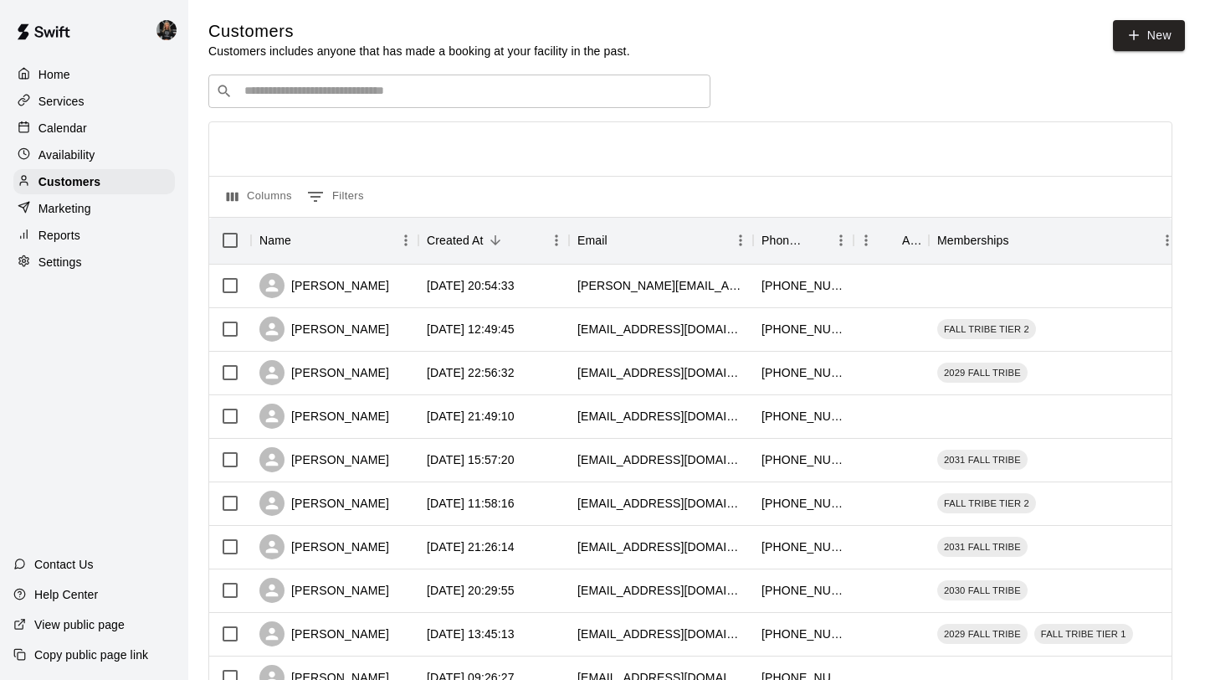
click at [454, 95] on input "Search customers by name or email" at bounding box center [471, 91] width 464 height 17
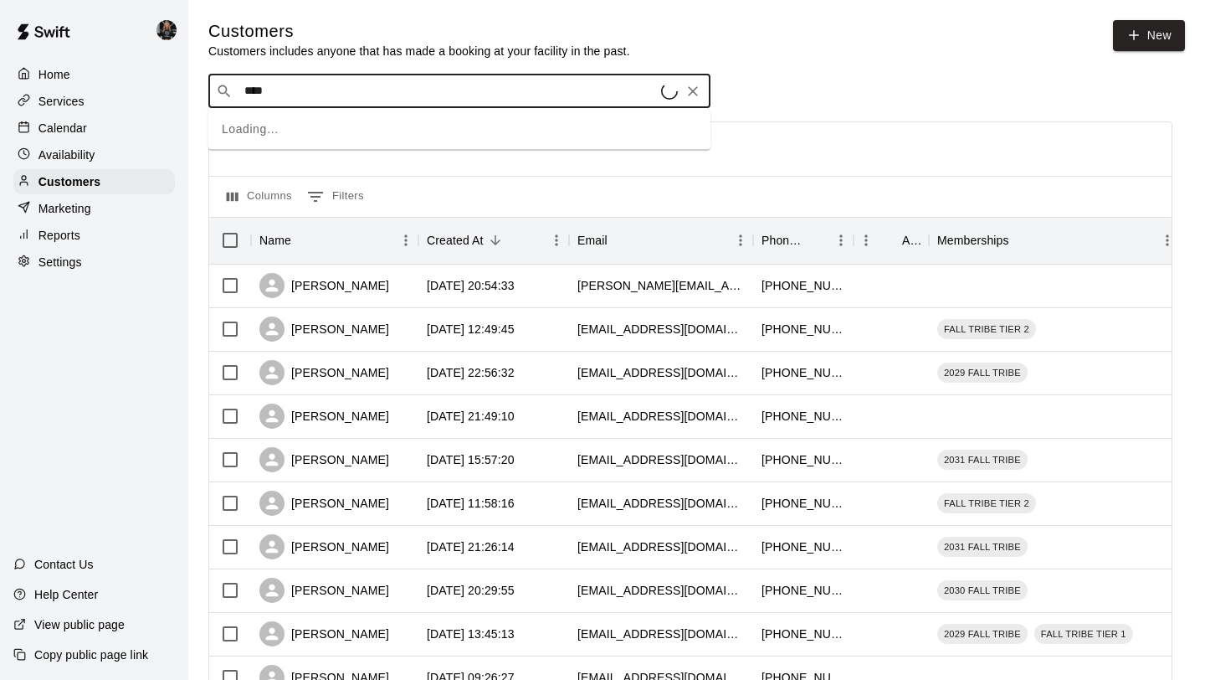
type input "*****"
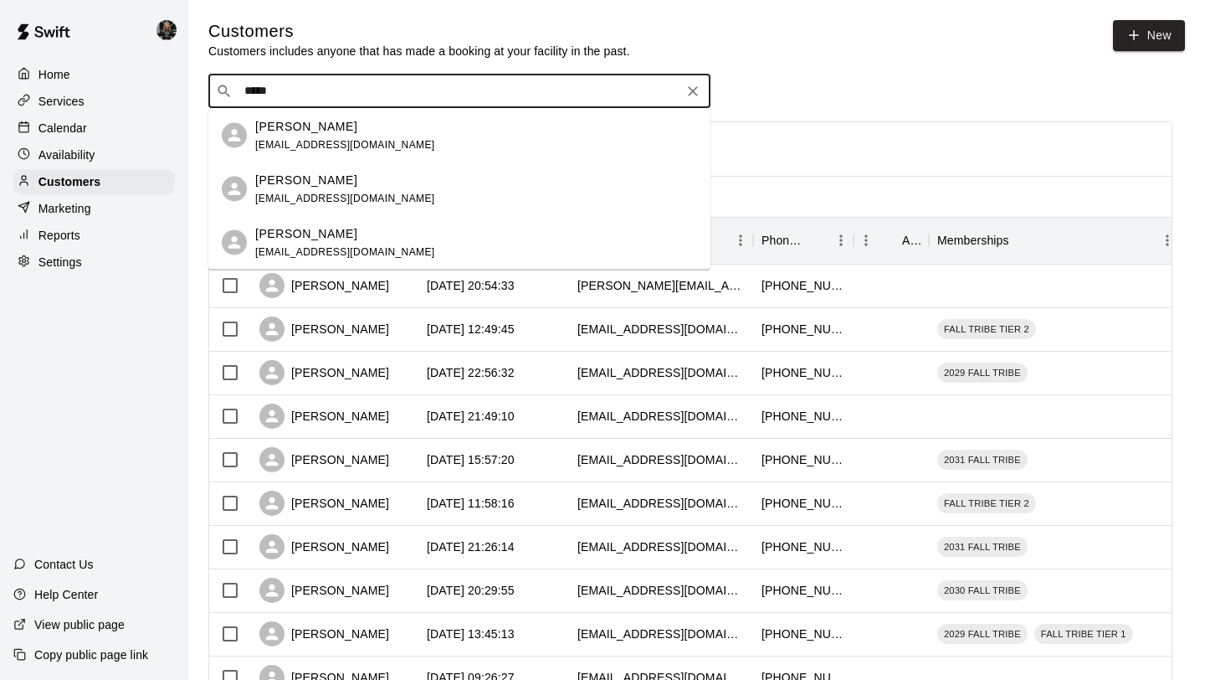
click at [341, 138] on span "[EMAIL_ADDRESS][DOMAIN_NAME]" at bounding box center [345, 144] width 180 height 12
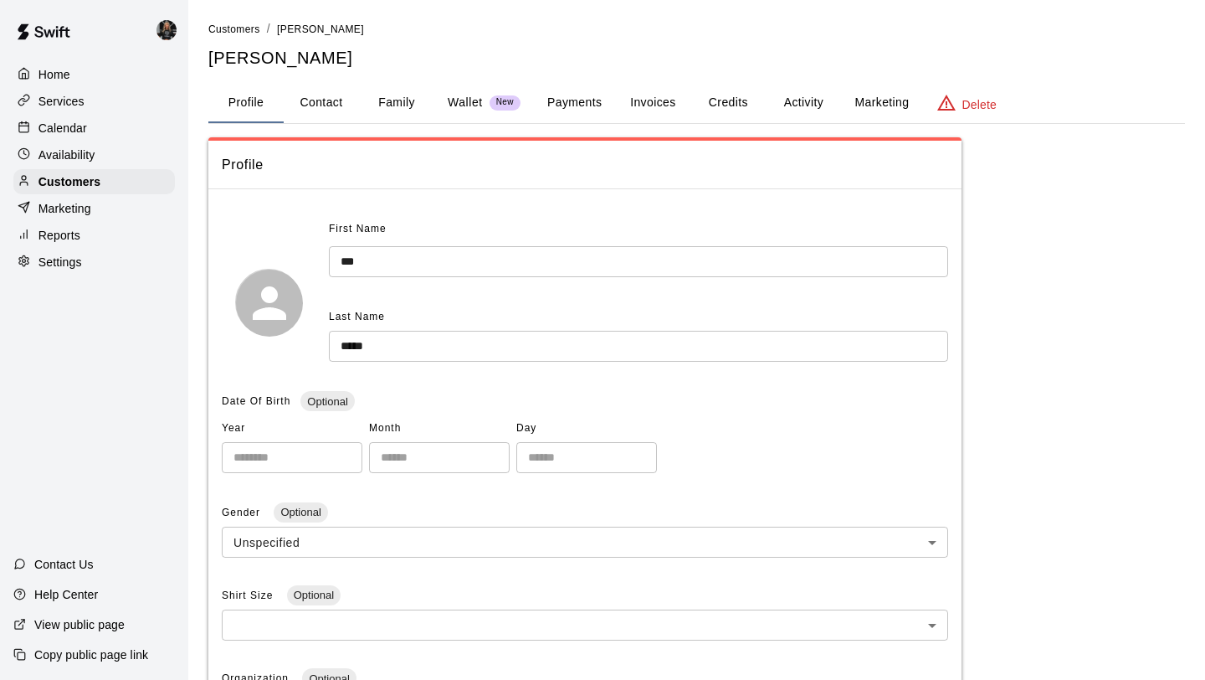
click at [418, 93] on button "Family" at bounding box center [396, 103] width 75 height 40
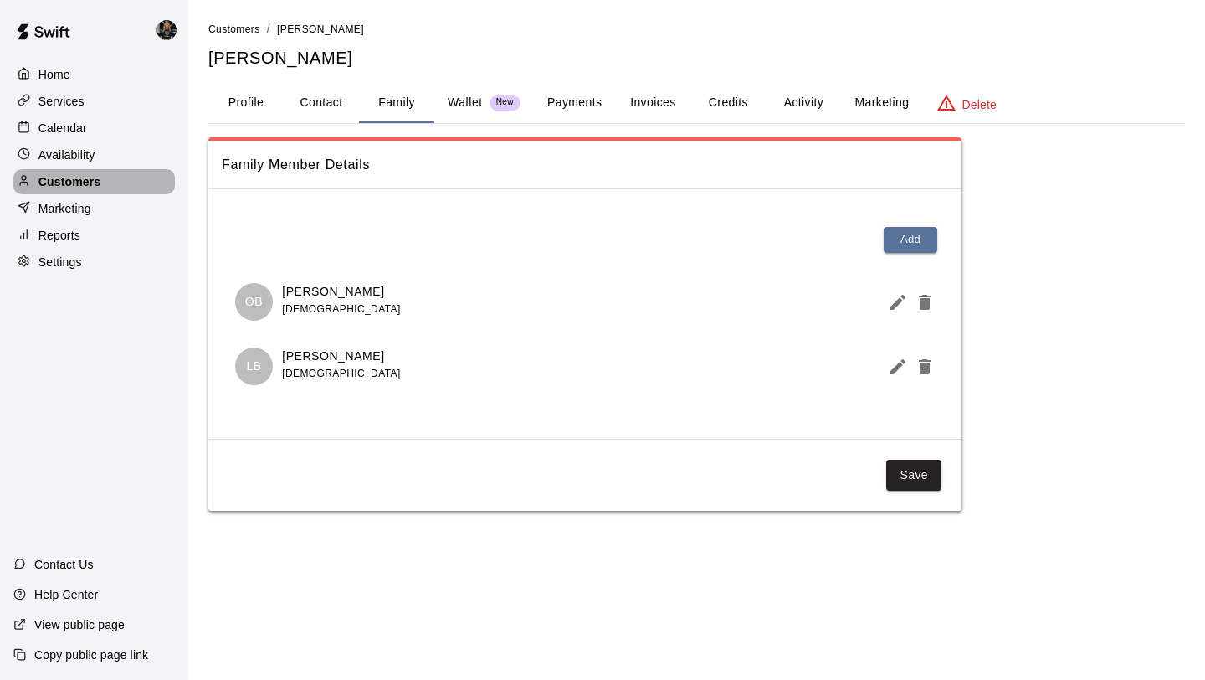
click at [105, 178] on div "Customers" at bounding box center [94, 181] width 162 height 25
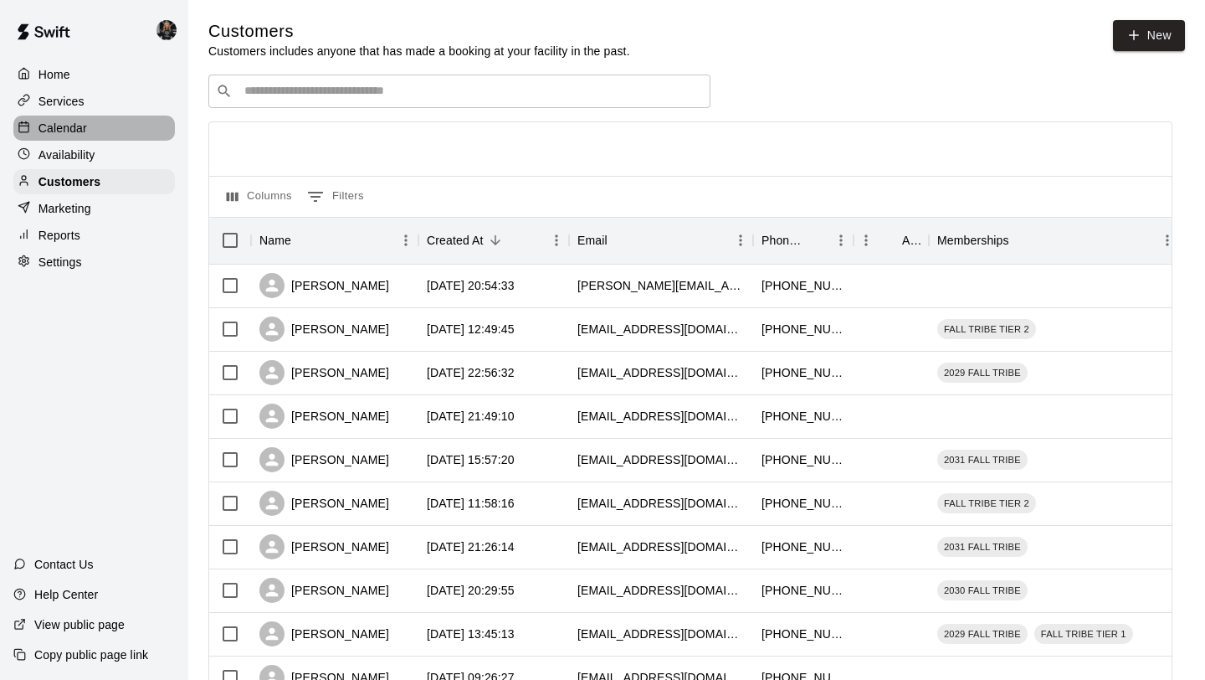
click at [85, 117] on div "Calendar" at bounding box center [94, 127] width 162 height 25
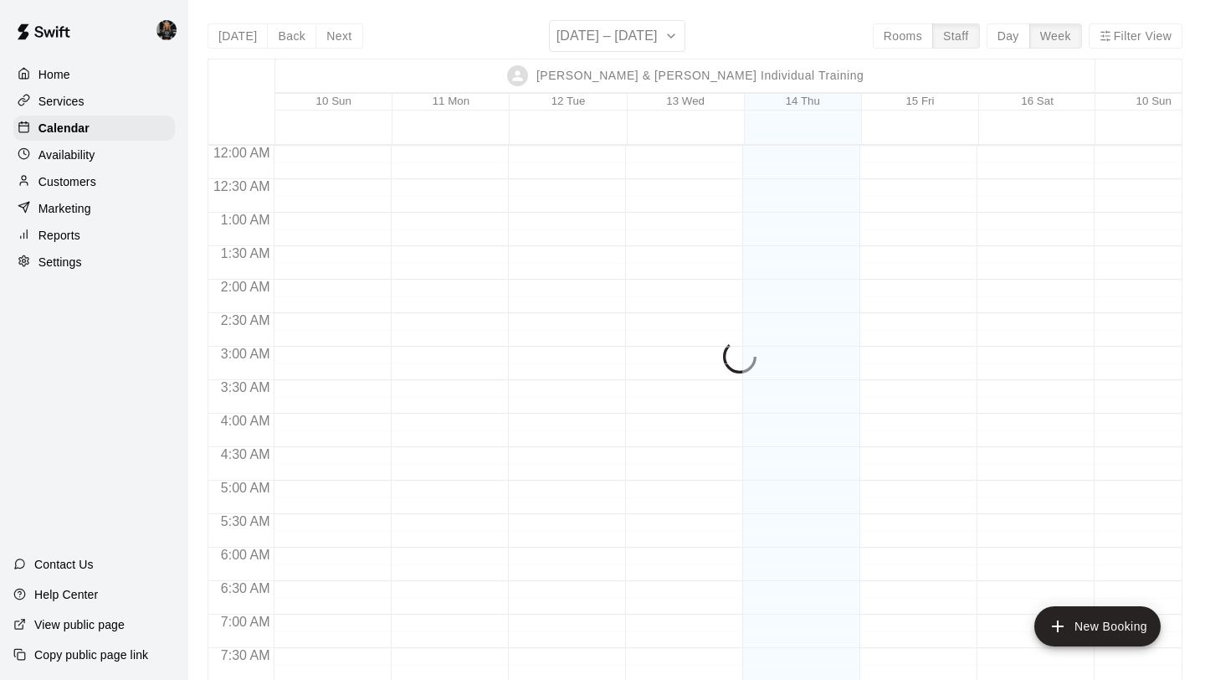
scroll to position [952, 0]
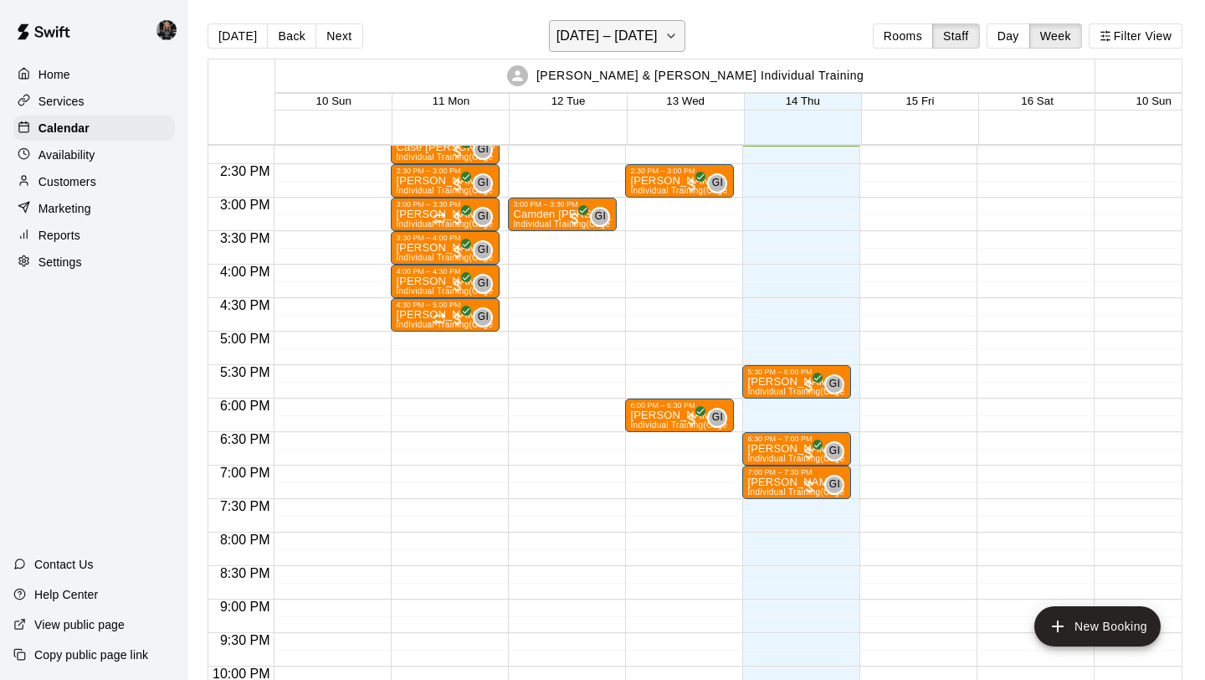
click at [588, 38] on h6 "[DATE] – [DATE]" at bounding box center [607, 35] width 101 height 23
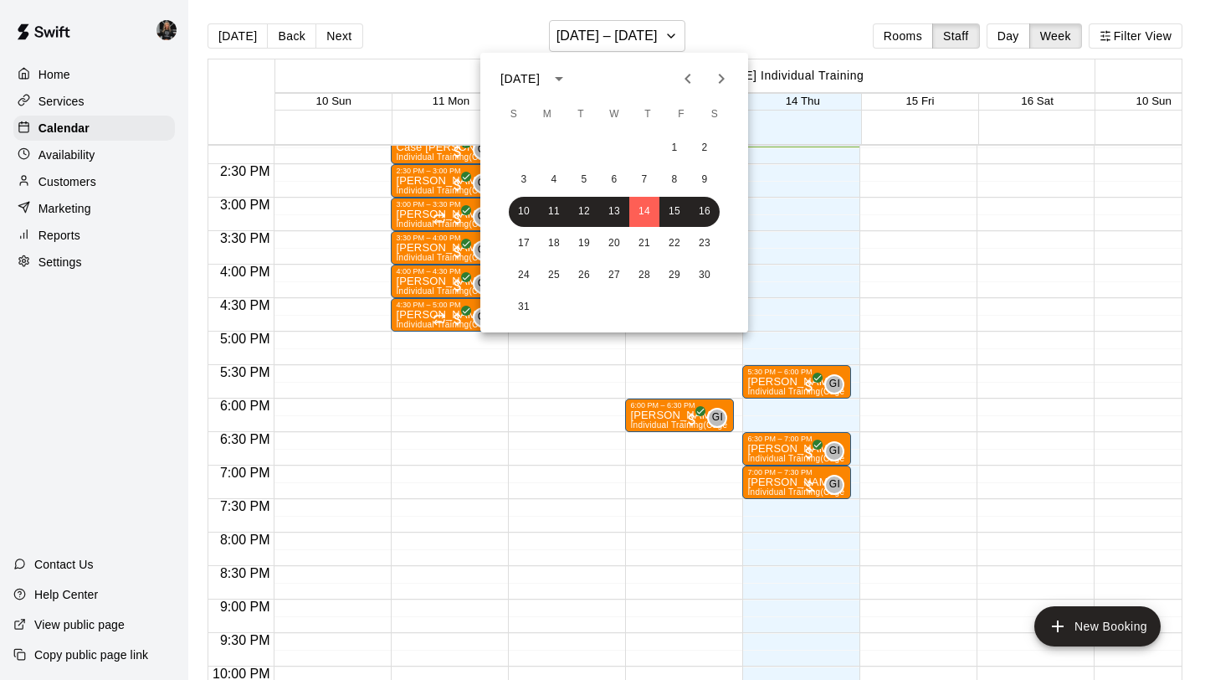
click at [734, 15] on div at bounding box center [602, 340] width 1205 height 680
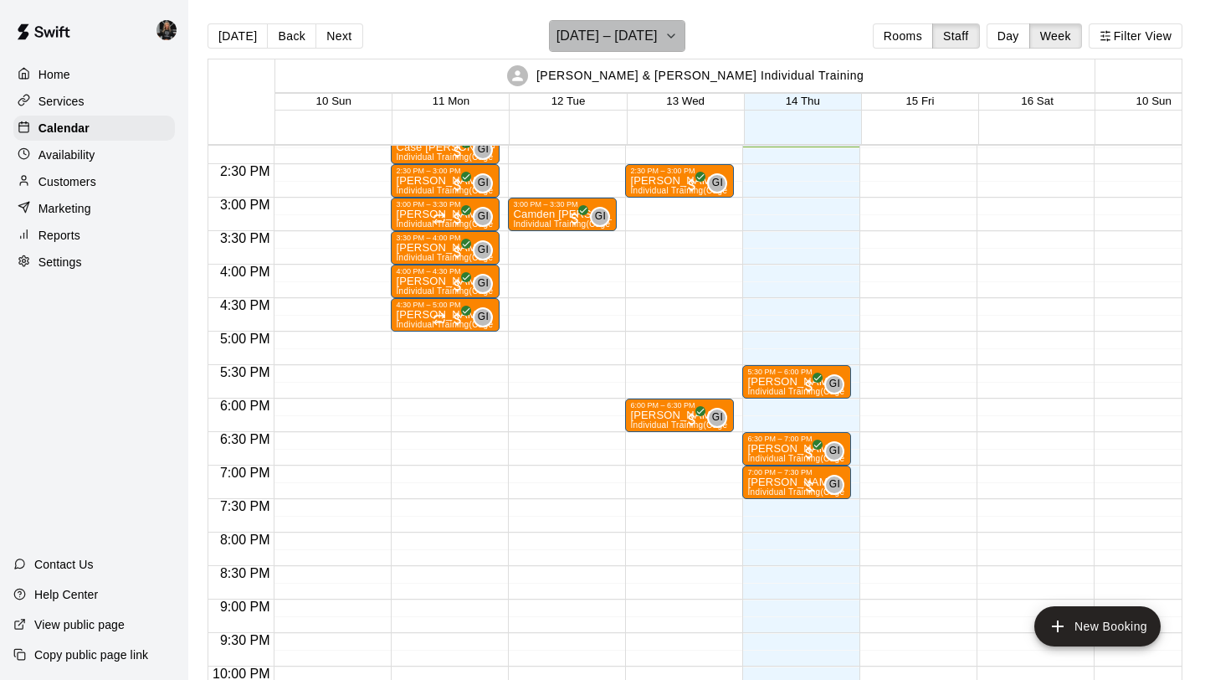
click at [641, 21] on button "[DATE] – [DATE]" at bounding box center [617, 36] width 136 height 32
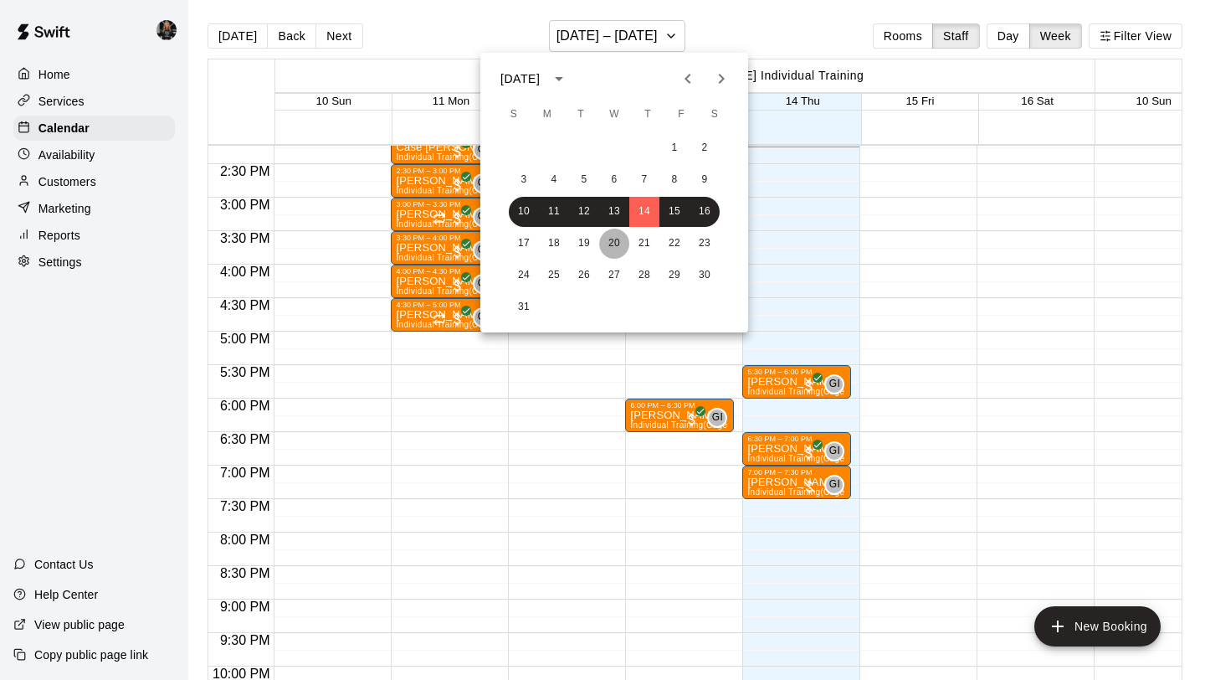
click at [627, 248] on button "20" at bounding box center [614, 243] width 30 height 30
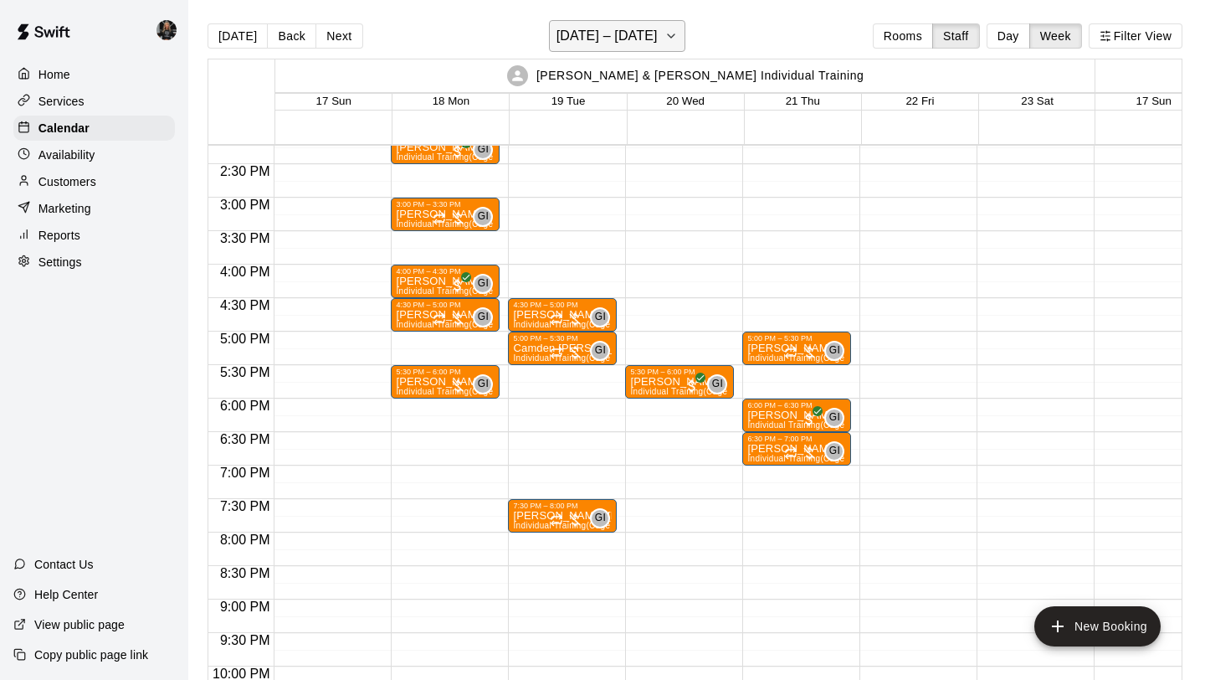
click at [646, 49] on button "[DATE] – [DATE]" at bounding box center [617, 36] width 136 height 32
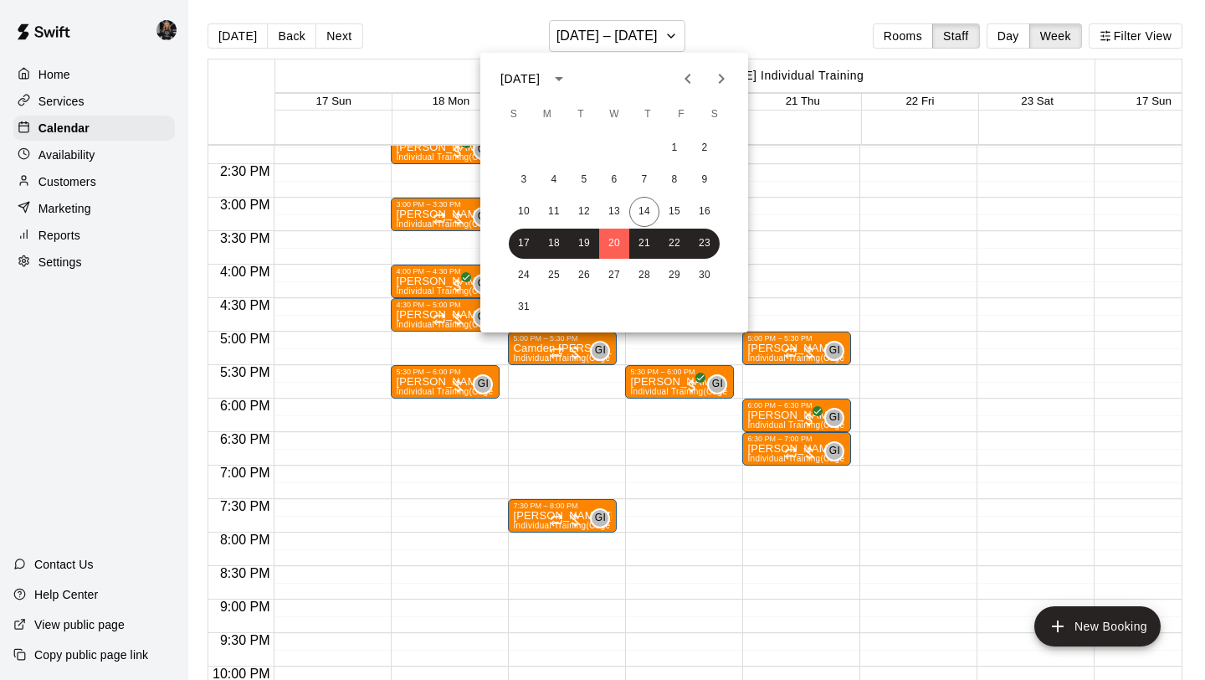
click at [811, 172] on div at bounding box center [602, 340] width 1205 height 680
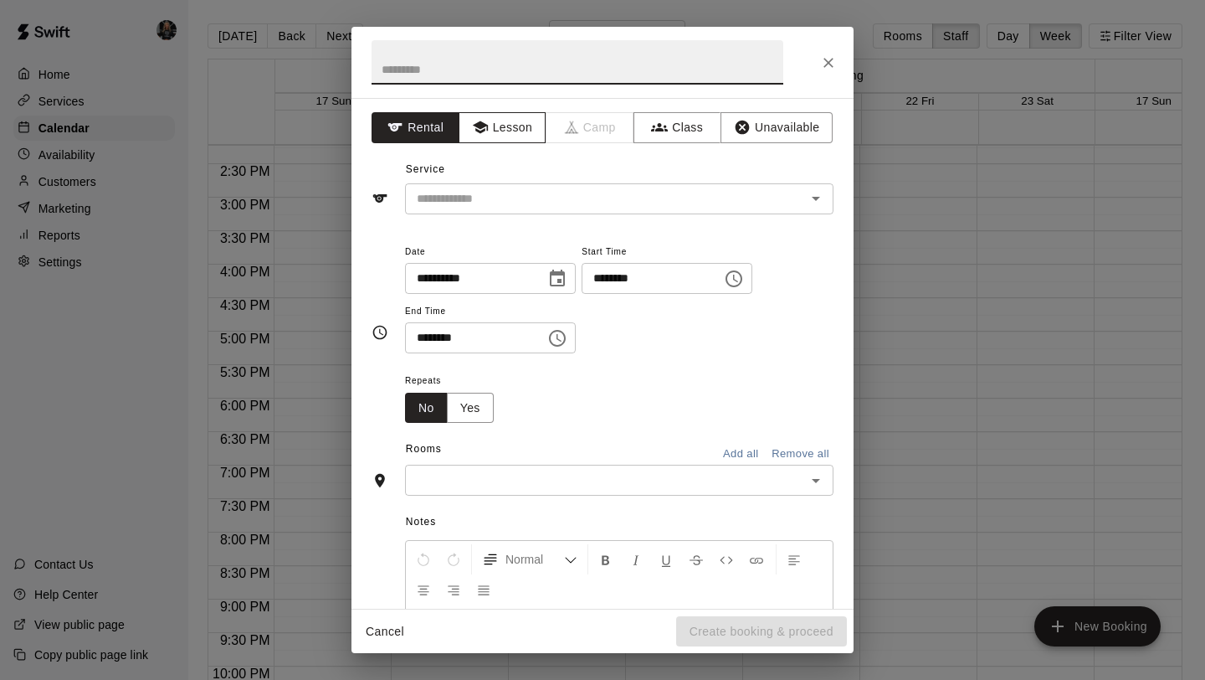
click at [490, 125] on button "Lesson" at bounding box center [503, 127] width 88 height 31
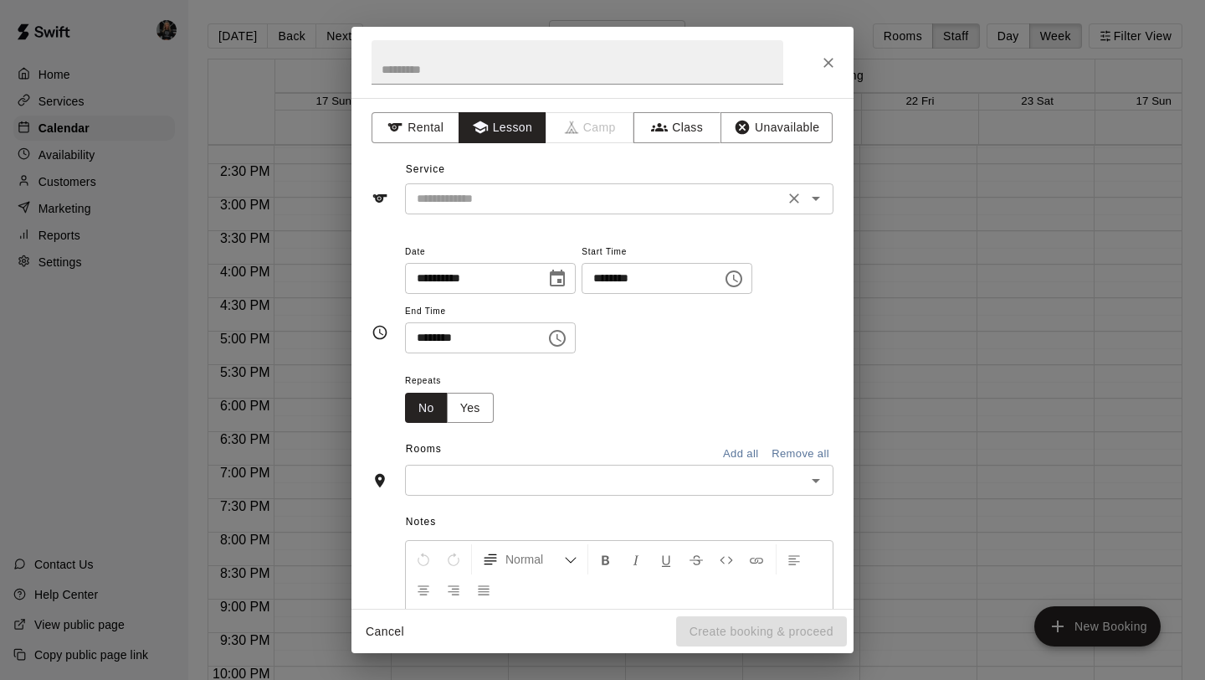
click at [510, 208] on input "text" at bounding box center [594, 198] width 369 height 21
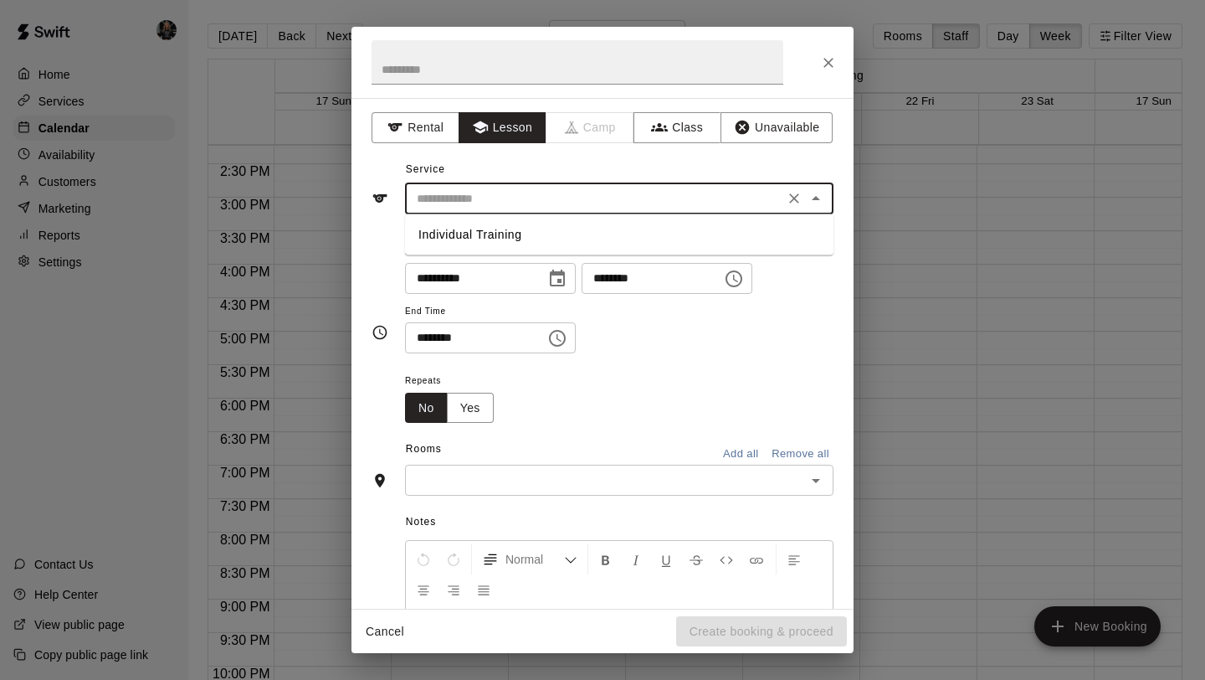
click at [516, 244] on li "Individual Training" at bounding box center [619, 235] width 429 height 28
type input "**********"
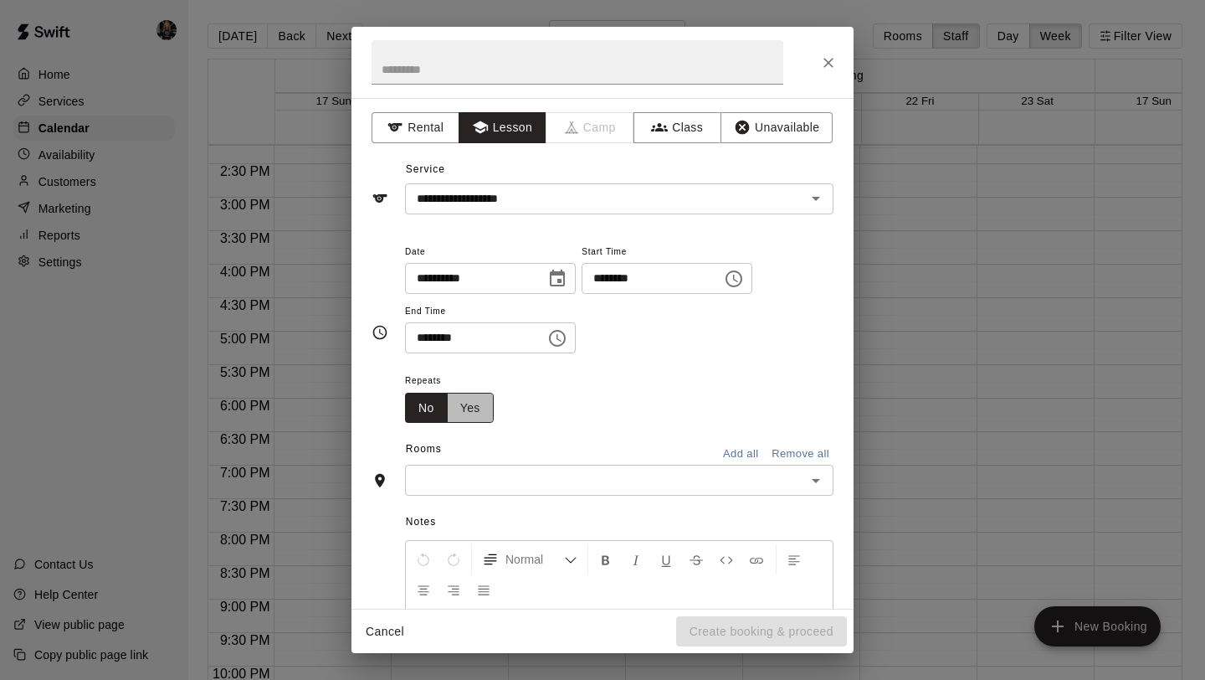
click at [472, 403] on button "Yes" at bounding box center [470, 408] width 47 height 31
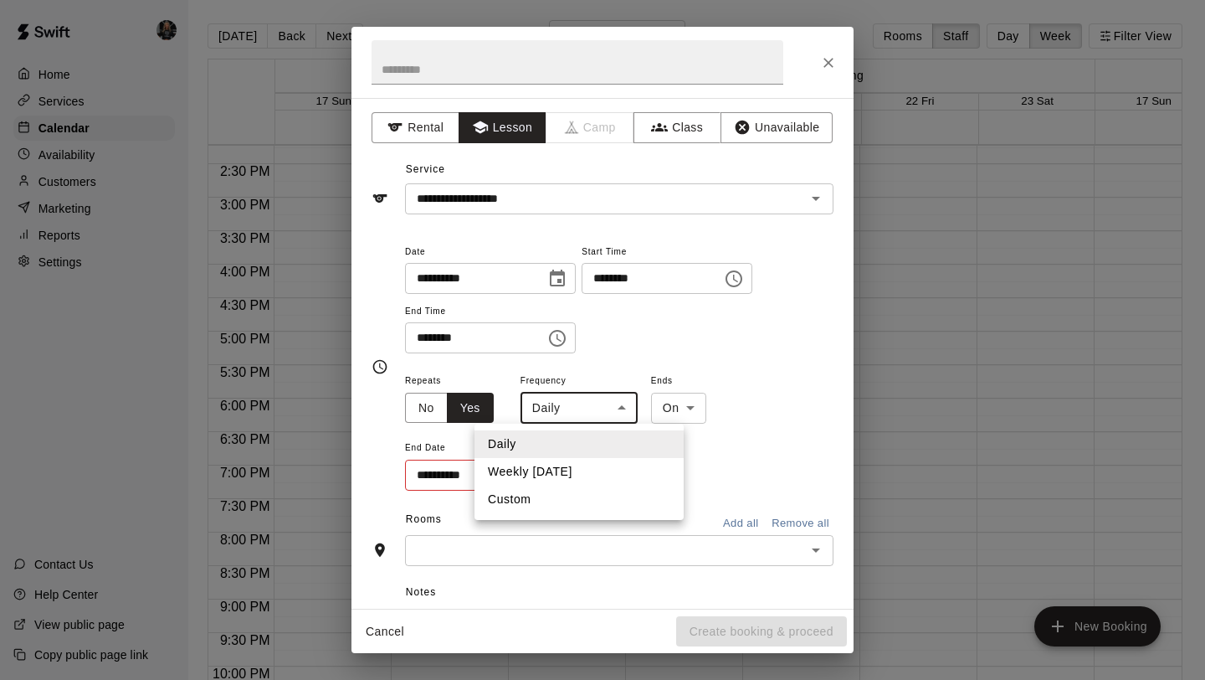
click at [574, 417] on body "Home Services Calendar Availability Customers Marketing Reports Settings Contac…" at bounding box center [602, 353] width 1205 height 706
click at [557, 505] on li "Custom" at bounding box center [579, 499] width 209 height 28
type input "******"
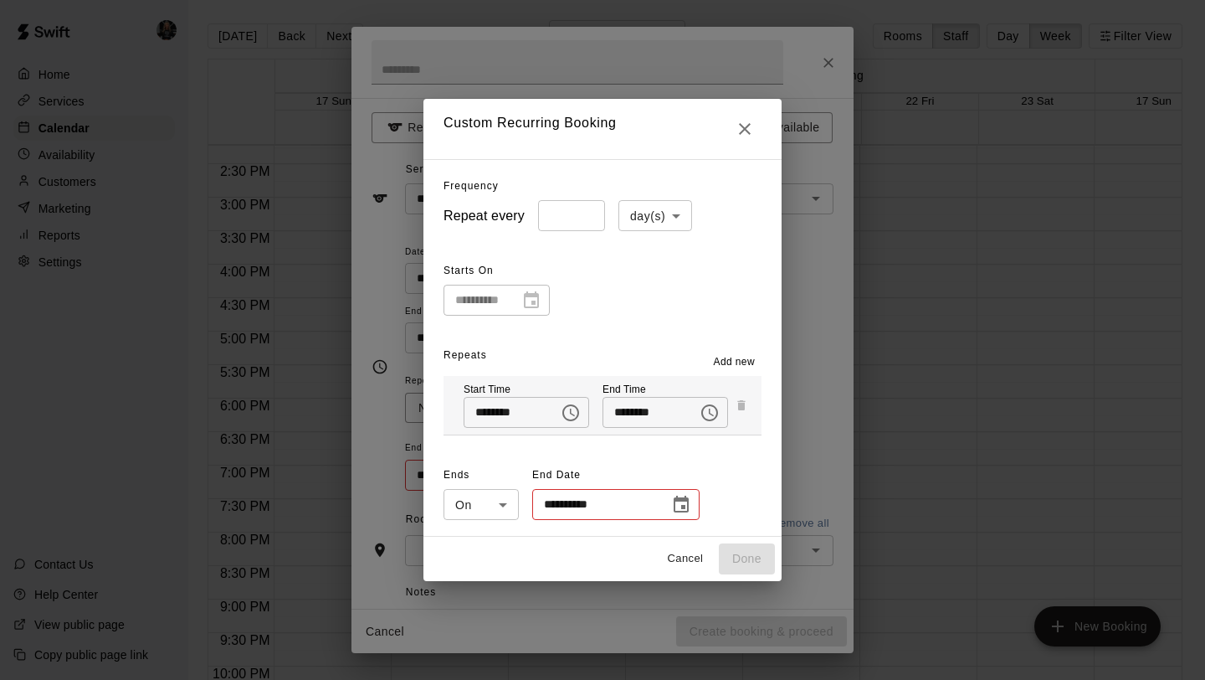
click at [592, 219] on input "*" at bounding box center [571, 215] width 67 height 31
type input "*"
click at [589, 213] on input "*" at bounding box center [571, 215] width 67 height 31
click at [675, 213] on body "Home Services Calendar Availability Customers Marketing Reports Settings Contac…" at bounding box center [602, 353] width 1205 height 706
click at [671, 287] on li "week(s)" at bounding box center [655, 279] width 74 height 28
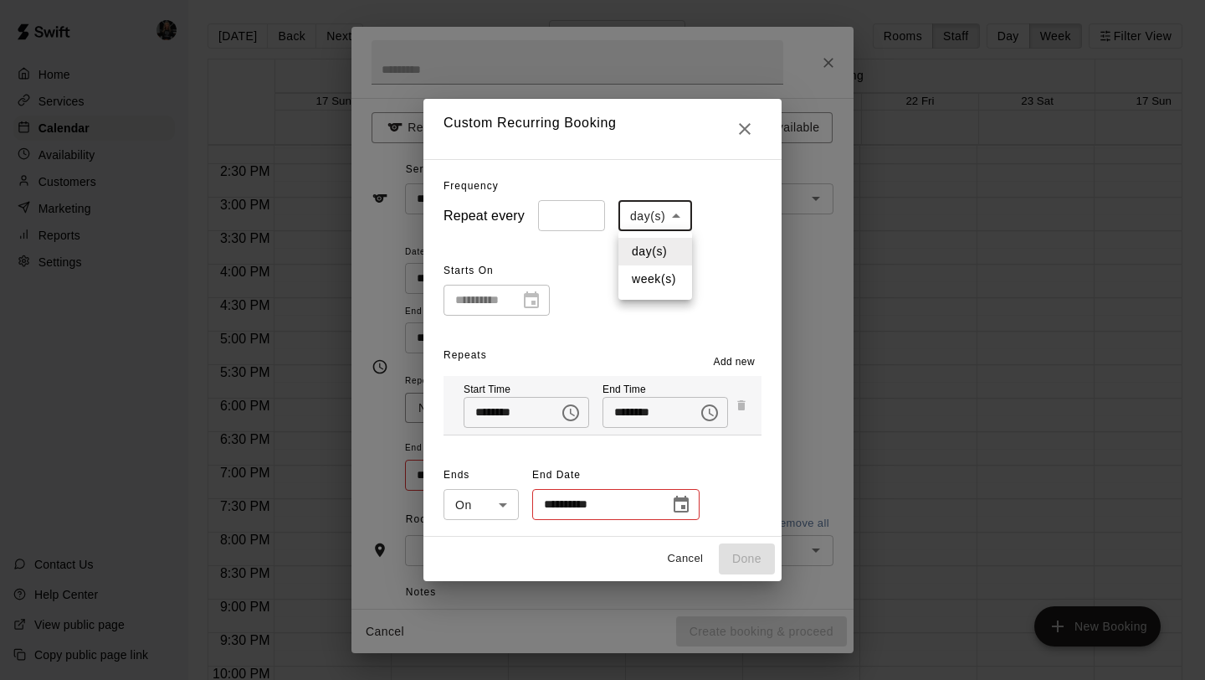
type input "******"
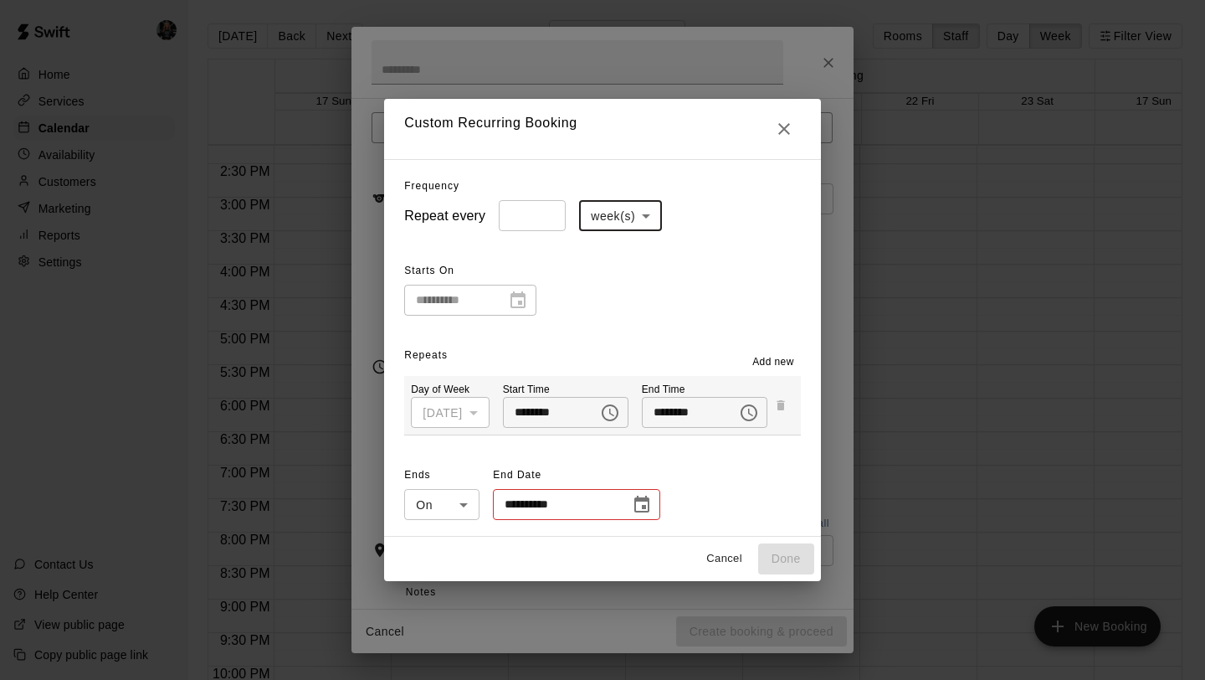
click at [632, 502] on icon "Choose date" at bounding box center [642, 505] width 20 height 20
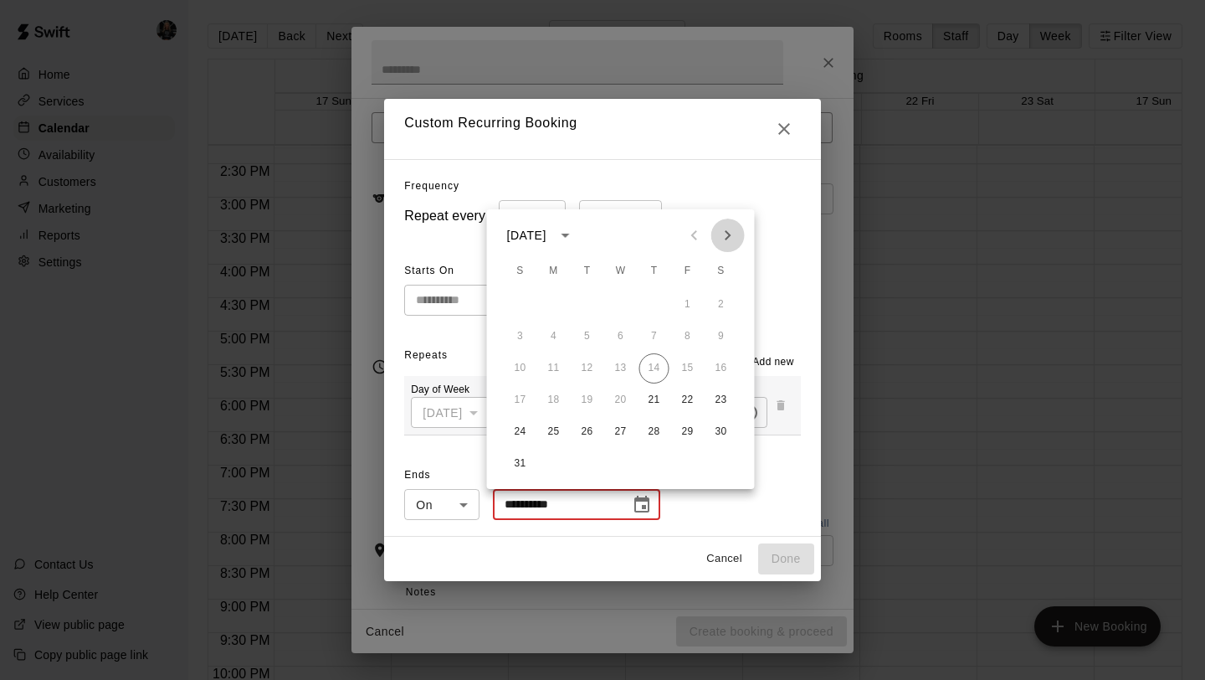
click at [712, 235] on button "Next month" at bounding box center [727, 234] width 33 height 33
click at [713, 235] on button "Next month" at bounding box center [727, 234] width 33 height 33
click at [593, 377] on button "16" at bounding box center [587, 368] width 30 height 30
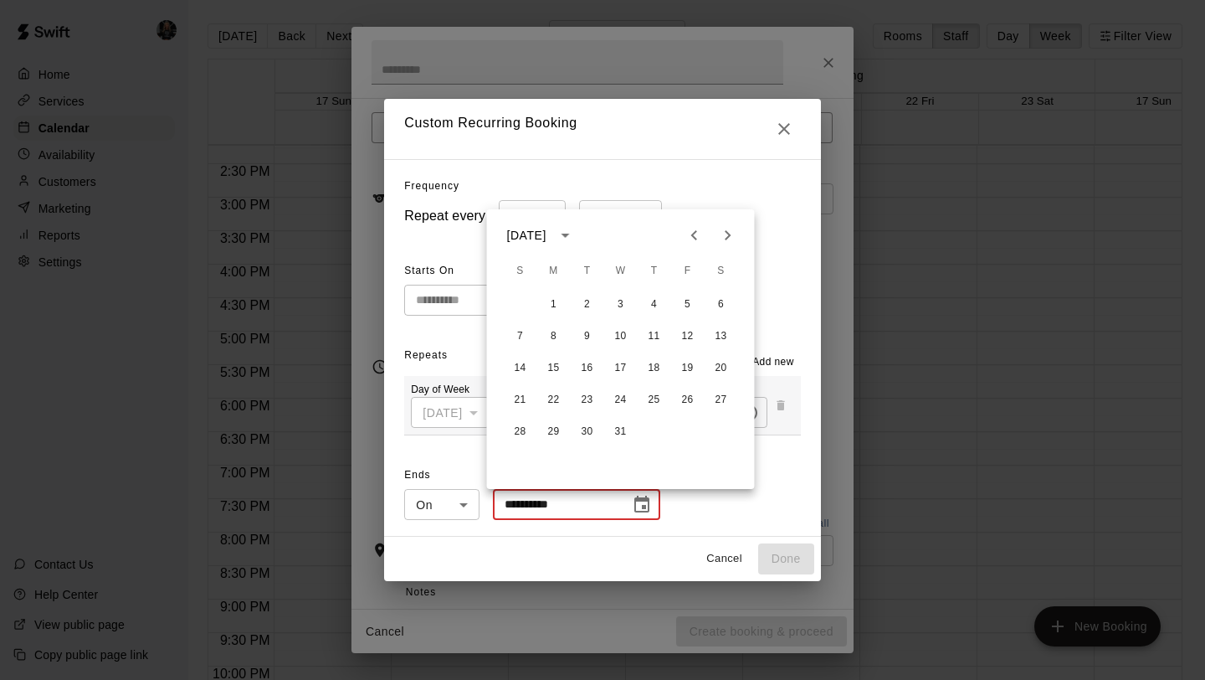
type input "**********"
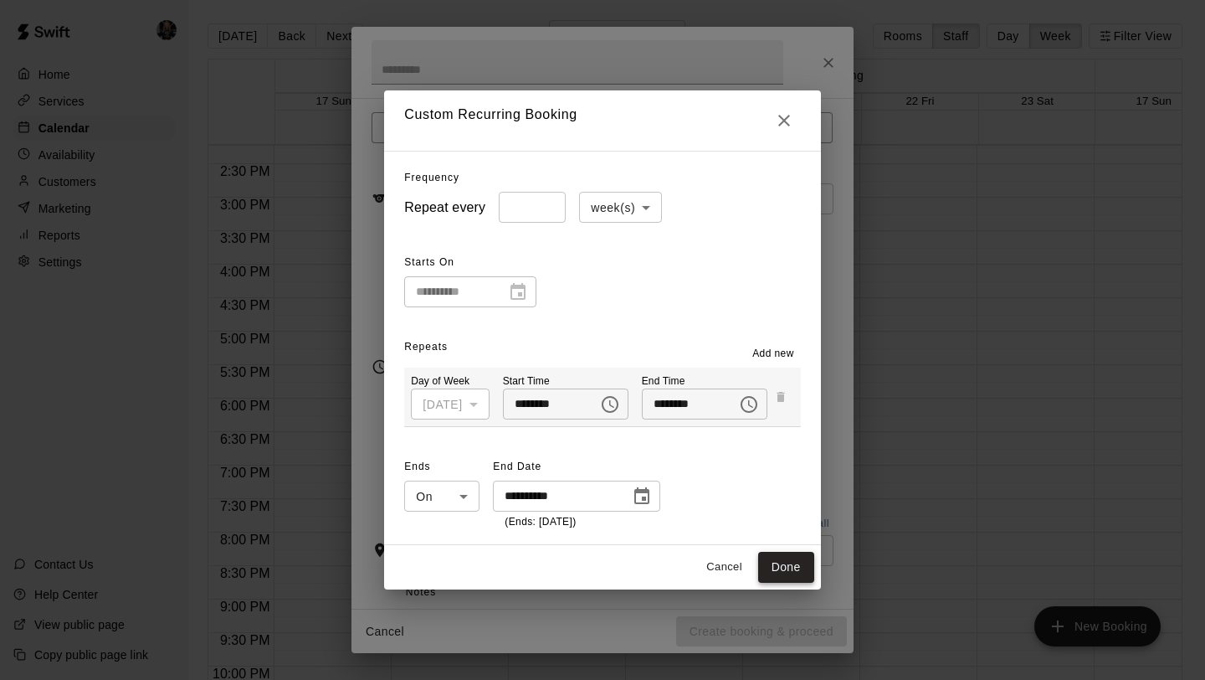
click at [802, 557] on button "Done" at bounding box center [786, 567] width 56 height 31
type input "**********"
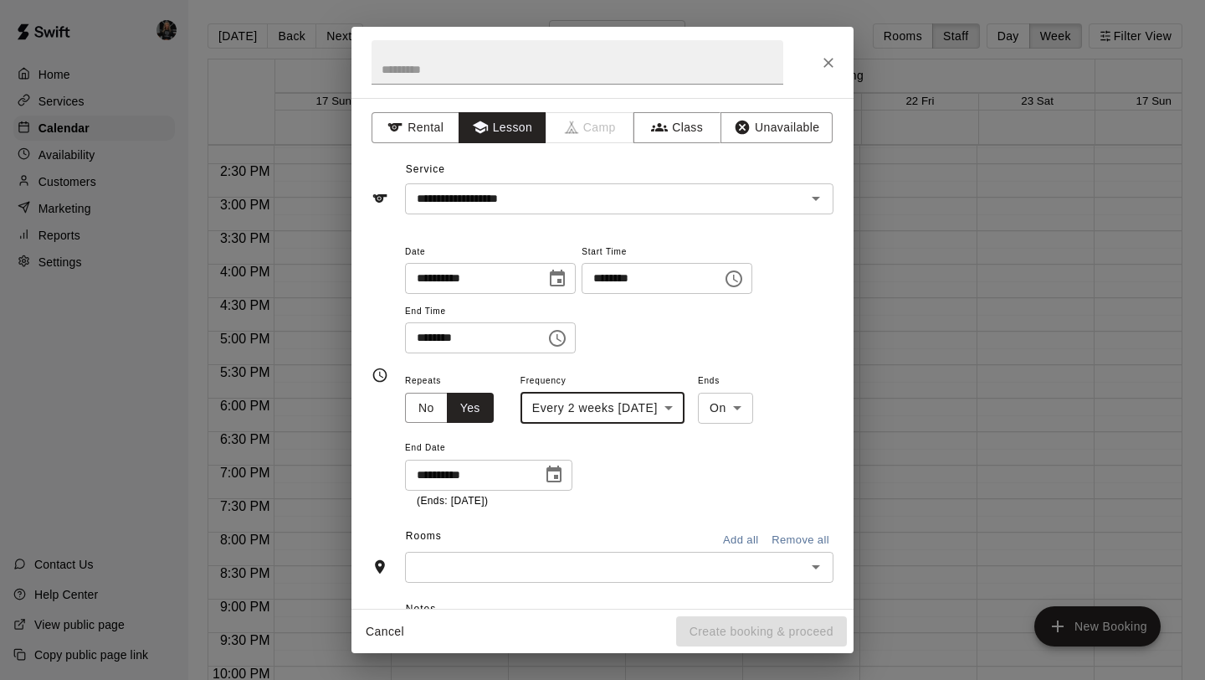
click at [623, 559] on input "text" at bounding box center [605, 567] width 391 height 21
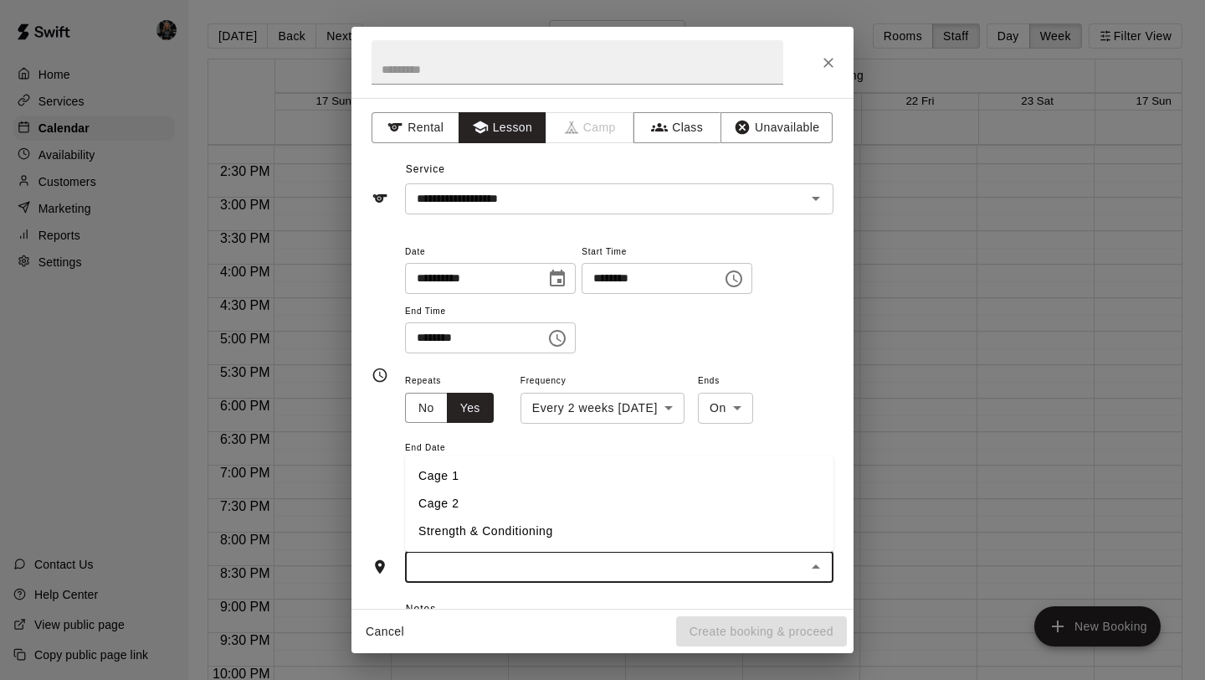
click at [511, 485] on li "Cage 1" at bounding box center [619, 476] width 429 height 28
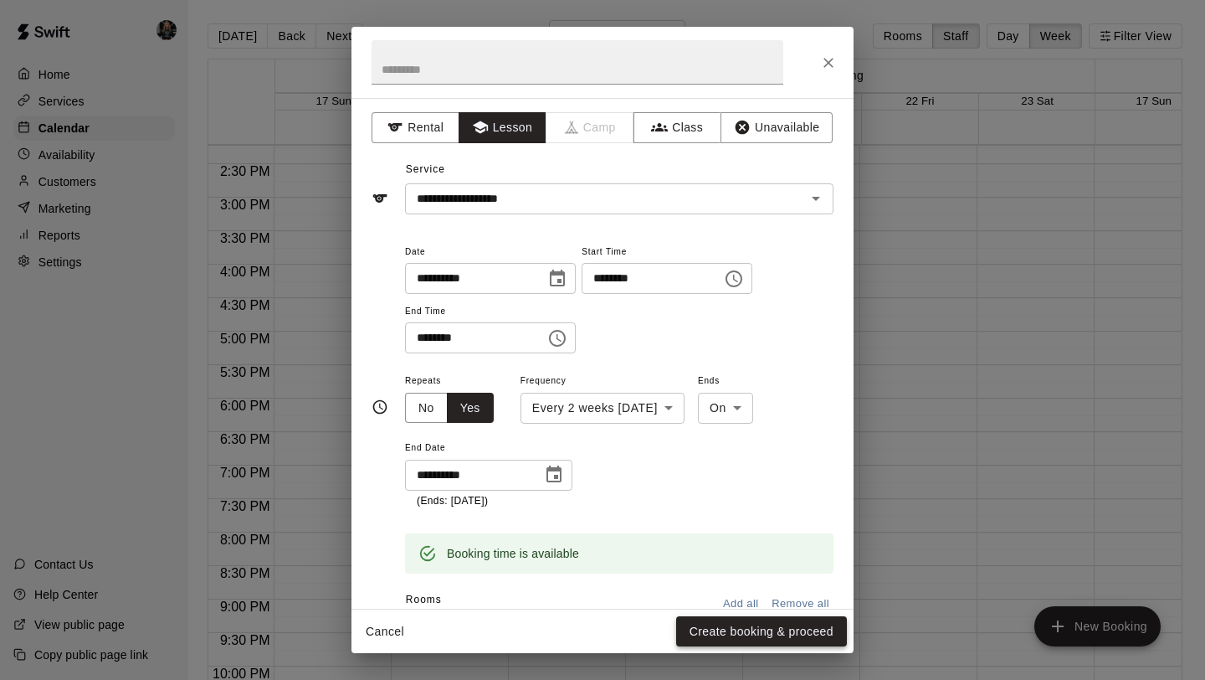
click at [736, 622] on button "Create booking & proceed" at bounding box center [761, 631] width 171 height 31
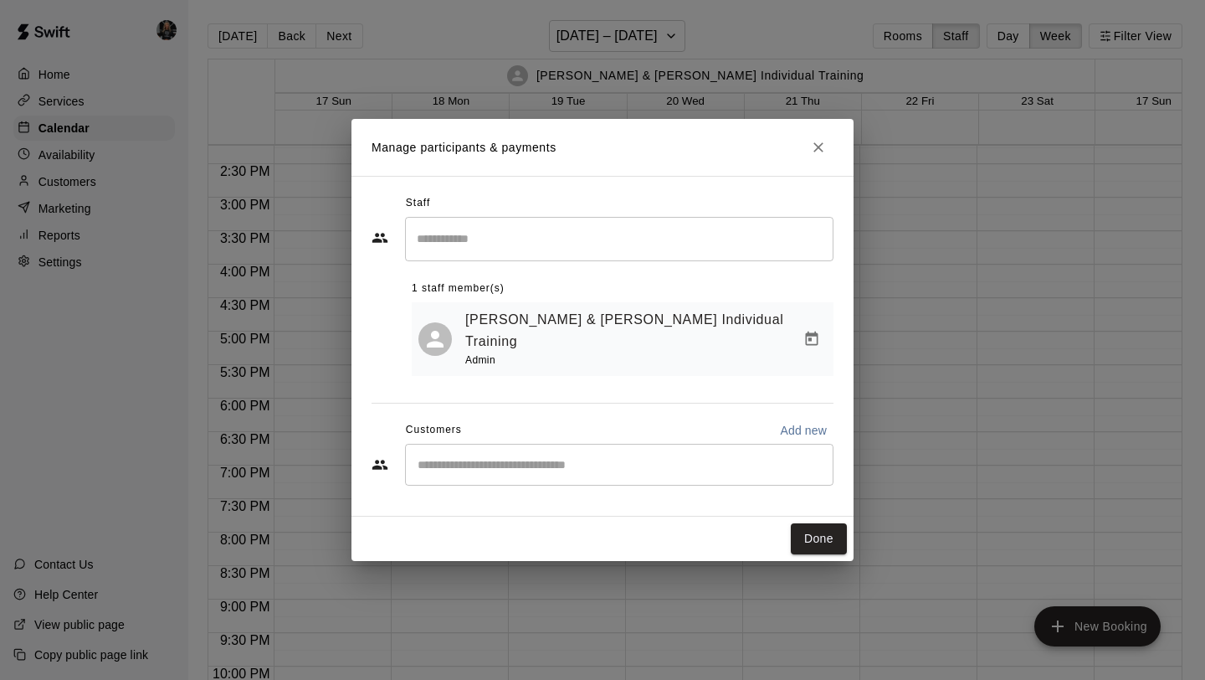
click at [509, 456] on input "Start typing to search customers..." at bounding box center [619, 464] width 413 height 17
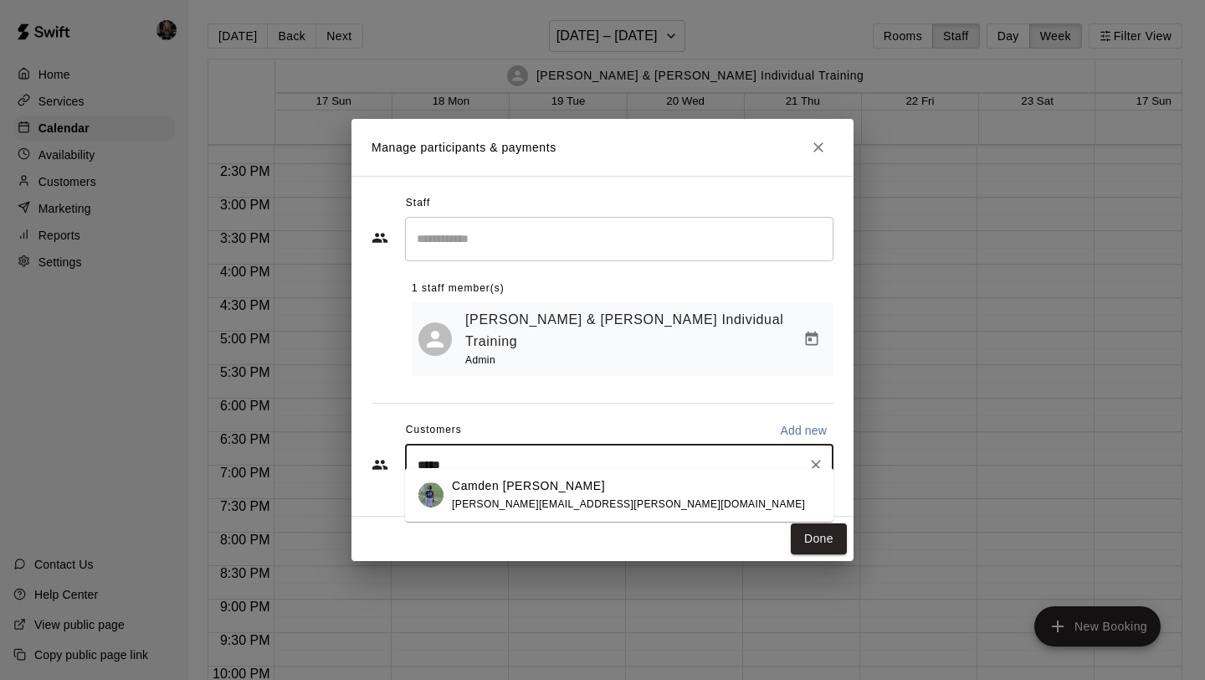
type input "******"
click at [477, 494] on div "Camden Heintz [EMAIL_ADDRESS][PERSON_NAME][DOMAIN_NAME]" at bounding box center [628, 495] width 353 height 36
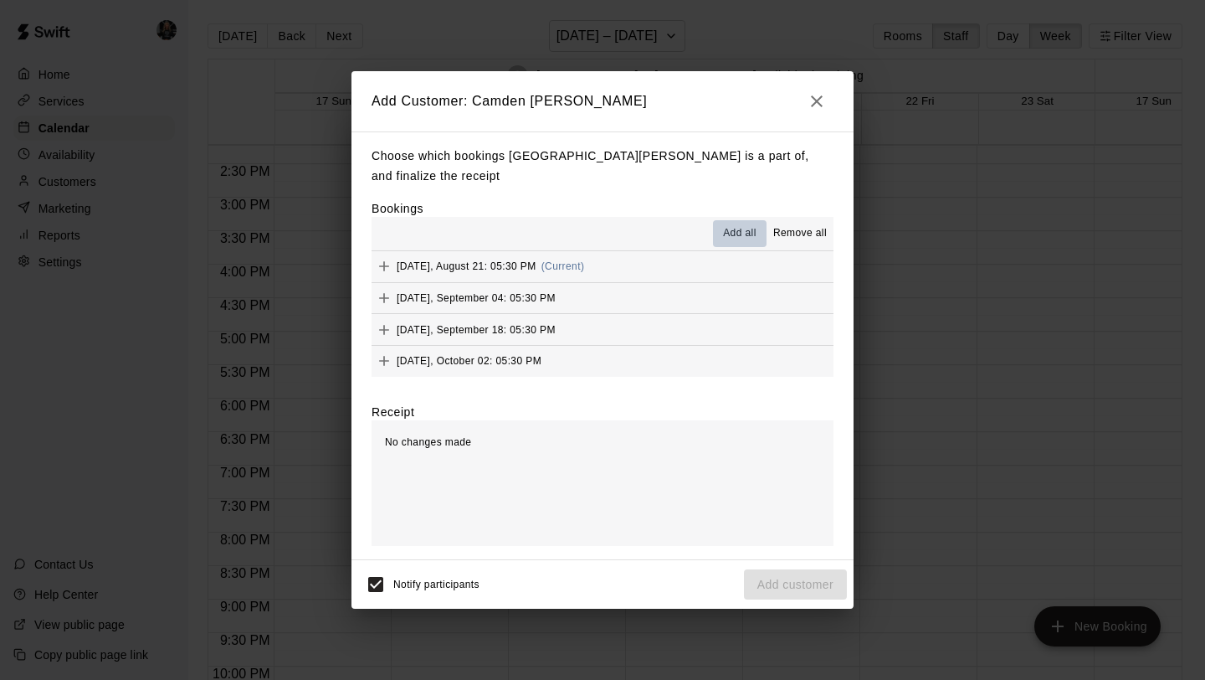
click at [732, 226] on span "Add all" at bounding box center [739, 233] width 33 height 17
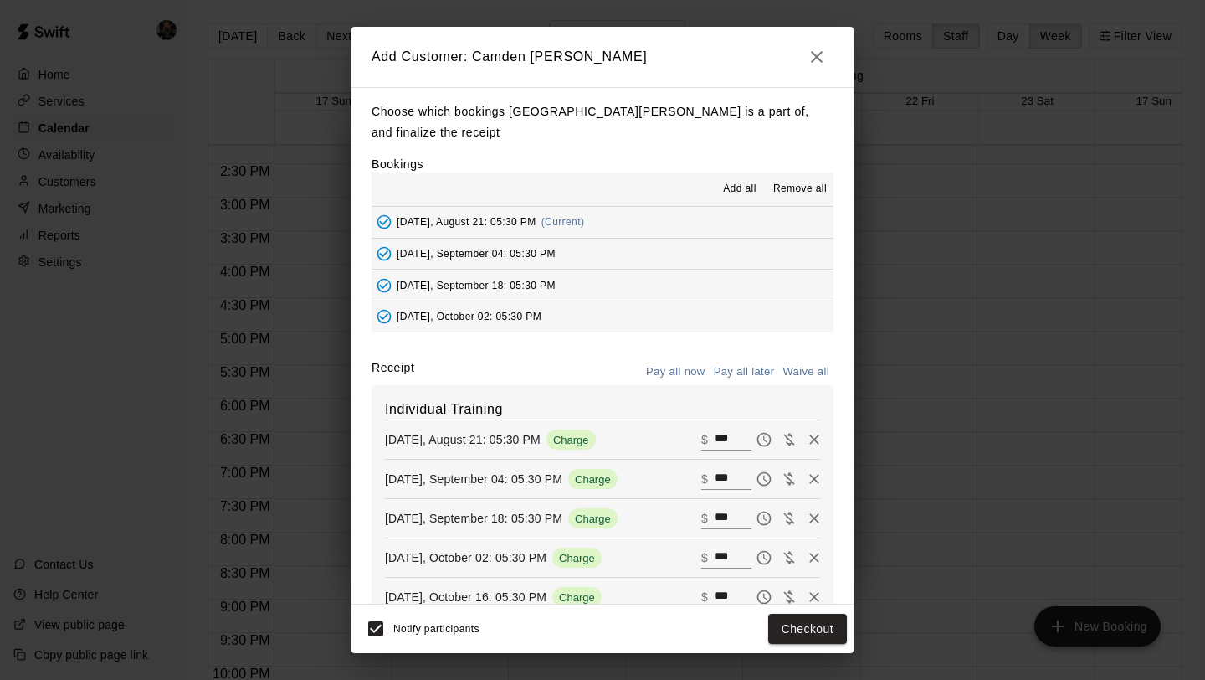
click at [736, 359] on button "Pay all later" at bounding box center [744, 372] width 69 height 26
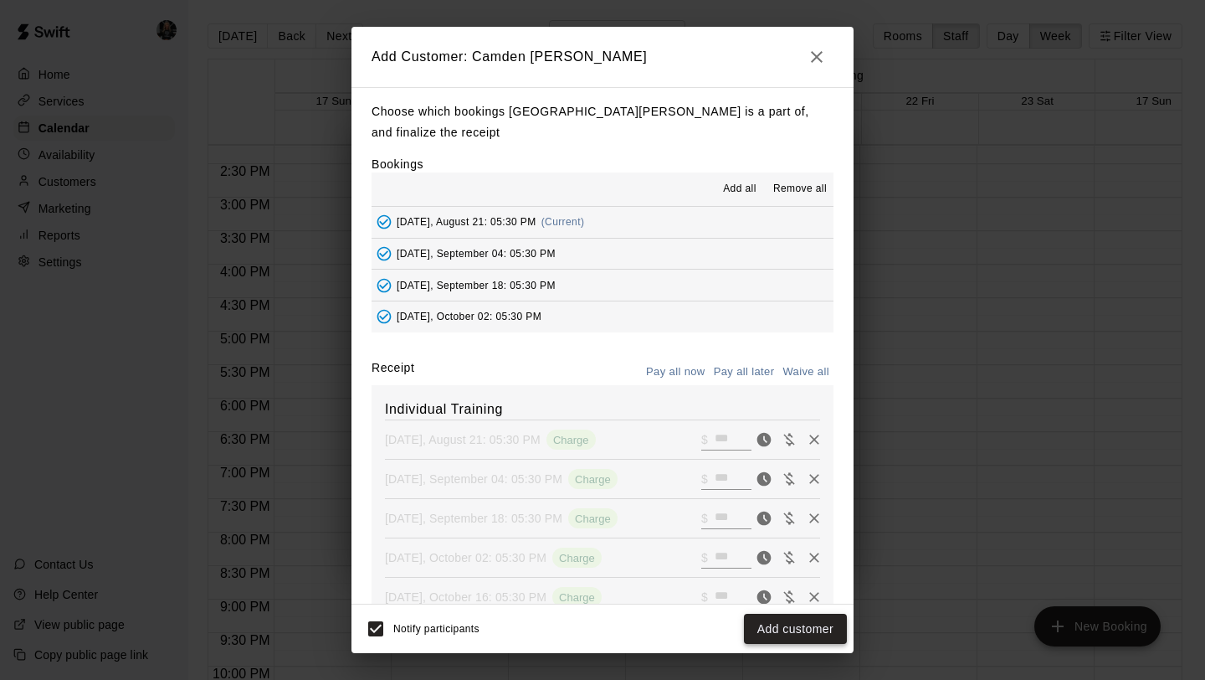
click at [789, 631] on button "Add customer" at bounding box center [795, 628] width 103 height 31
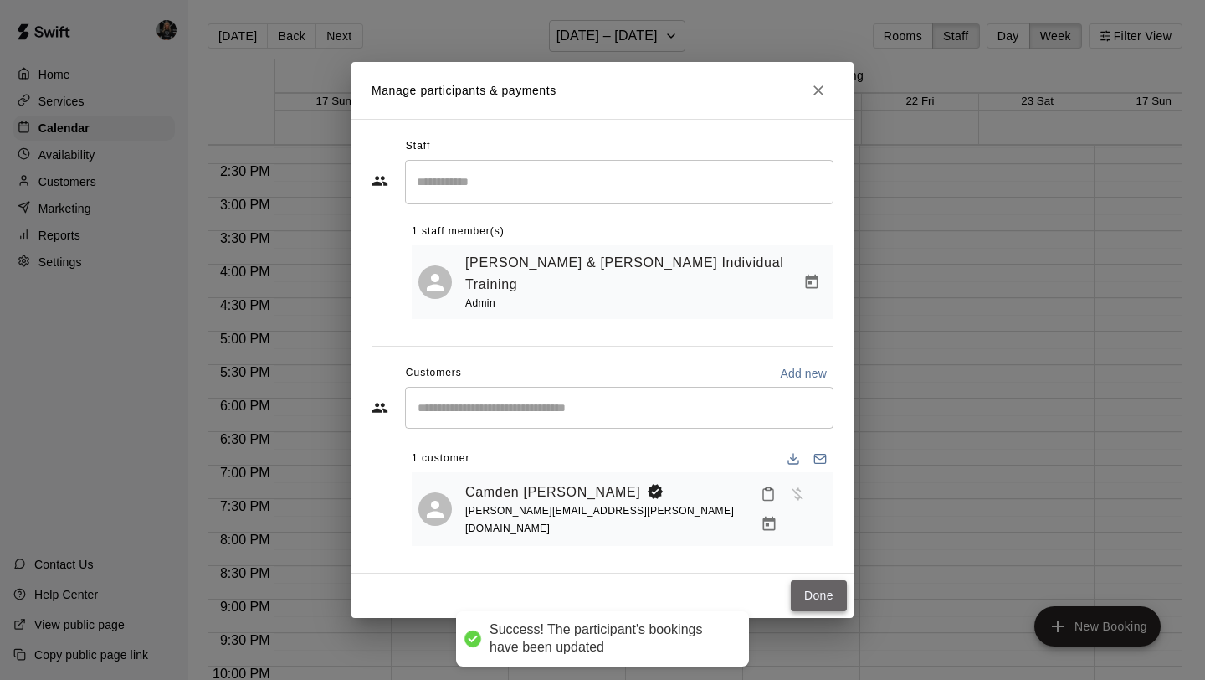
click at [808, 582] on button "Done" at bounding box center [819, 595] width 56 height 31
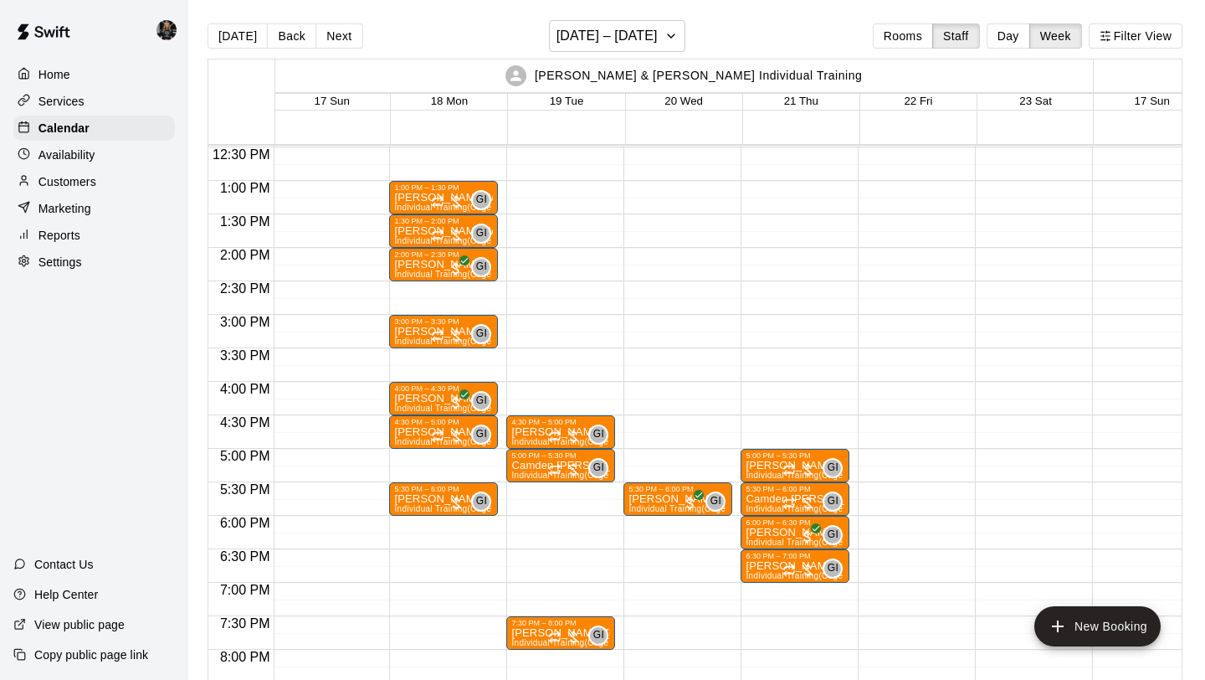
scroll to position [829, 2]
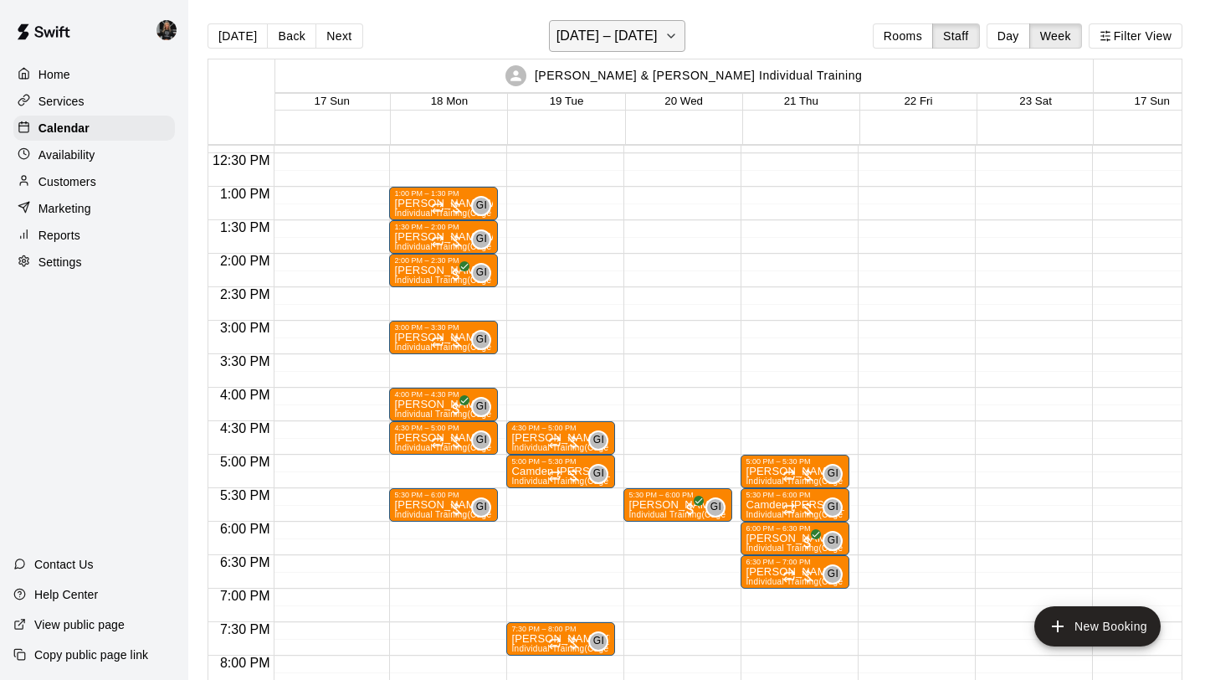
click at [598, 33] on h6 "[DATE] – [DATE]" at bounding box center [607, 35] width 101 height 23
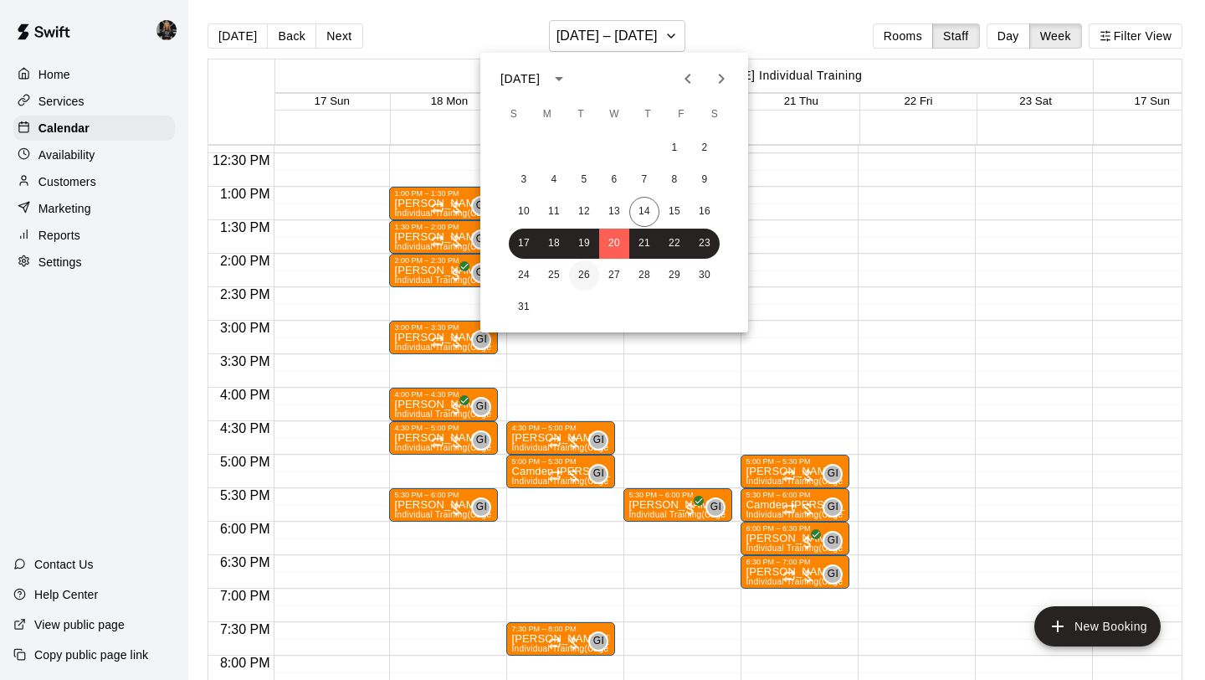
click at [588, 264] on button "26" at bounding box center [584, 275] width 30 height 30
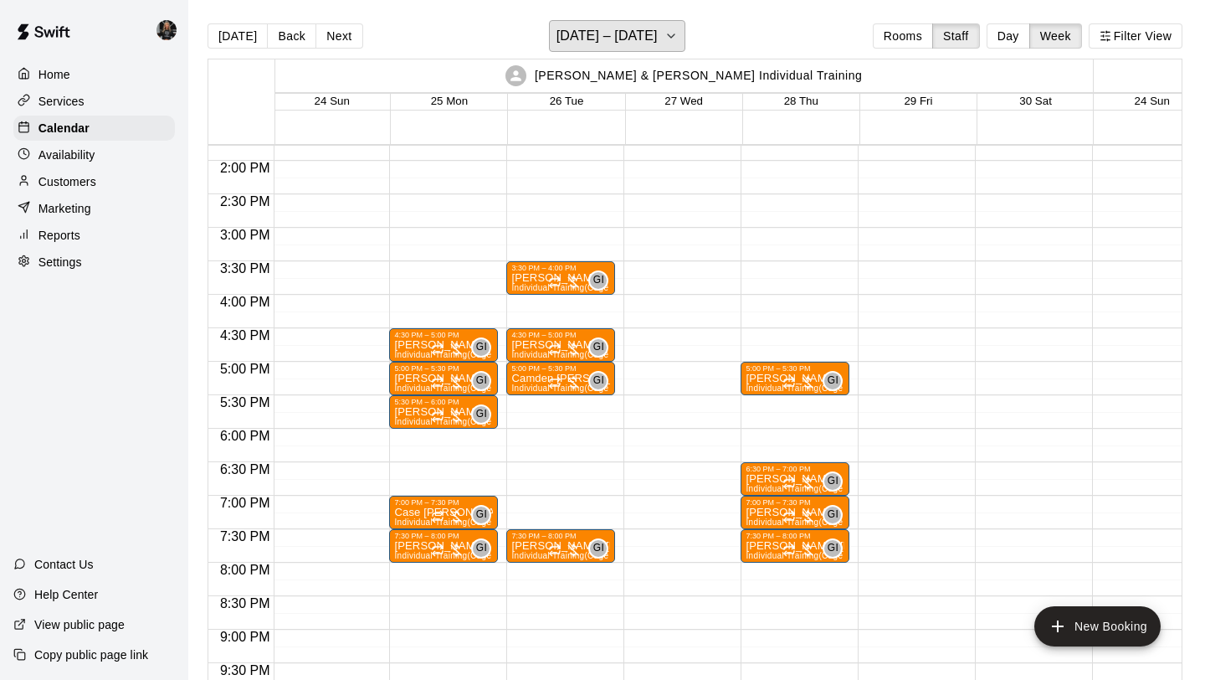
scroll to position [925, 2]
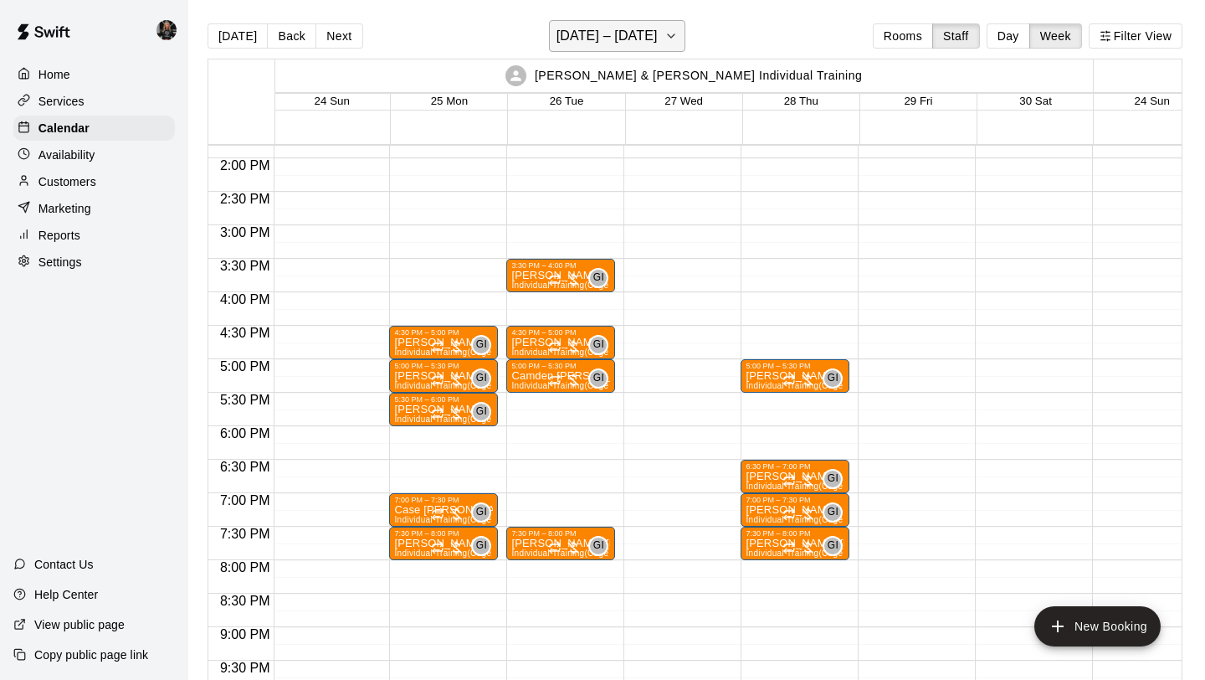
click at [599, 33] on h6 "[DATE] – [DATE]" at bounding box center [607, 35] width 101 height 23
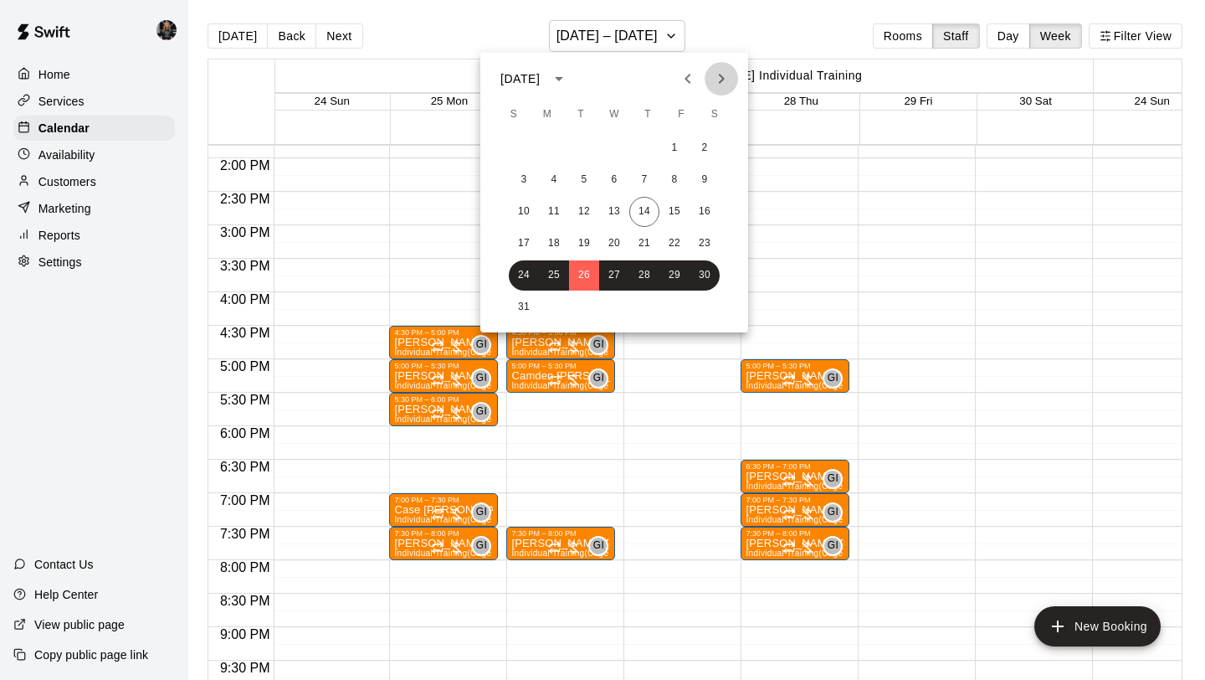
click at [721, 85] on icon "Next month" at bounding box center [721, 79] width 20 height 20
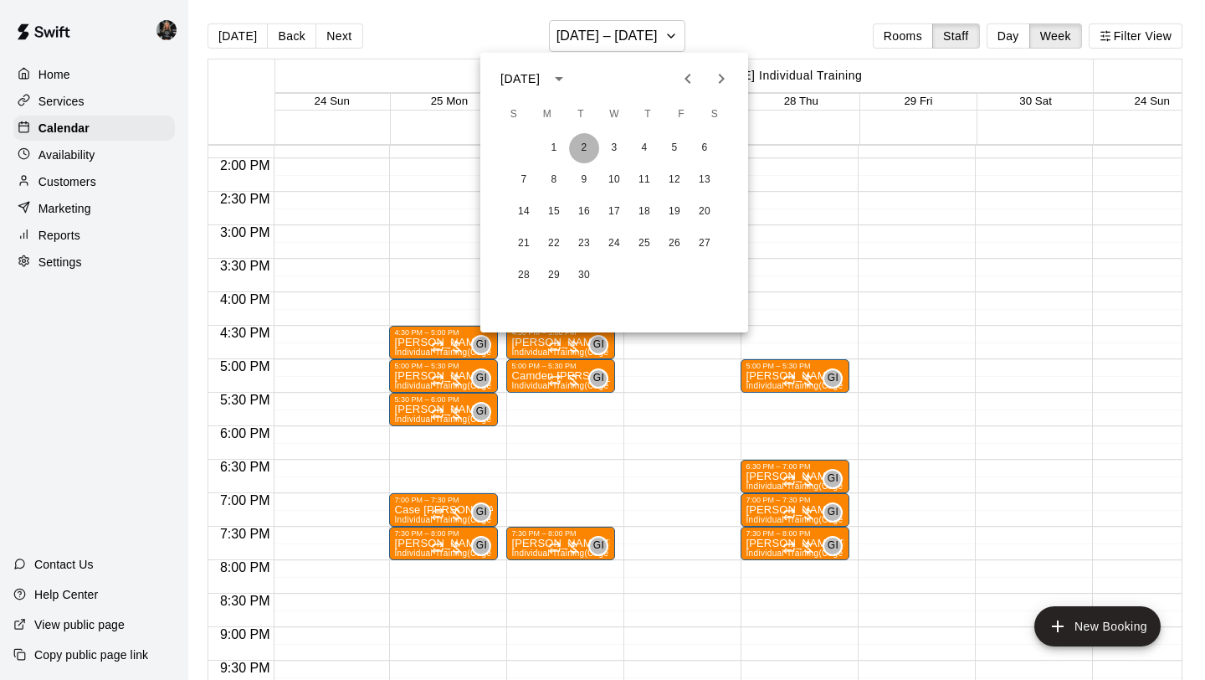
click at [594, 150] on button "2" at bounding box center [584, 148] width 30 height 30
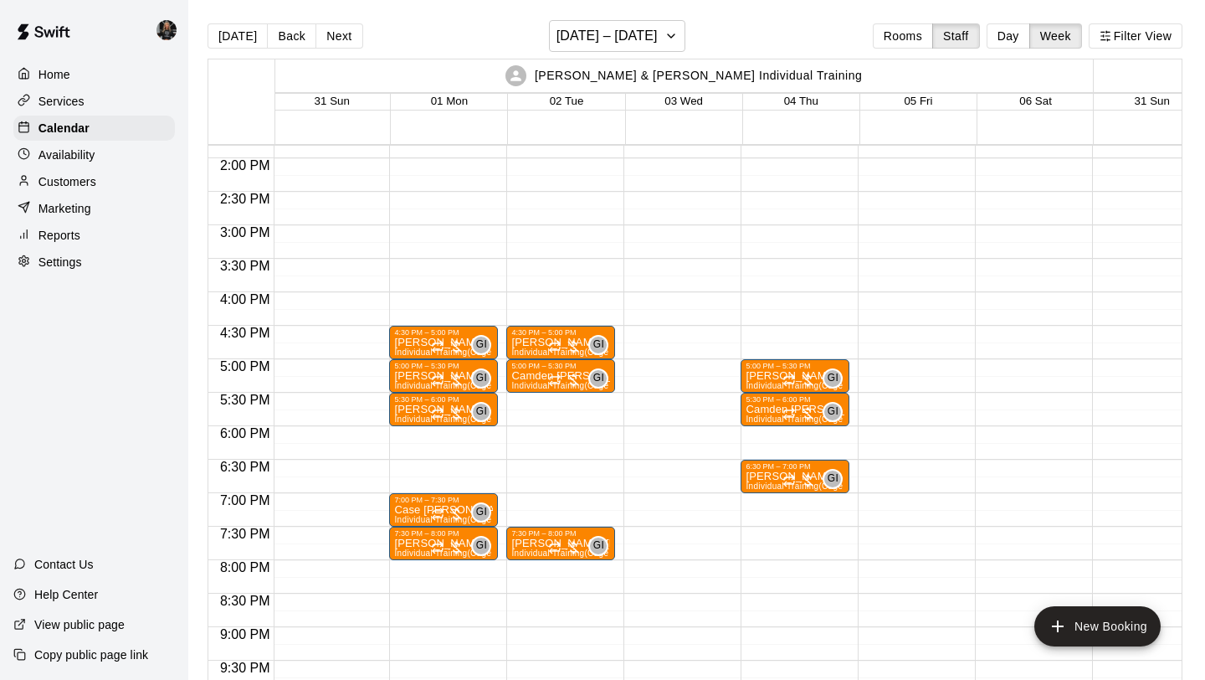
click at [923, 366] on div at bounding box center [912, 24] width 109 height 1607
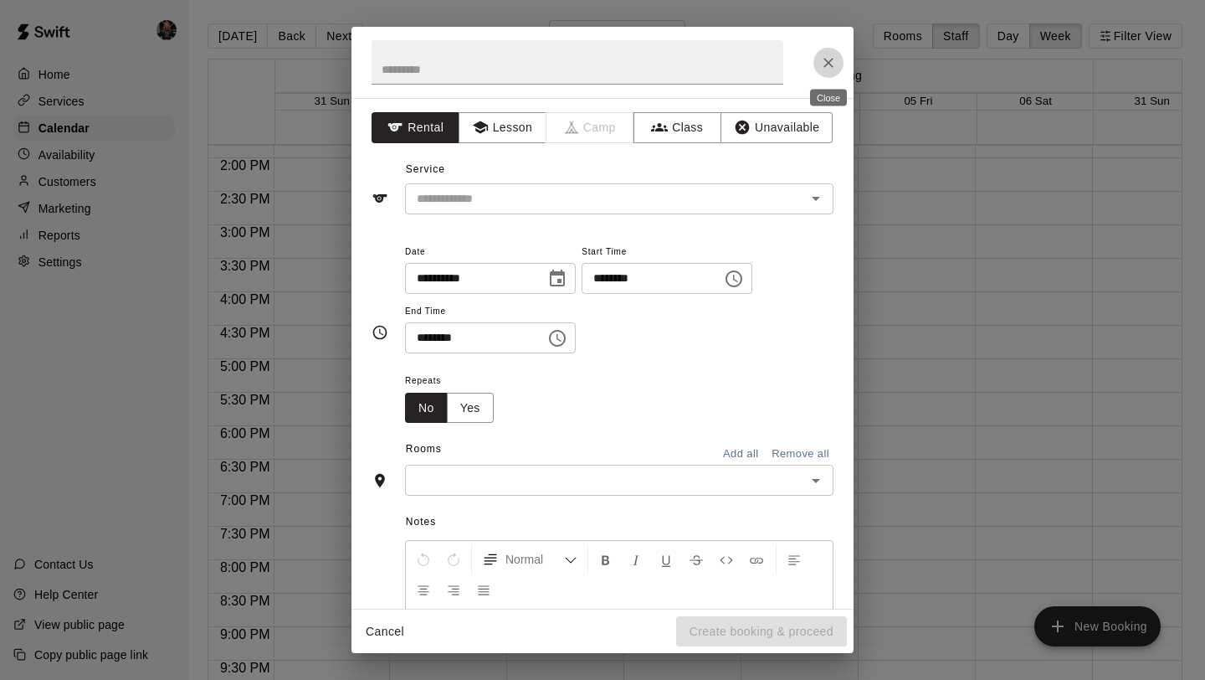
click at [829, 61] on icon "Close" at bounding box center [829, 63] width 10 height 10
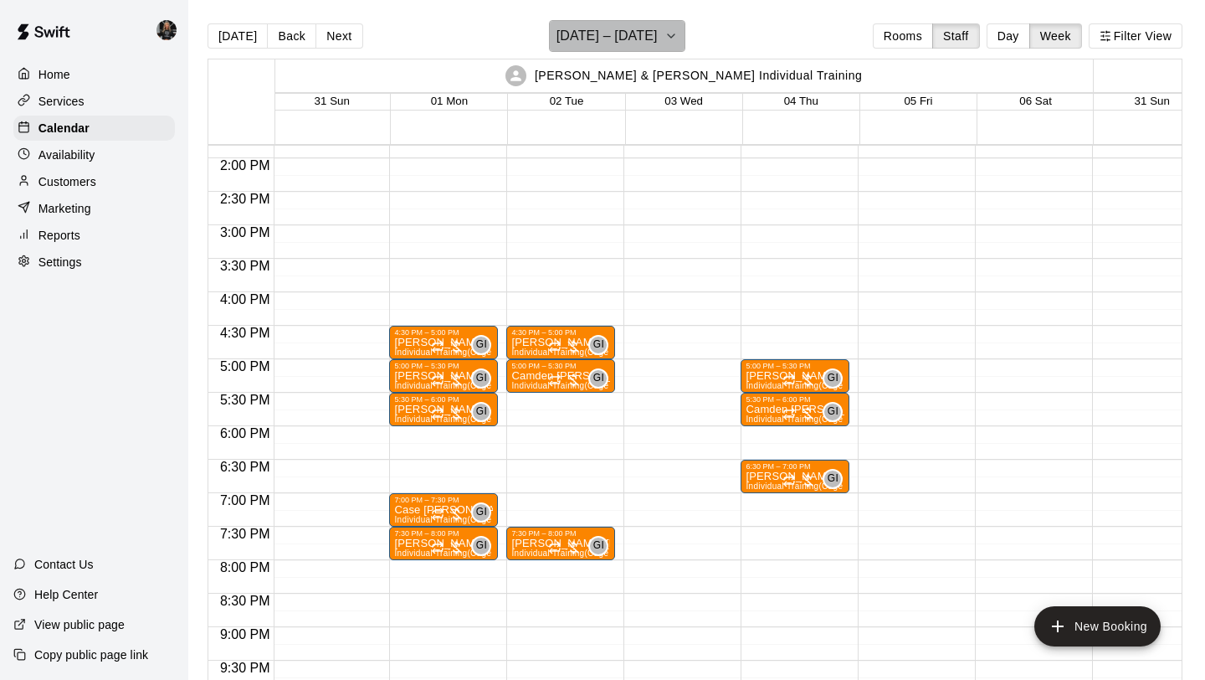
click at [658, 43] on h6 "[DATE] – [DATE]" at bounding box center [607, 35] width 101 height 23
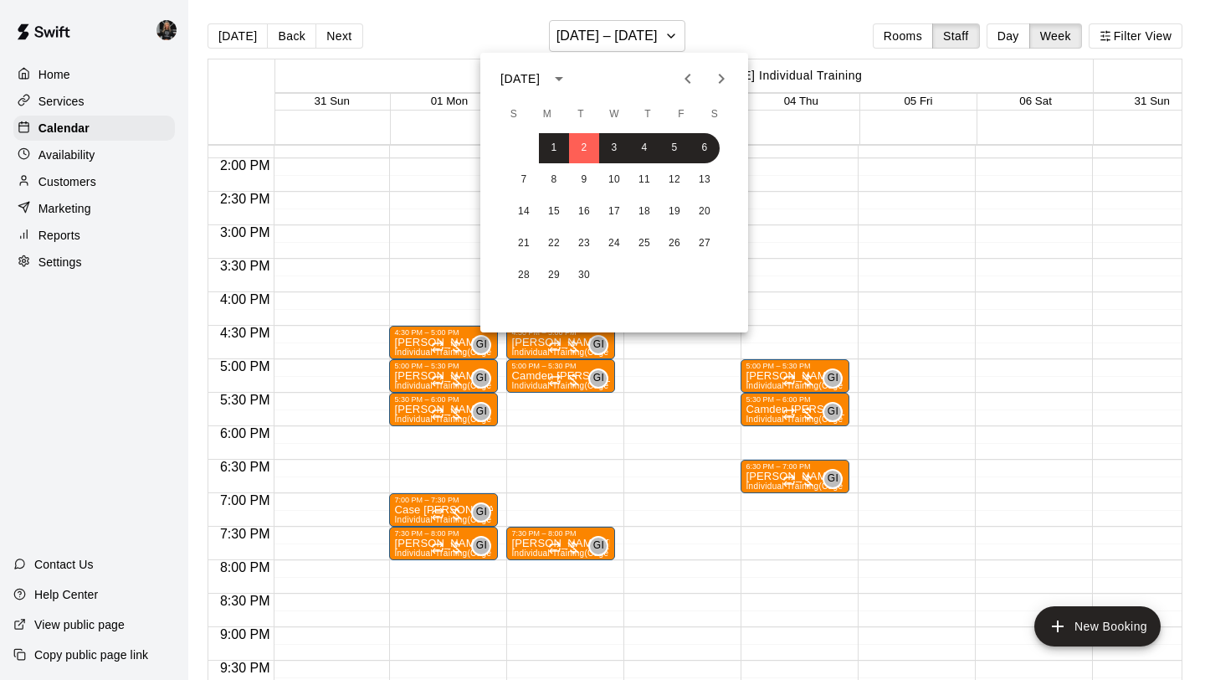
click at [688, 75] on icon "Previous month" at bounding box center [688, 79] width 6 height 10
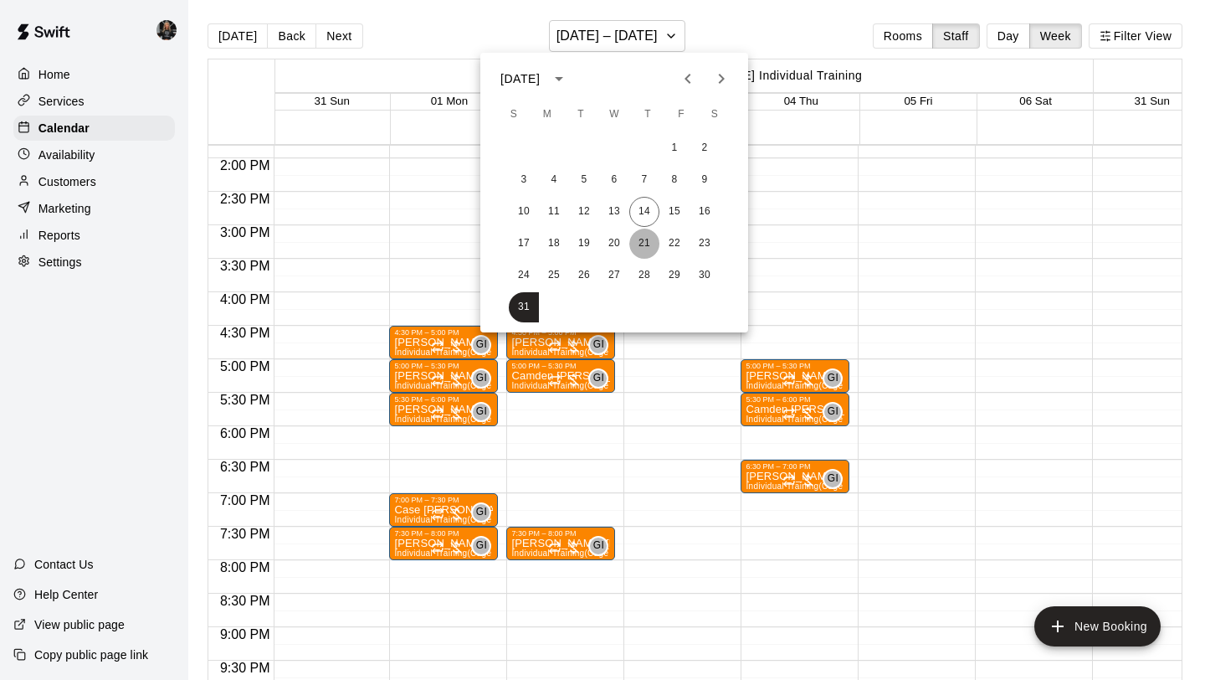
click at [651, 246] on button "21" at bounding box center [644, 243] width 30 height 30
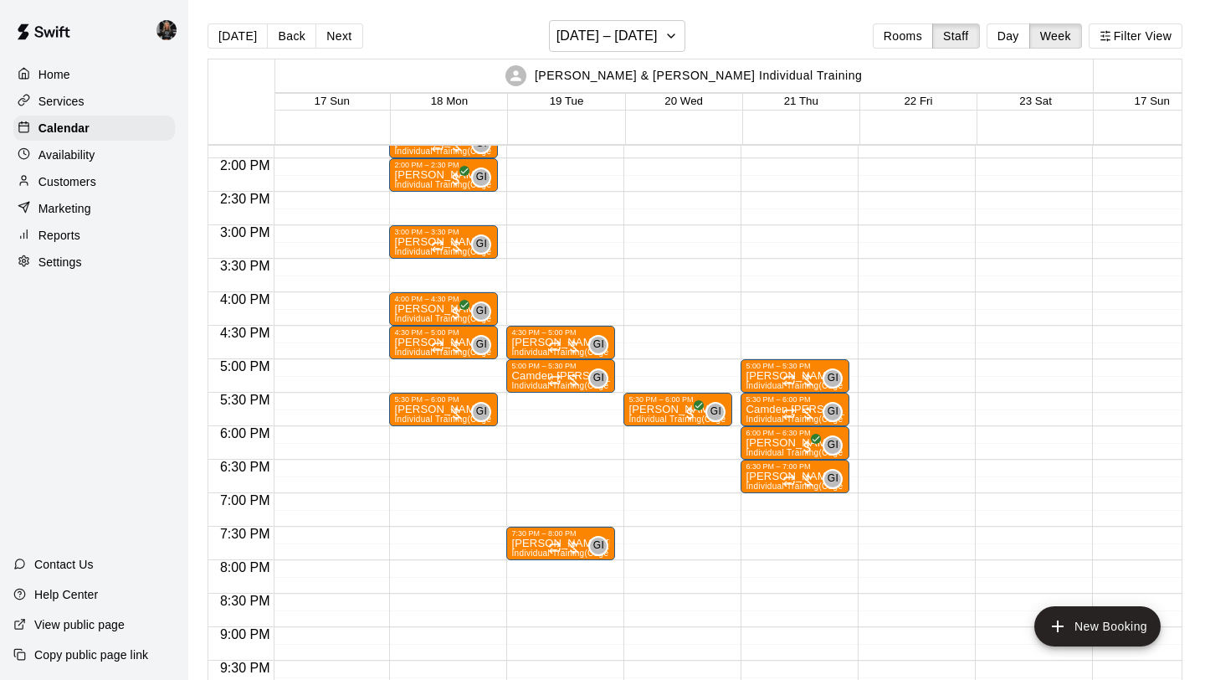
click at [906, 336] on div at bounding box center [912, 24] width 109 height 1607
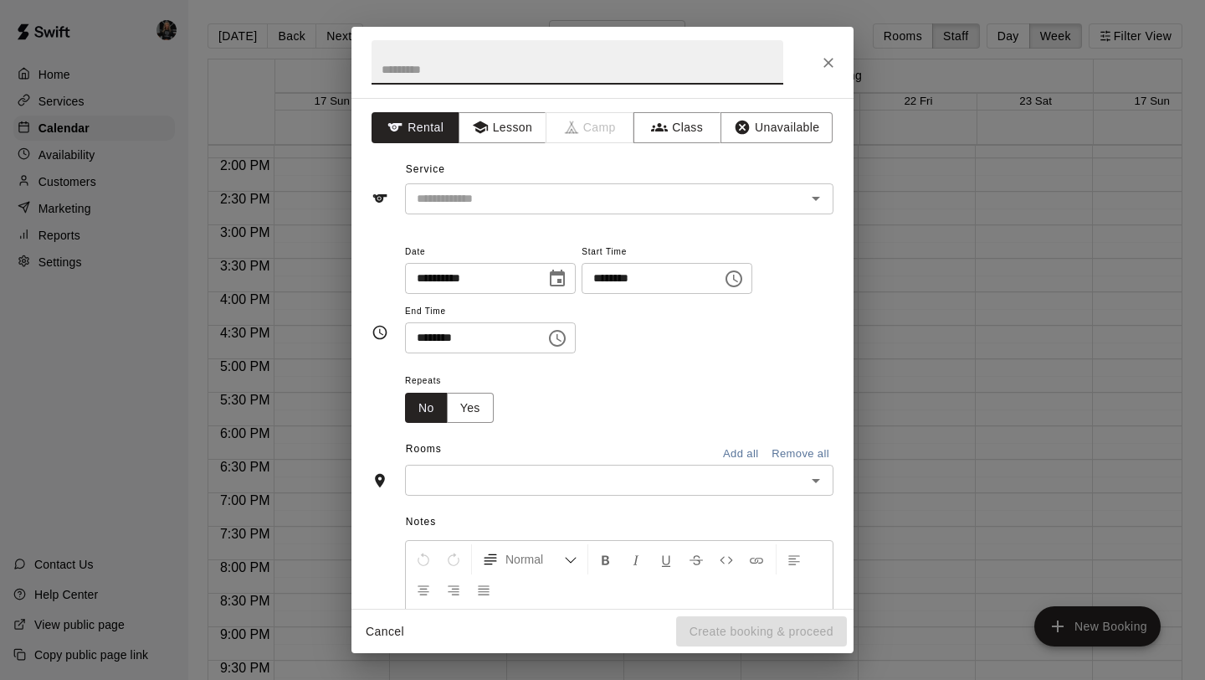
click at [834, 72] on button "Close" at bounding box center [828, 63] width 30 height 30
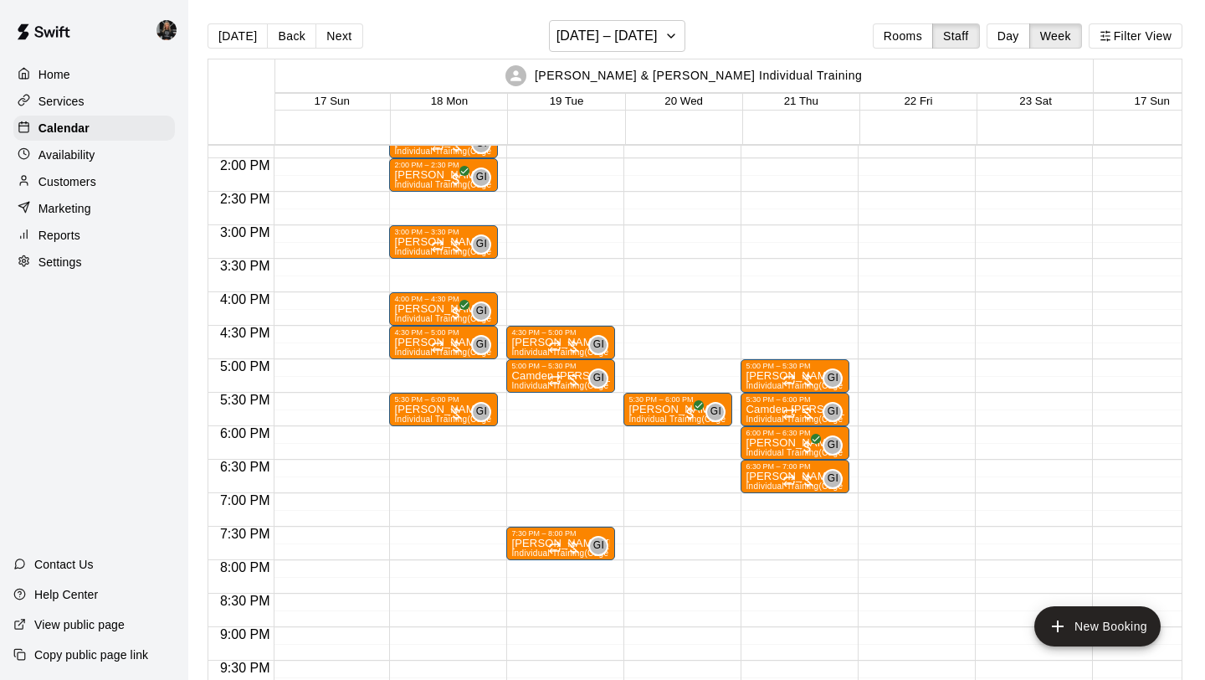
click at [901, 370] on div at bounding box center [912, 24] width 109 height 1607
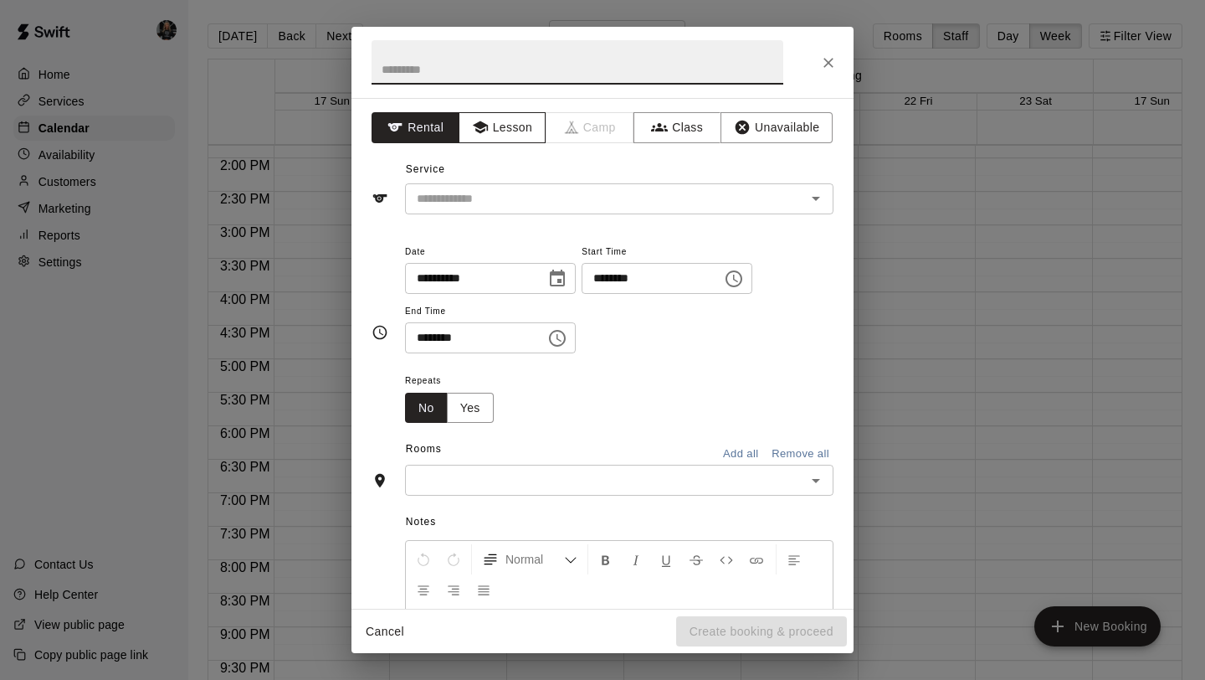
click at [506, 126] on button "Lesson" at bounding box center [503, 127] width 88 height 31
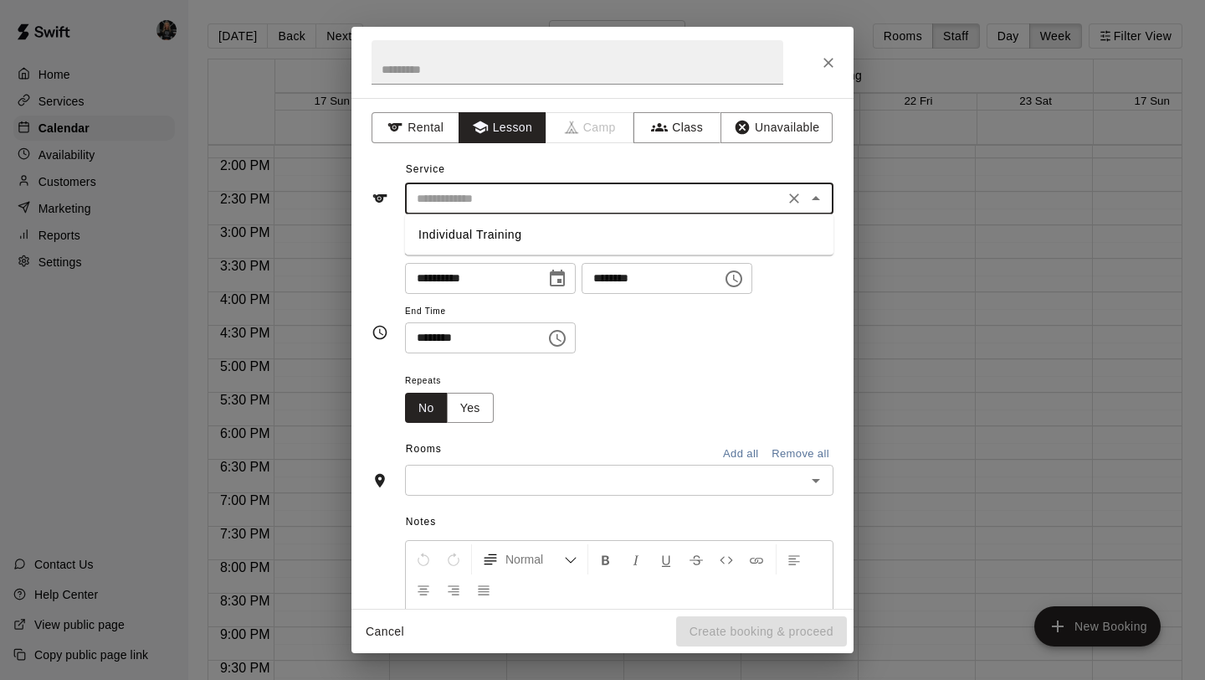
click at [531, 188] on input "text" at bounding box center [594, 198] width 369 height 21
click at [526, 231] on li "Individual Training" at bounding box center [619, 235] width 429 height 28
type input "**********"
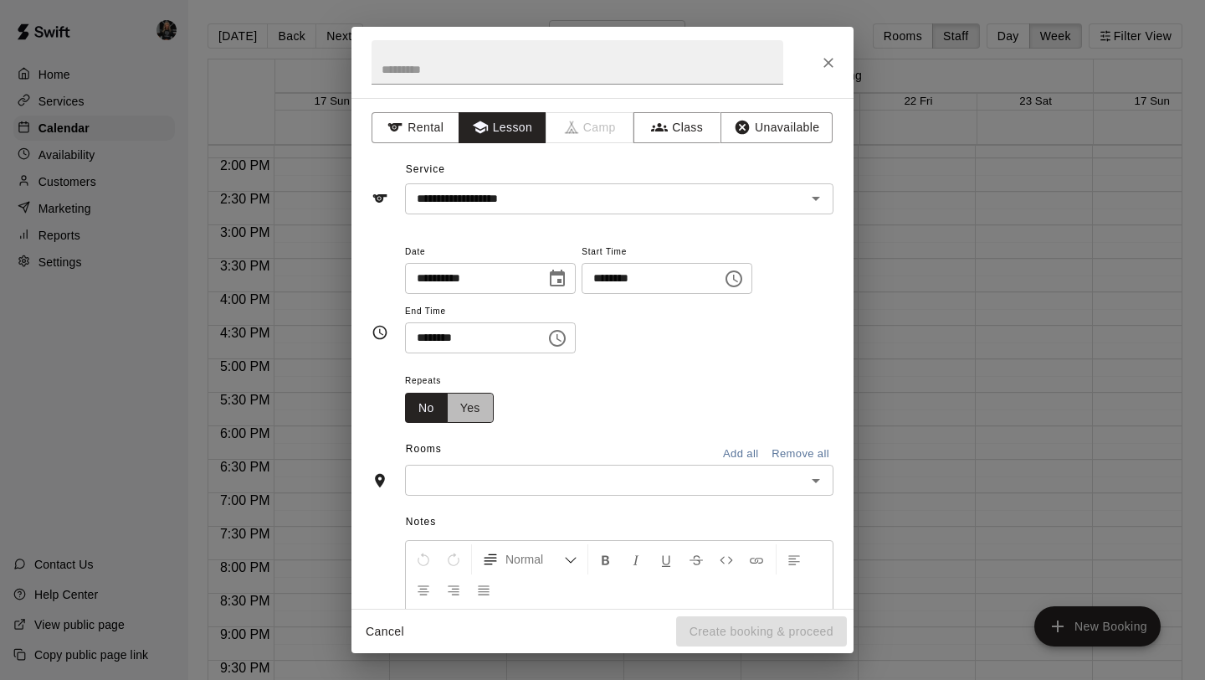
click at [485, 408] on button "Yes" at bounding box center [470, 408] width 47 height 31
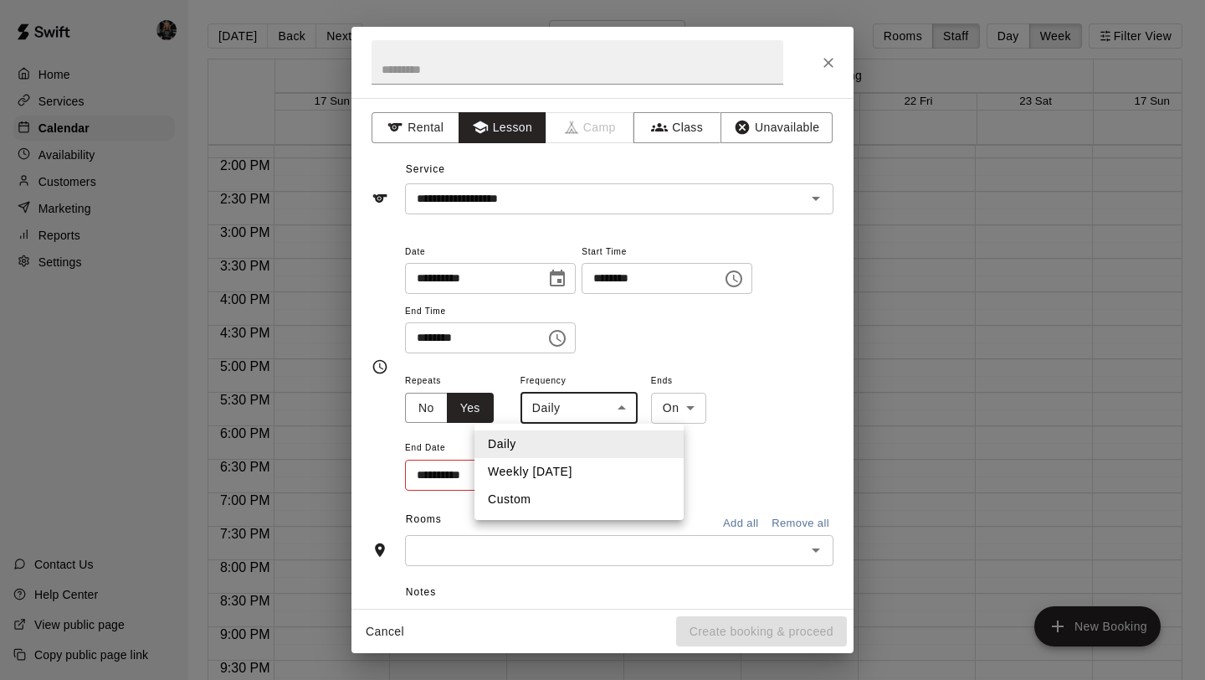
click at [593, 407] on body "Home Services Calendar Availability Customers Marketing Reports Settings Contac…" at bounding box center [602, 353] width 1205 height 706
click at [576, 475] on li "Weekly [DATE]" at bounding box center [579, 472] width 209 height 28
type input "******"
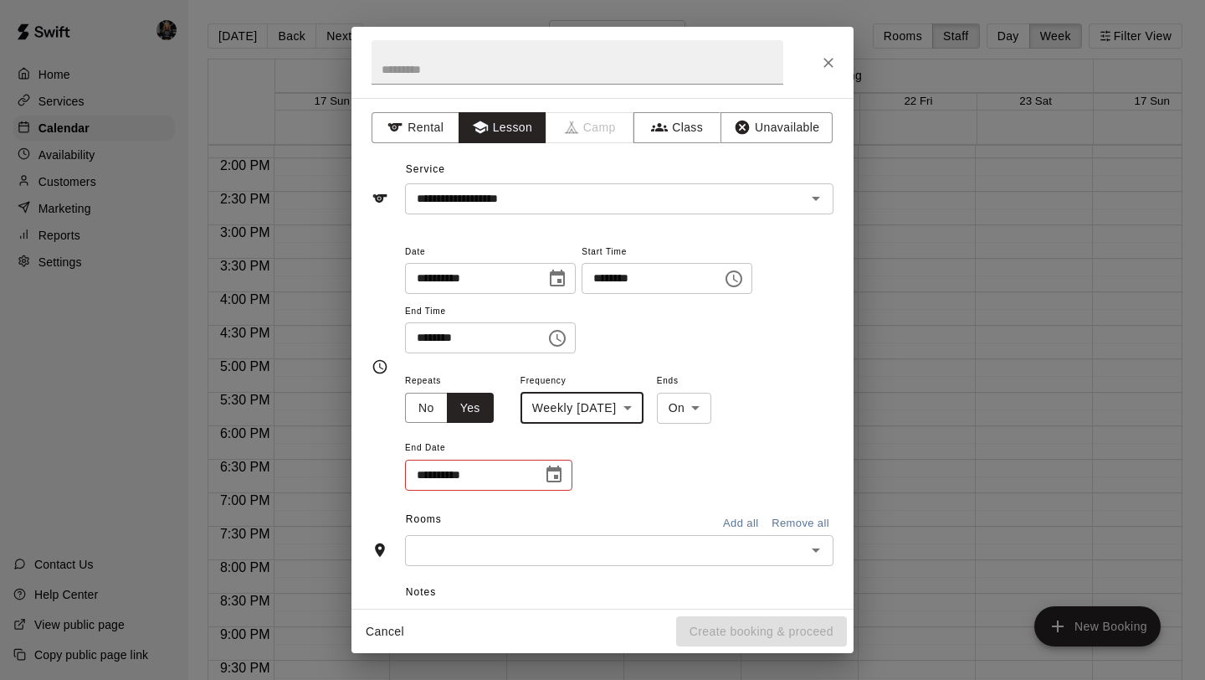
click at [555, 470] on icon "Choose date" at bounding box center [554, 473] width 15 height 17
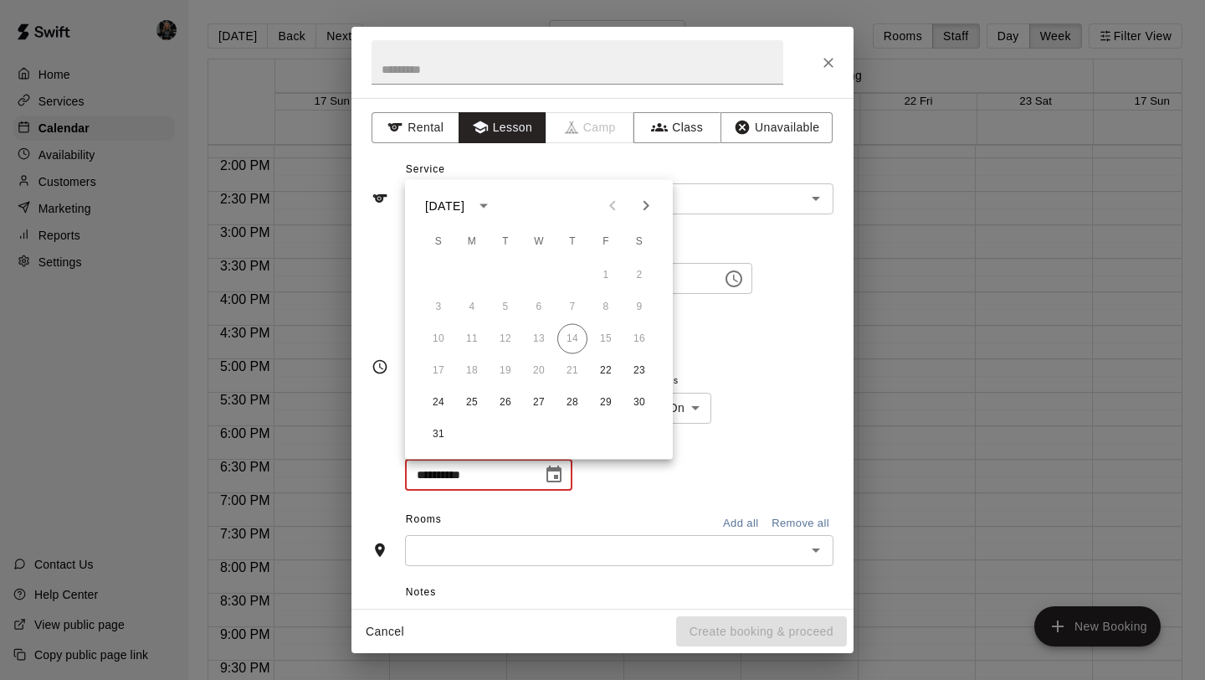
click at [642, 204] on icon "Next month" at bounding box center [646, 206] width 20 height 20
click at [643, 204] on icon "Next month" at bounding box center [646, 206] width 20 height 20
click at [506, 346] on button "16" at bounding box center [505, 339] width 30 height 30
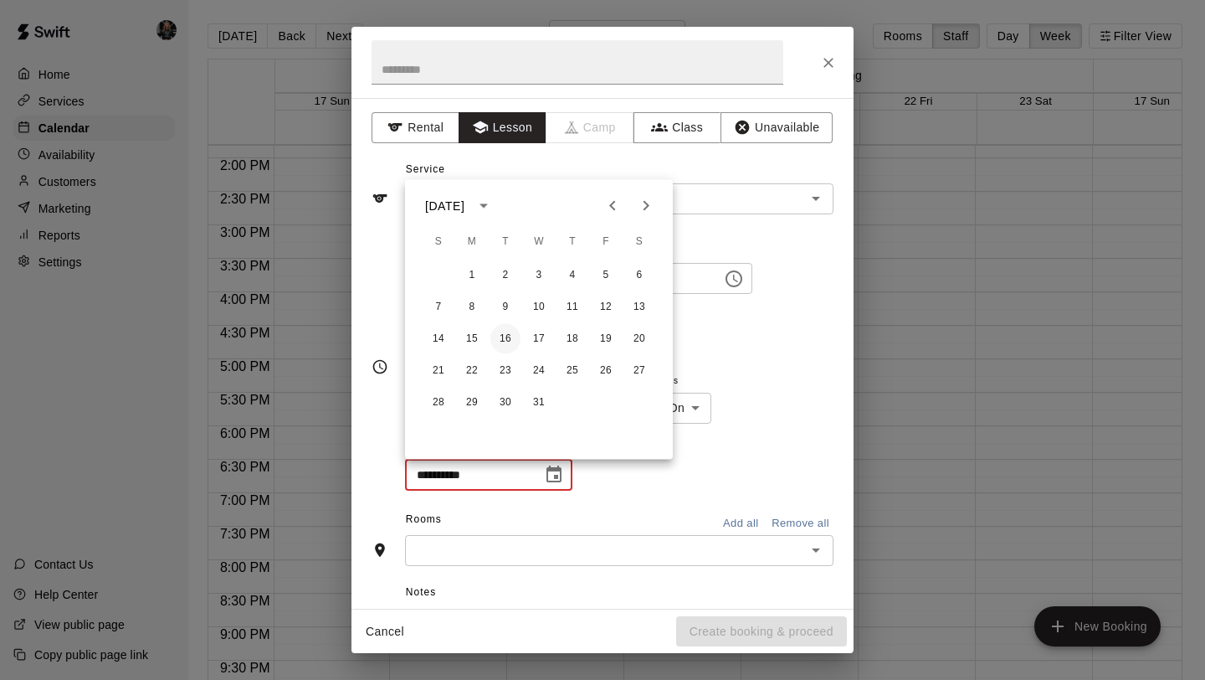
type input "**********"
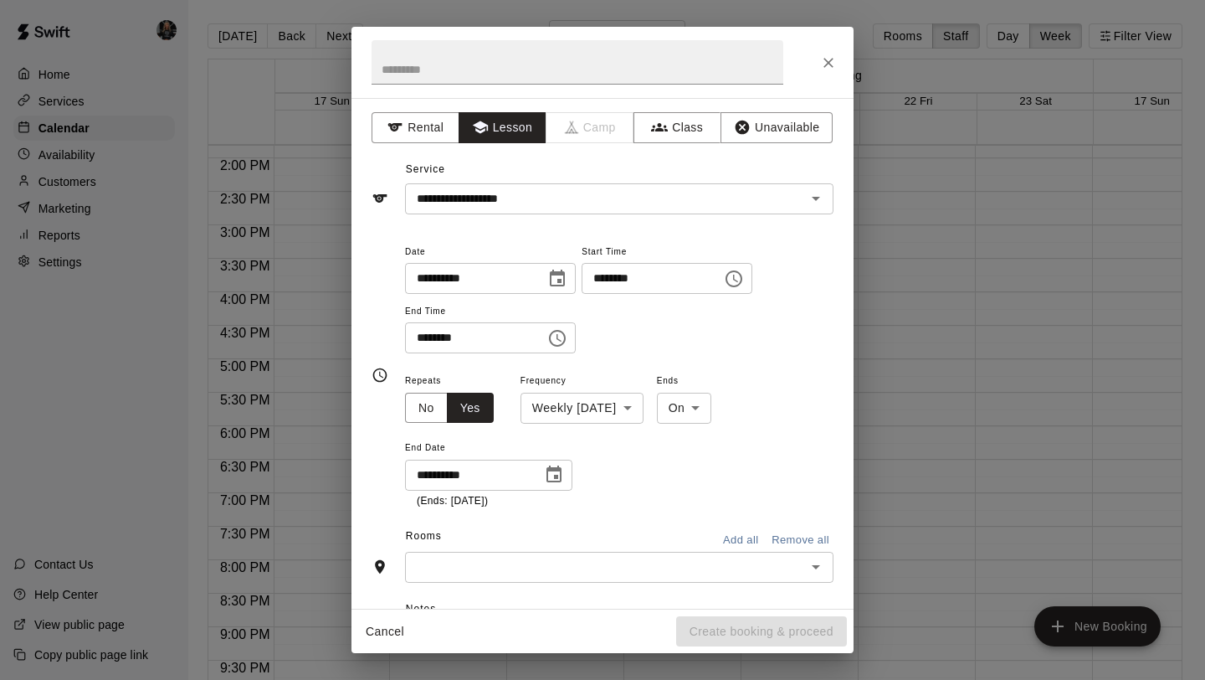
click at [626, 563] on input "text" at bounding box center [605, 567] width 391 height 21
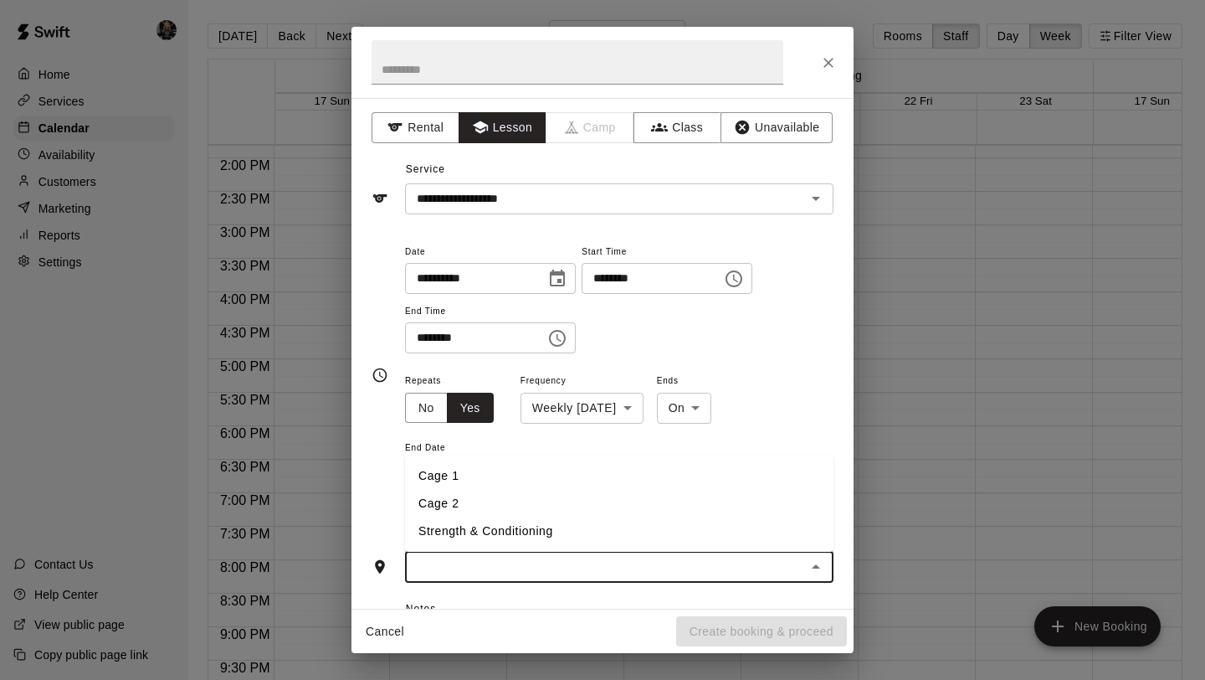
click at [508, 474] on li "Cage 1" at bounding box center [619, 476] width 429 height 28
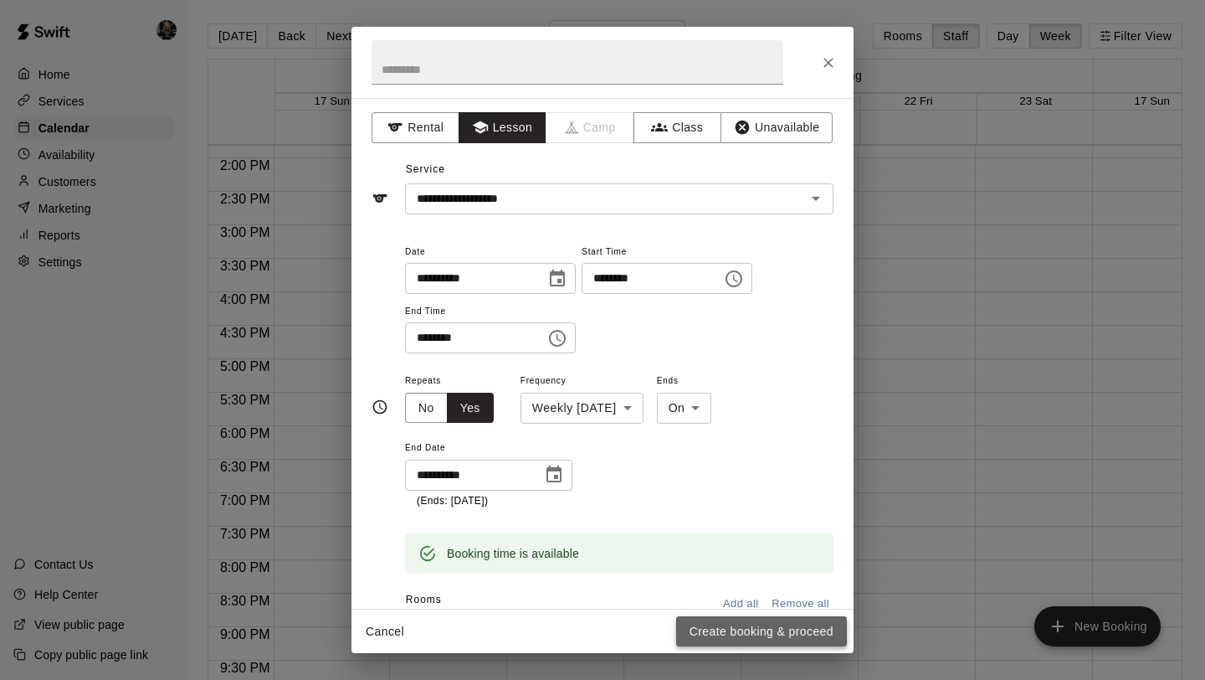
click at [755, 636] on button "Create booking & proceed" at bounding box center [761, 631] width 171 height 31
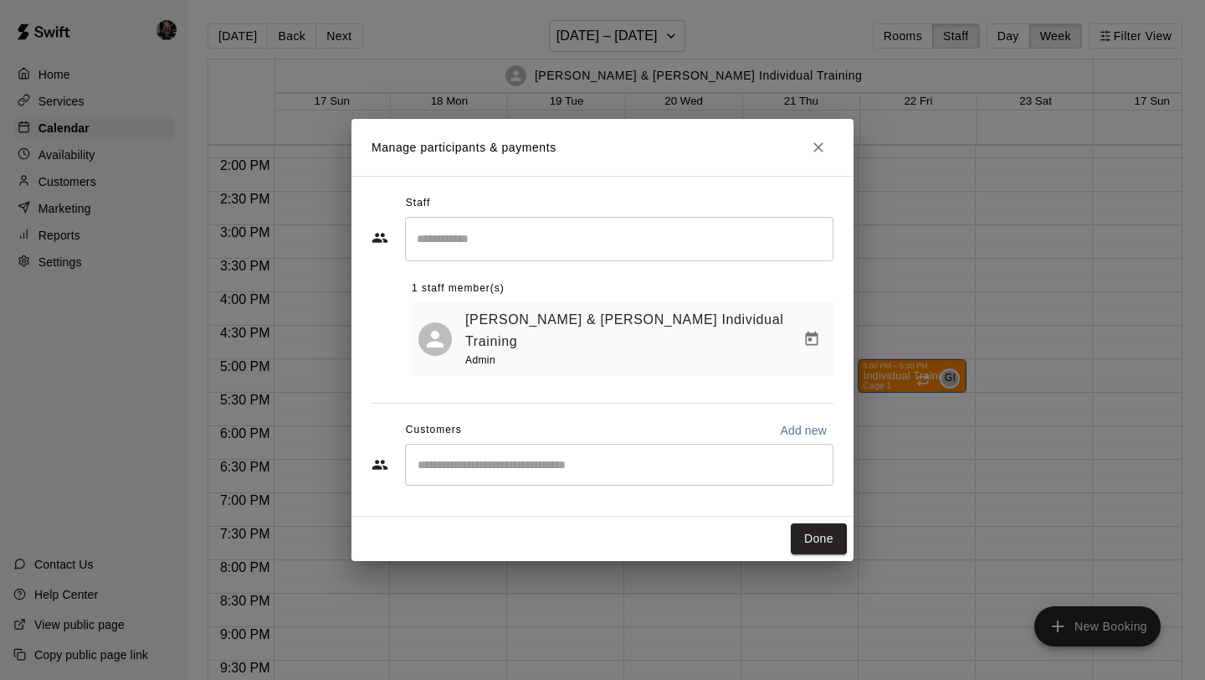
click at [562, 464] on div "​" at bounding box center [619, 465] width 429 height 42
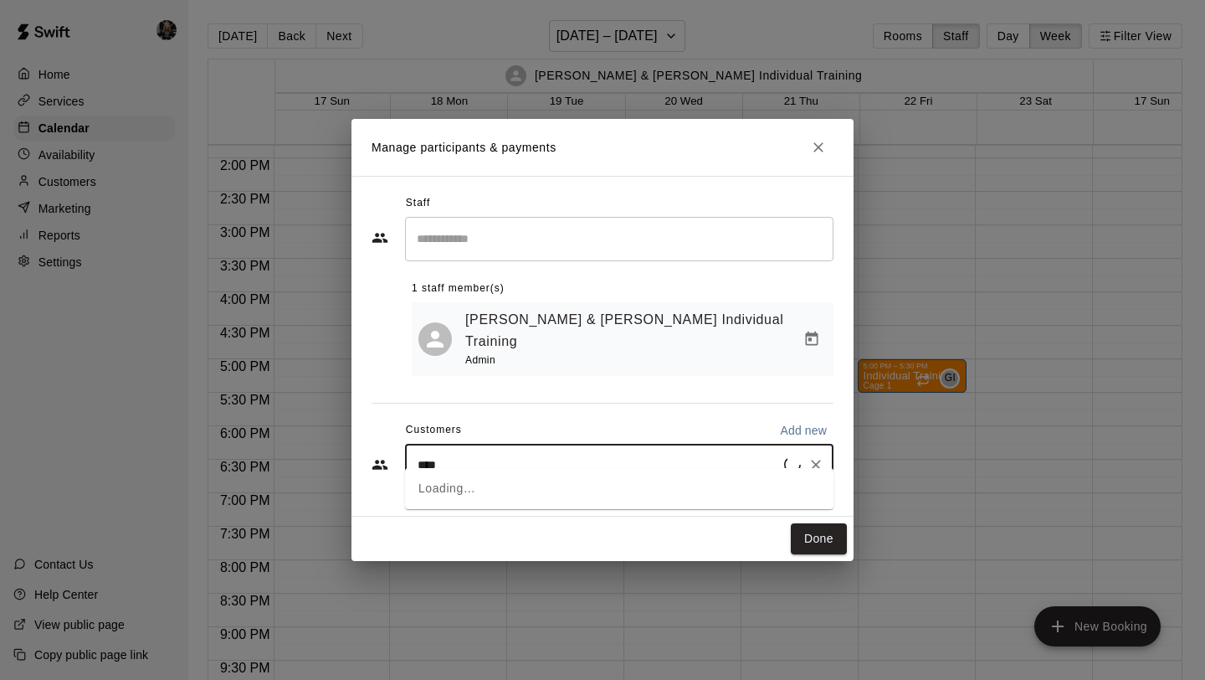
type input "*****"
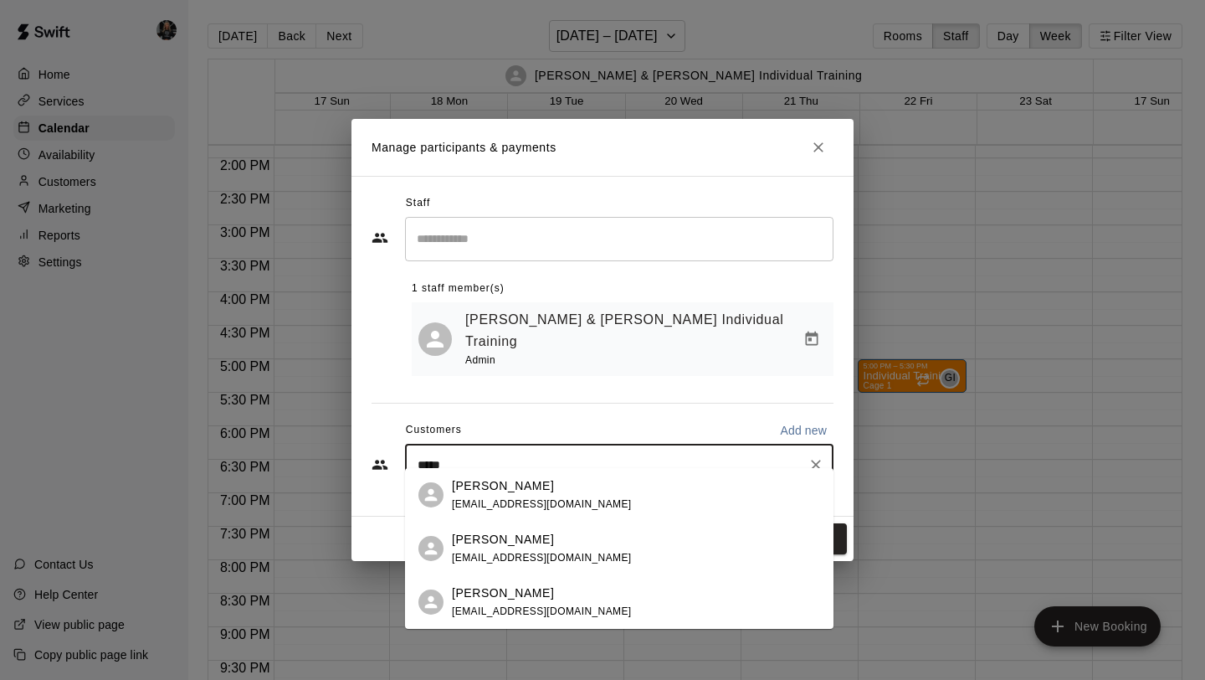
click at [571, 484] on div "[PERSON_NAME] [EMAIL_ADDRESS][DOMAIN_NAME]" at bounding box center [636, 495] width 368 height 36
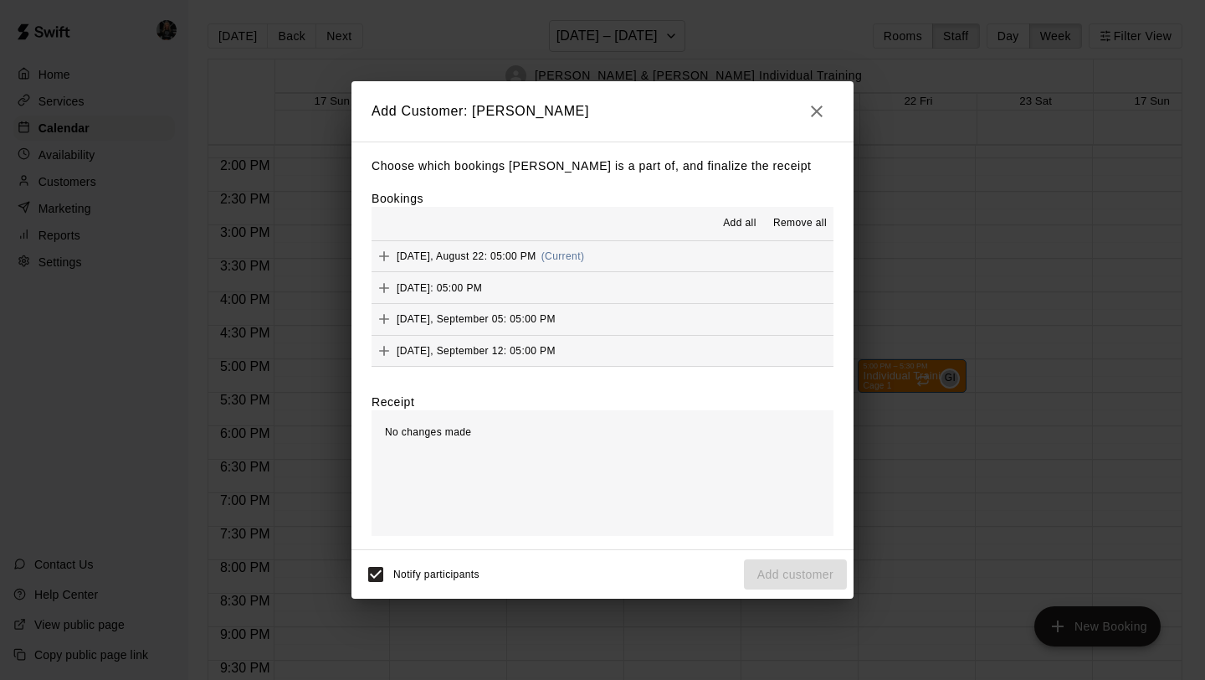
click at [741, 210] on button "Add all" at bounding box center [740, 223] width 54 height 27
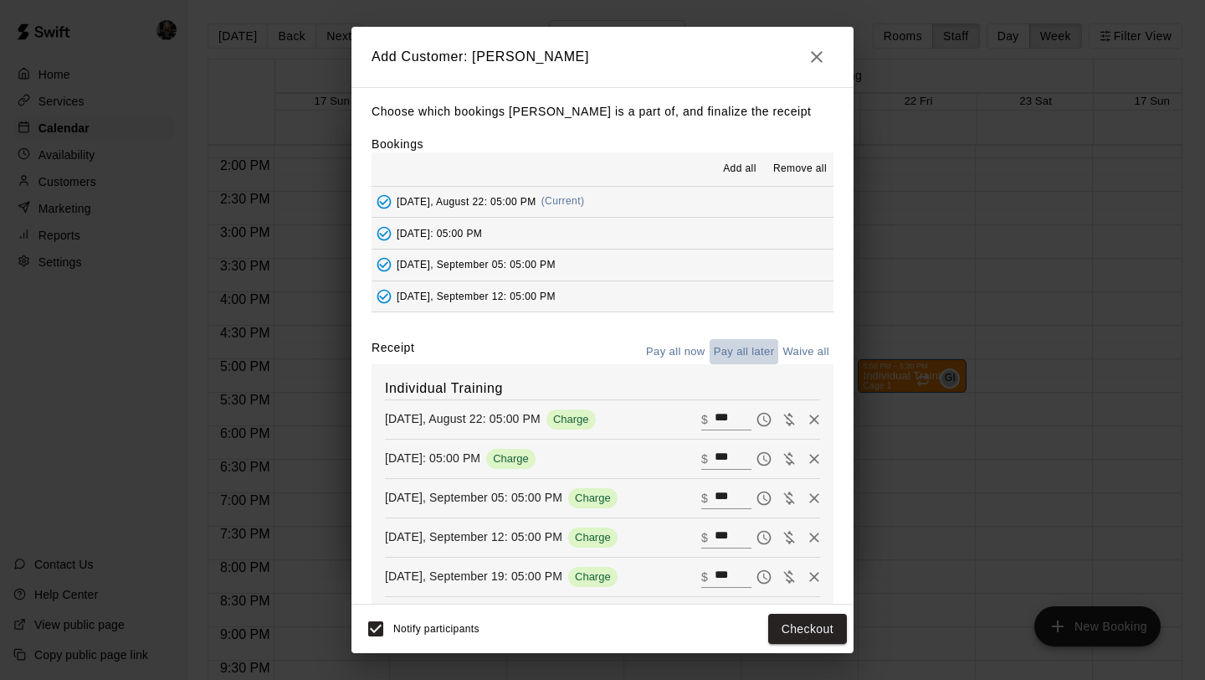
click at [733, 352] on button "Pay all later" at bounding box center [744, 352] width 69 height 26
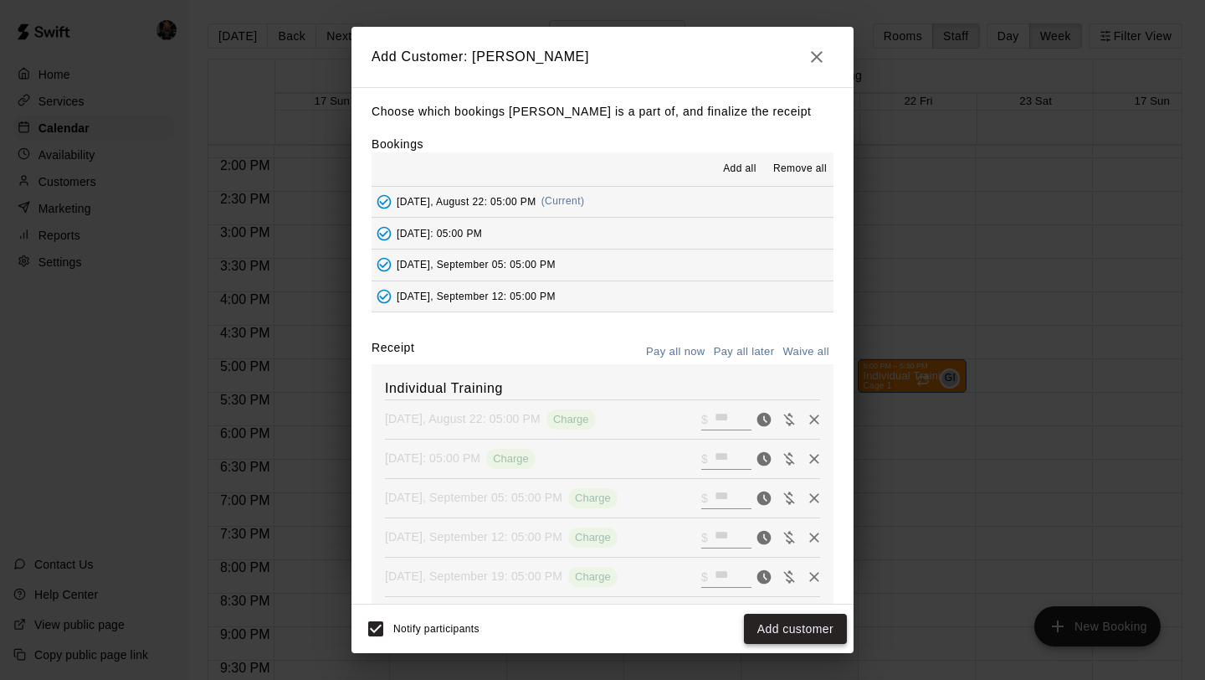
click at [795, 629] on button "Add customer" at bounding box center [795, 628] width 103 height 31
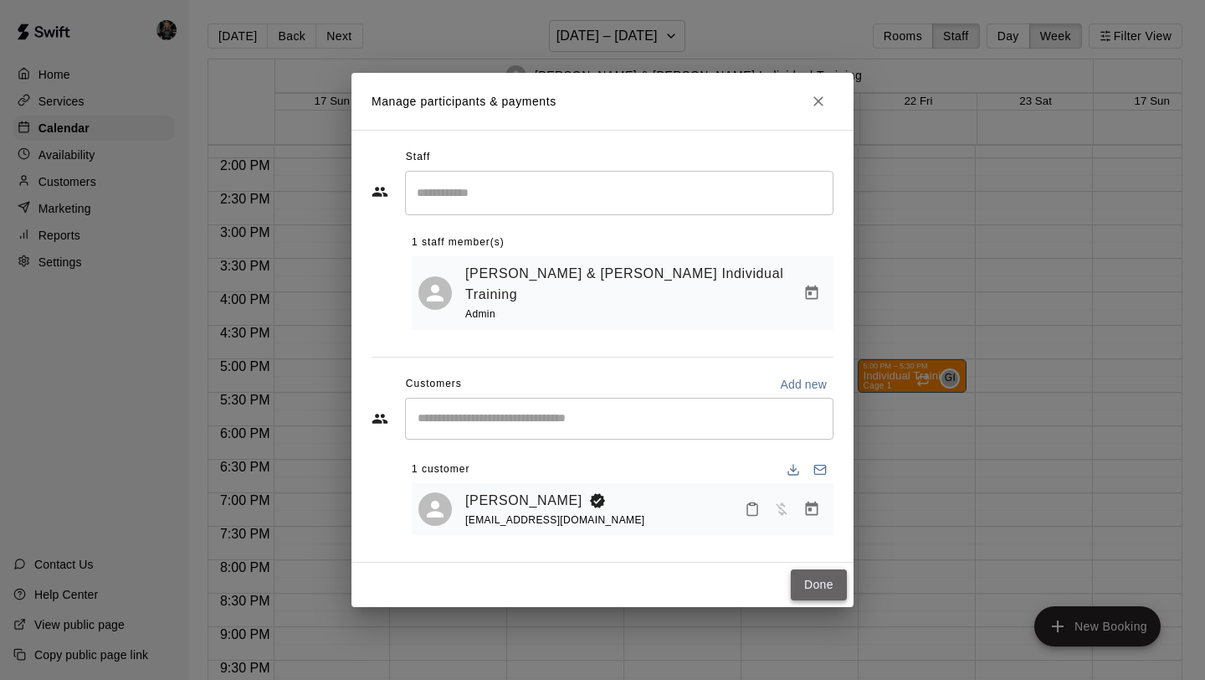
click at [805, 581] on button "Done" at bounding box center [819, 584] width 56 height 31
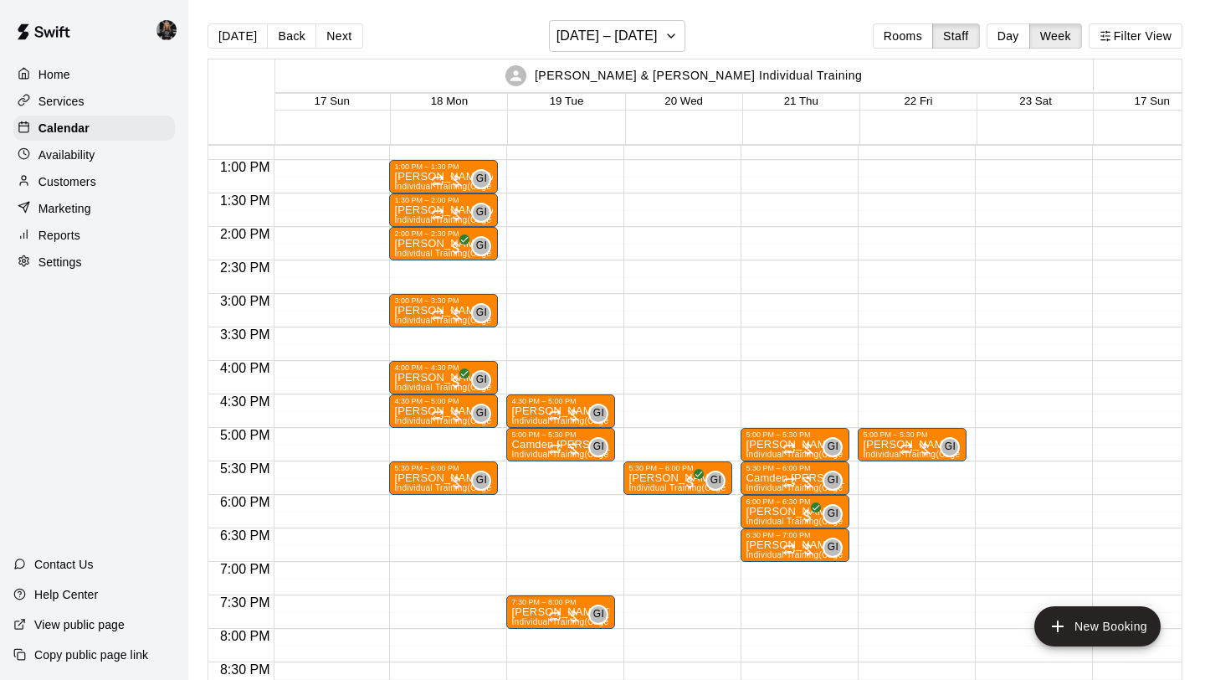
scroll to position [822, 2]
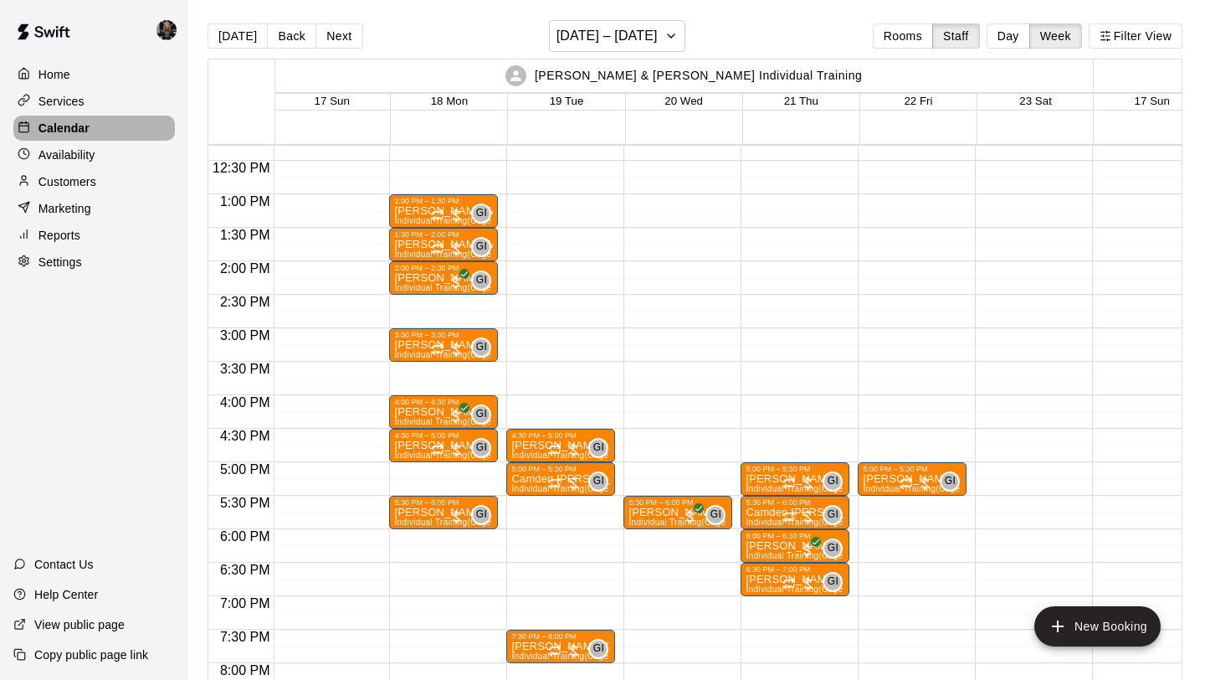
click at [86, 132] on p "Calendar" at bounding box center [63, 128] width 51 height 17
click at [80, 190] on div "Customers" at bounding box center [94, 181] width 162 height 25
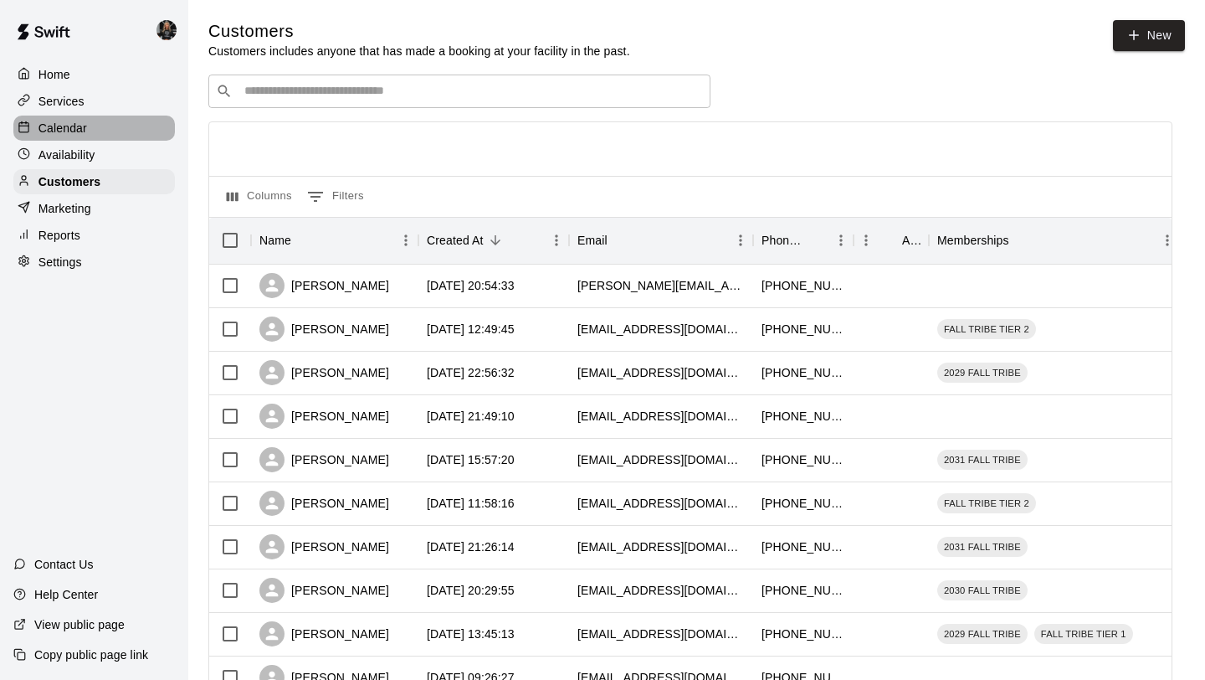
click at [76, 129] on p "Calendar" at bounding box center [62, 128] width 49 height 17
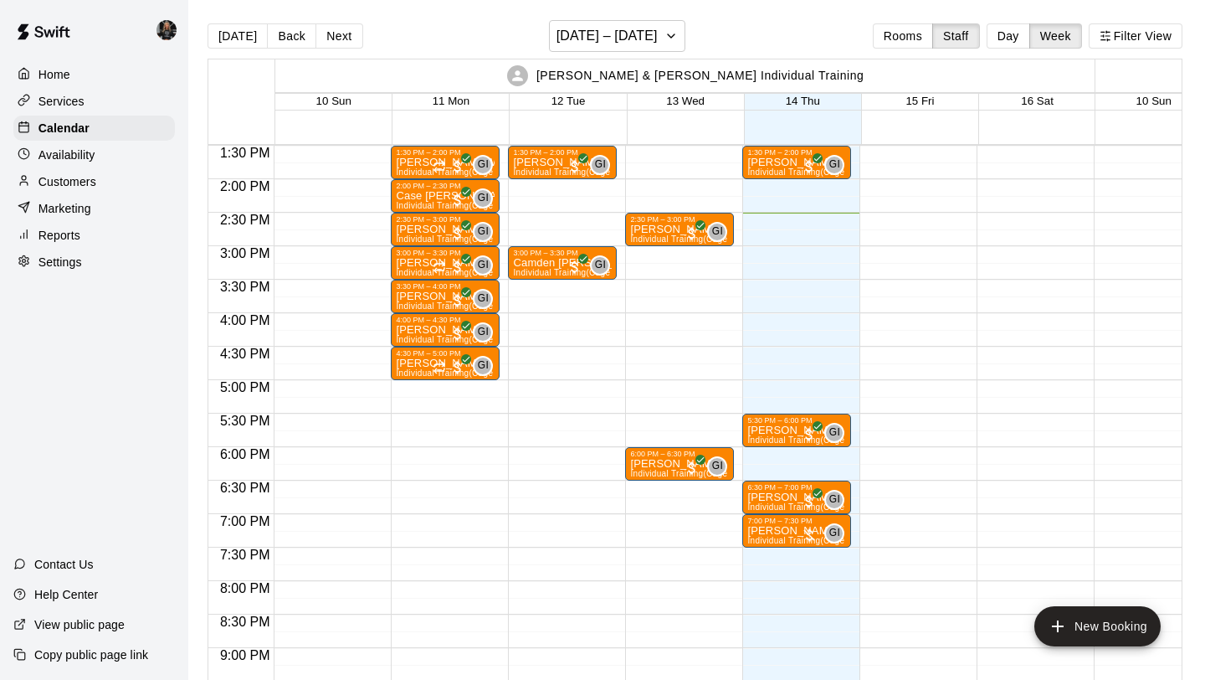
scroll to position [886, 0]
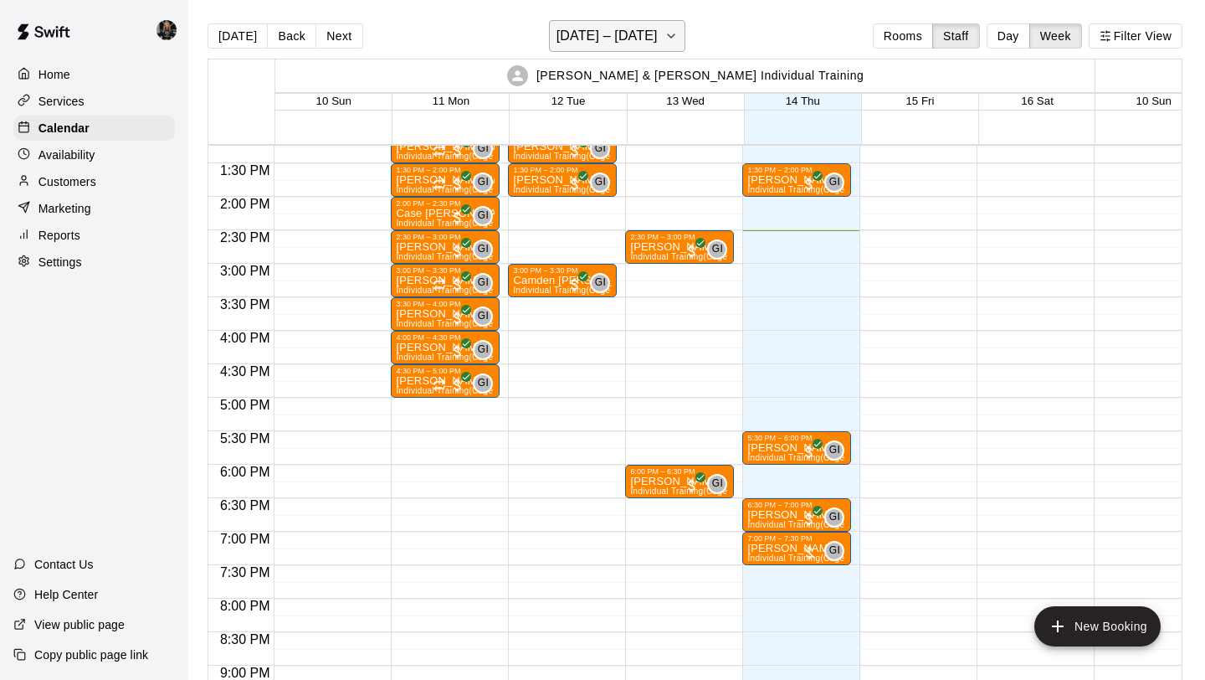
click at [583, 33] on h6 "[DATE] – [DATE]" at bounding box center [607, 35] width 101 height 23
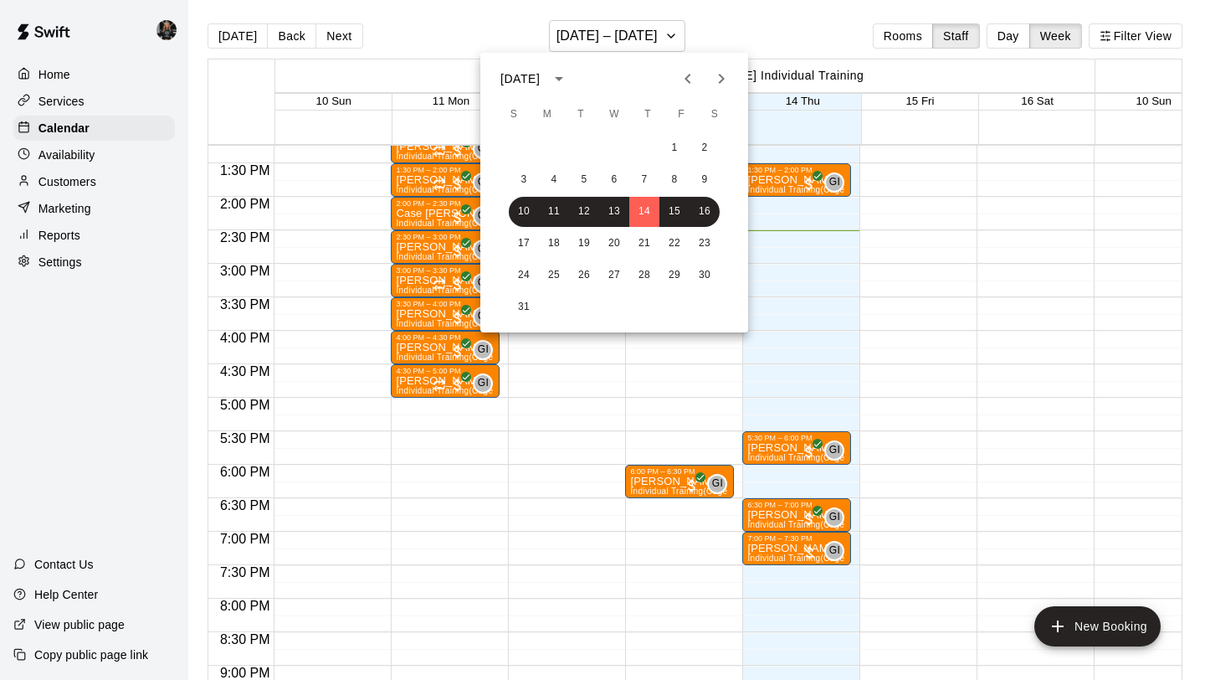
click at [600, 254] on div "17 18 19 20 21 22 23" at bounding box center [614, 243] width 268 height 30
click at [625, 238] on button "20" at bounding box center [614, 243] width 30 height 30
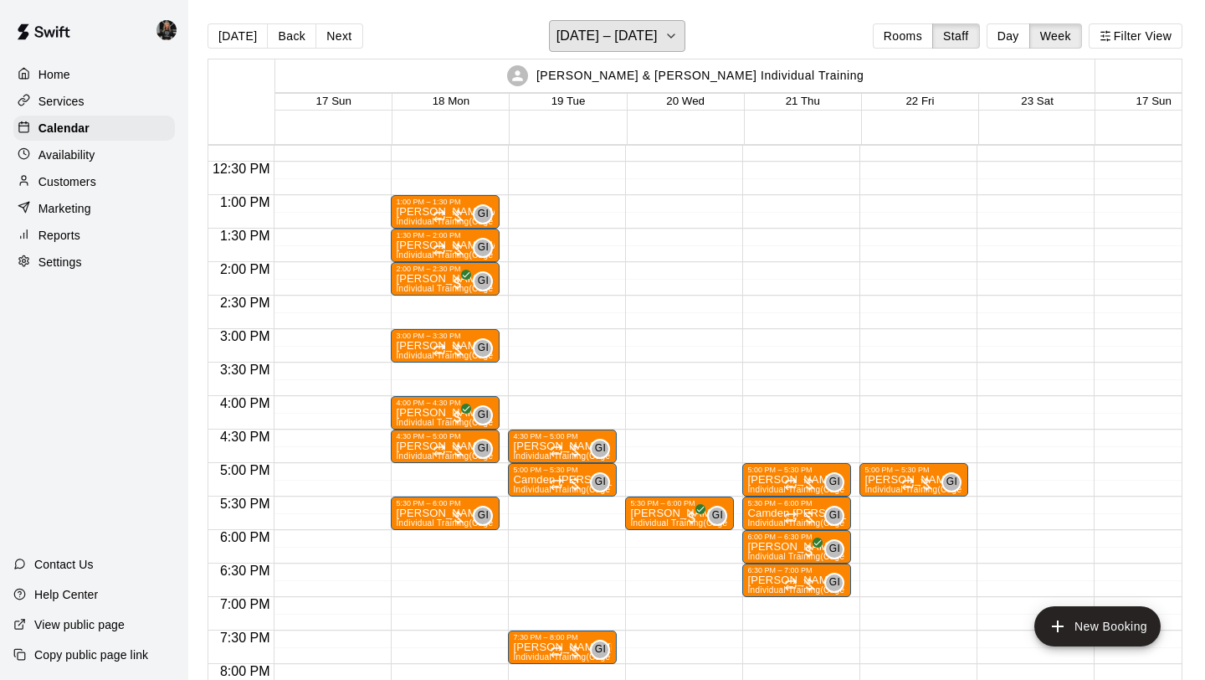
scroll to position [814, 0]
